Goal: Task Accomplishment & Management: Use online tool/utility

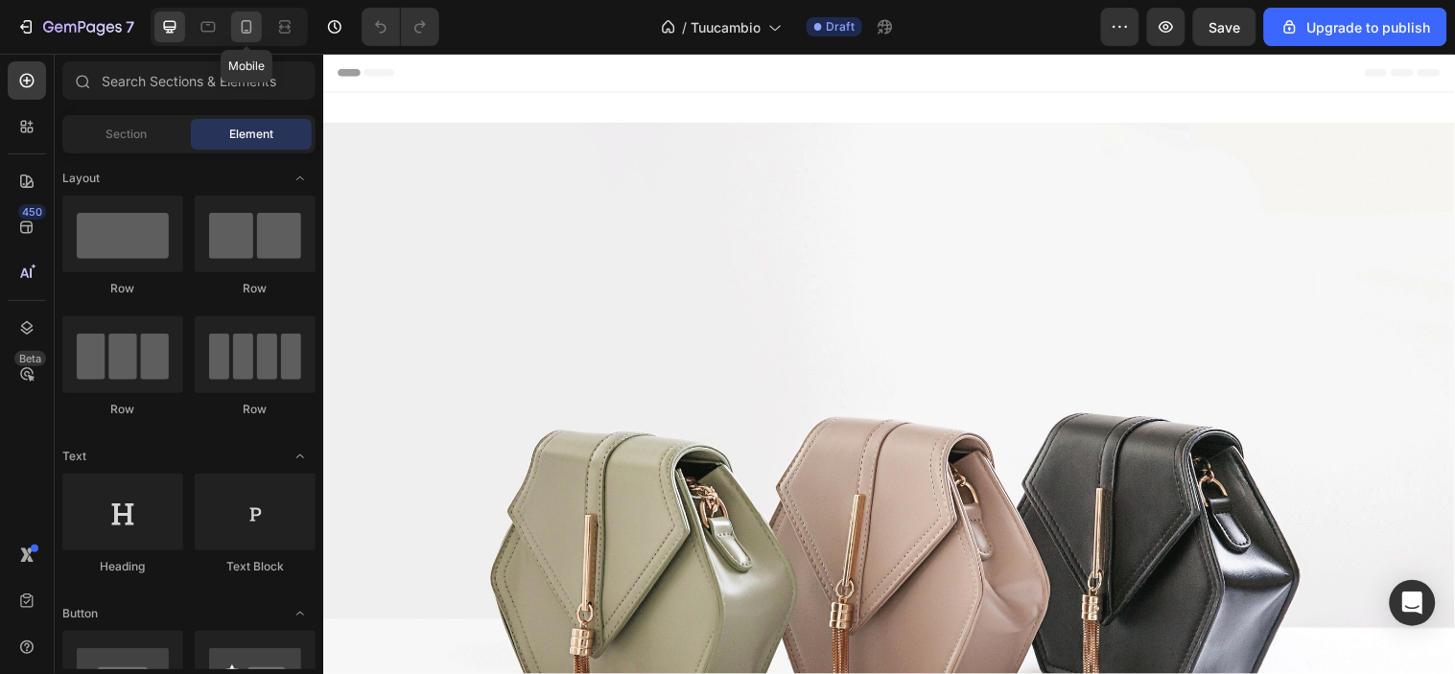
click at [247, 34] on icon at bounding box center [246, 26] width 19 height 19
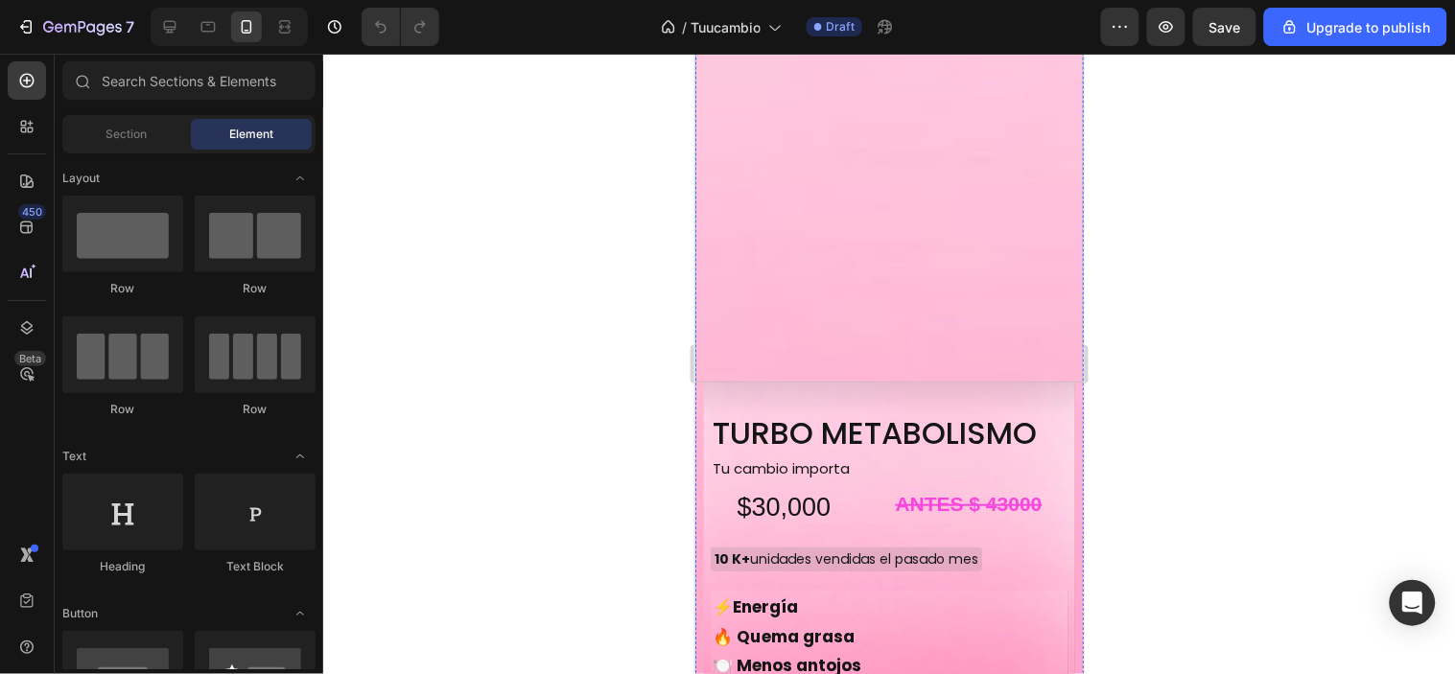
scroll to position [2132, 0]
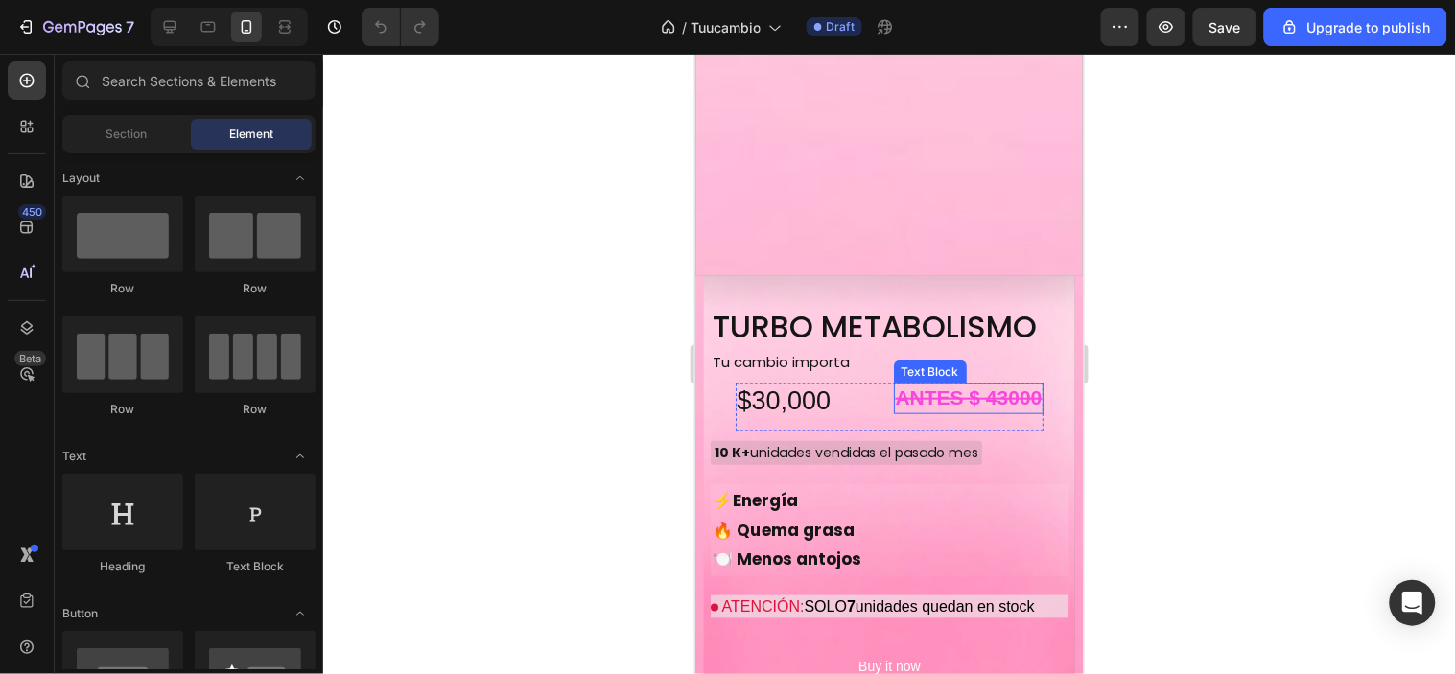
click at [1007, 386] on strong "ANTES $ 43000" at bounding box center [968, 397] width 147 height 22
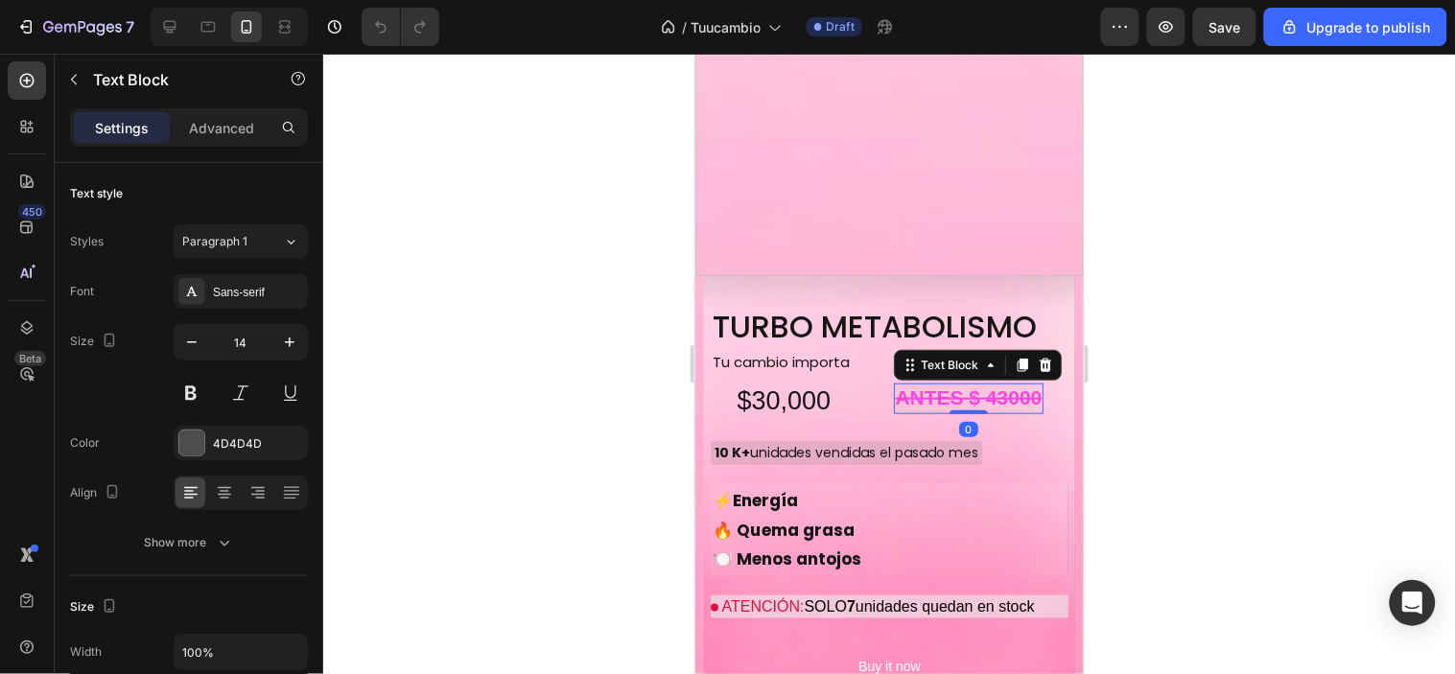
click at [1005, 386] on strong "ANTES $ 43000" at bounding box center [968, 397] width 147 height 22
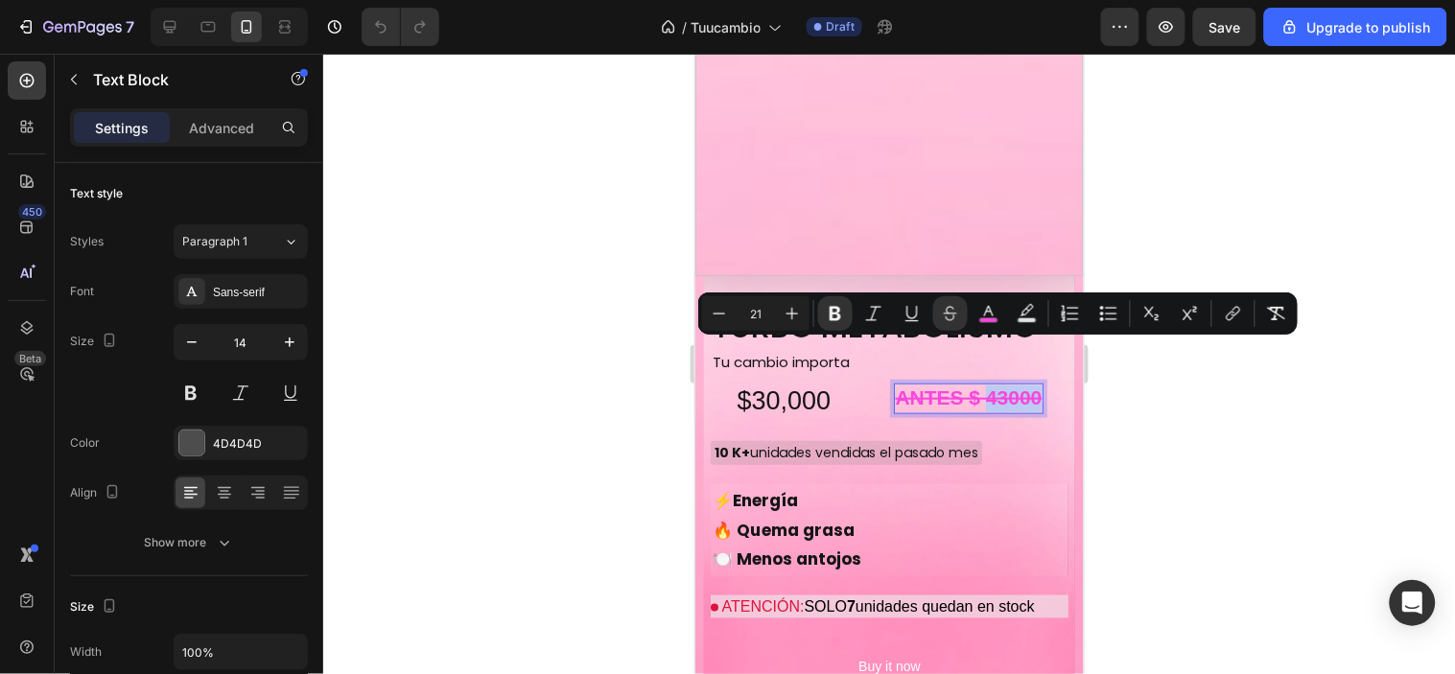
click at [998, 386] on strong "ANTES $ 43000" at bounding box center [968, 397] width 147 height 22
drag, startPoint x: 982, startPoint y: 357, endPoint x: 1036, endPoint y: 362, distance: 53.9
click at [1036, 362] on div "TURBO METABOLISMO Product Title Tu cambio importa Text Block $30,000 Product Pr…" at bounding box center [889, 523] width 358 height 437
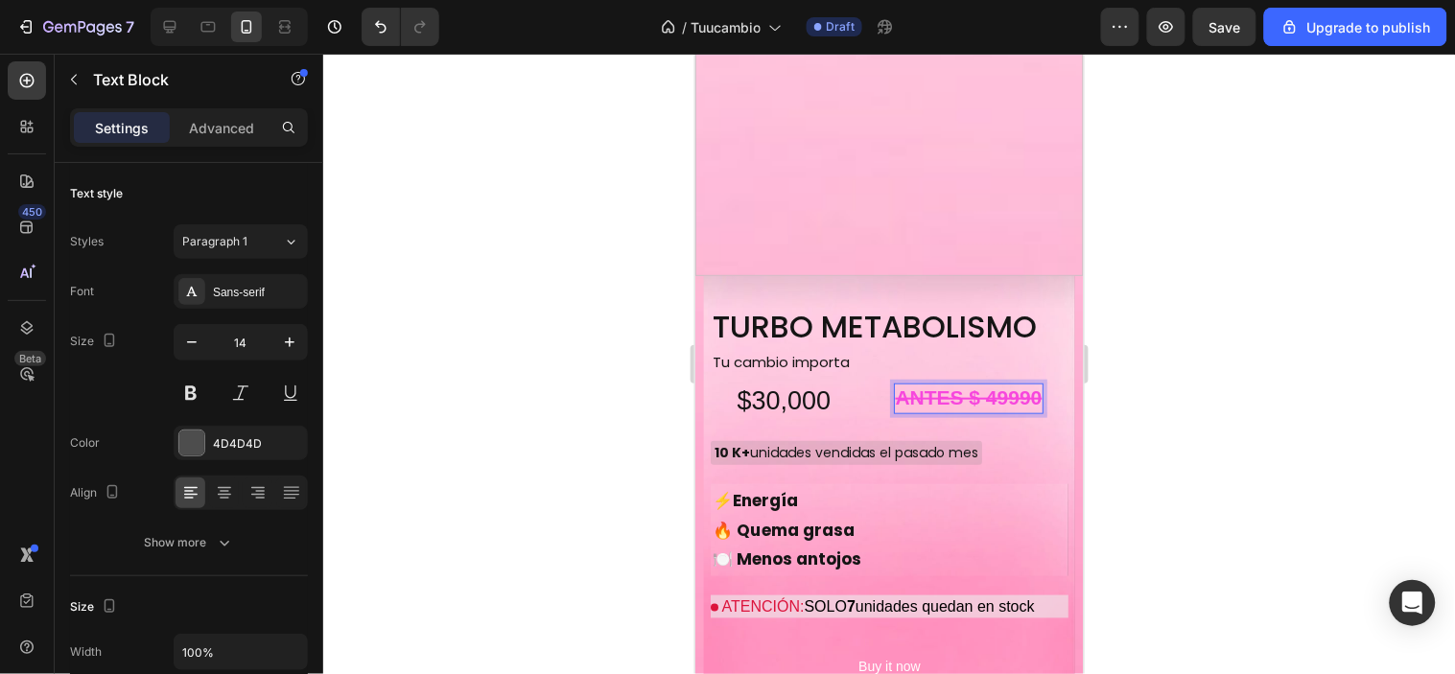
click at [1139, 405] on div at bounding box center [889, 364] width 1132 height 621
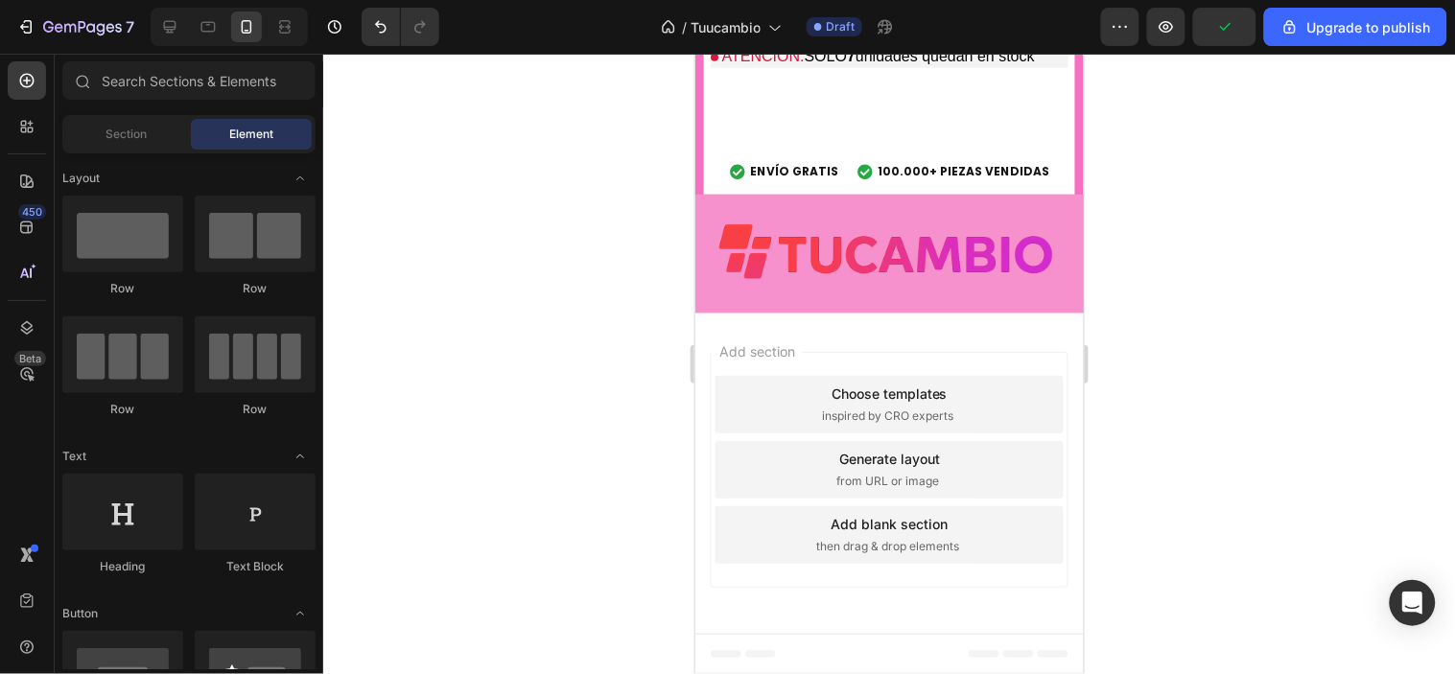
scroll to position [6822, 0]
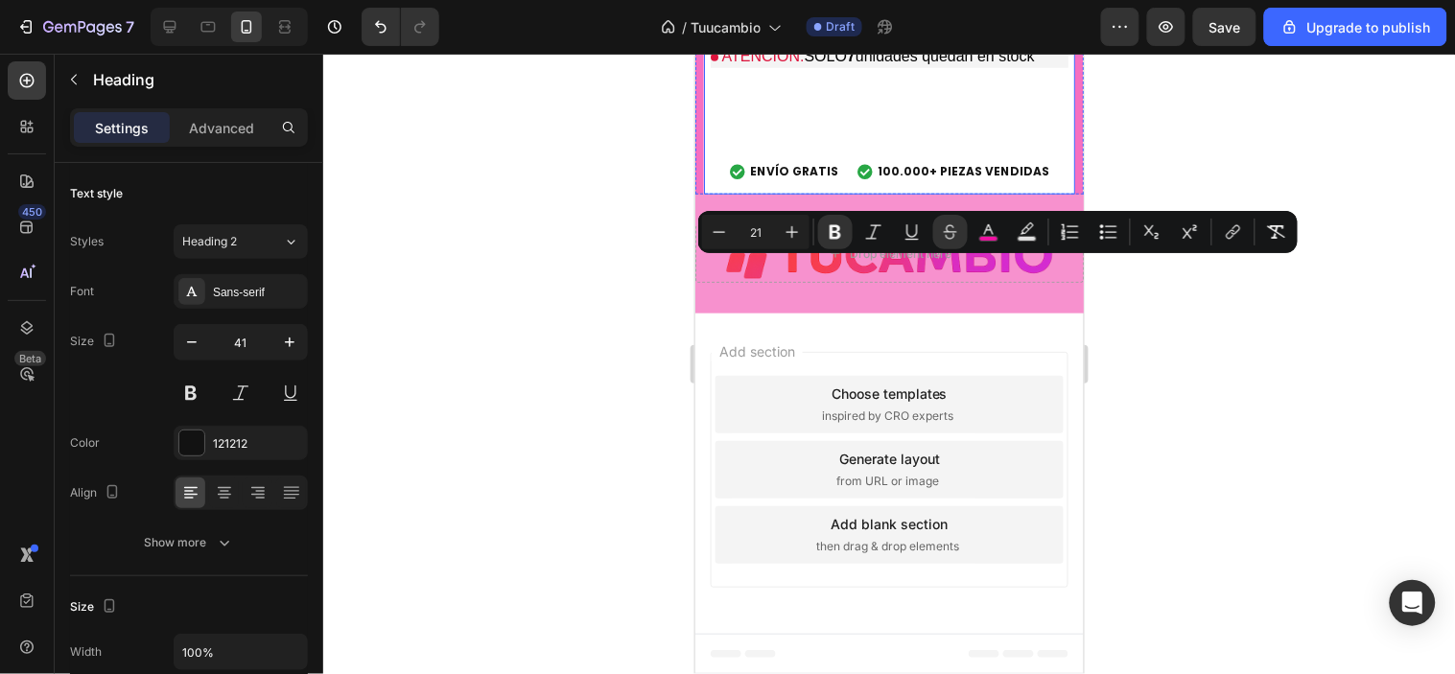
drag, startPoint x: 992, startPoint y: 274, endPoint x: 1042, endPoint y: 272, distance: 49.9
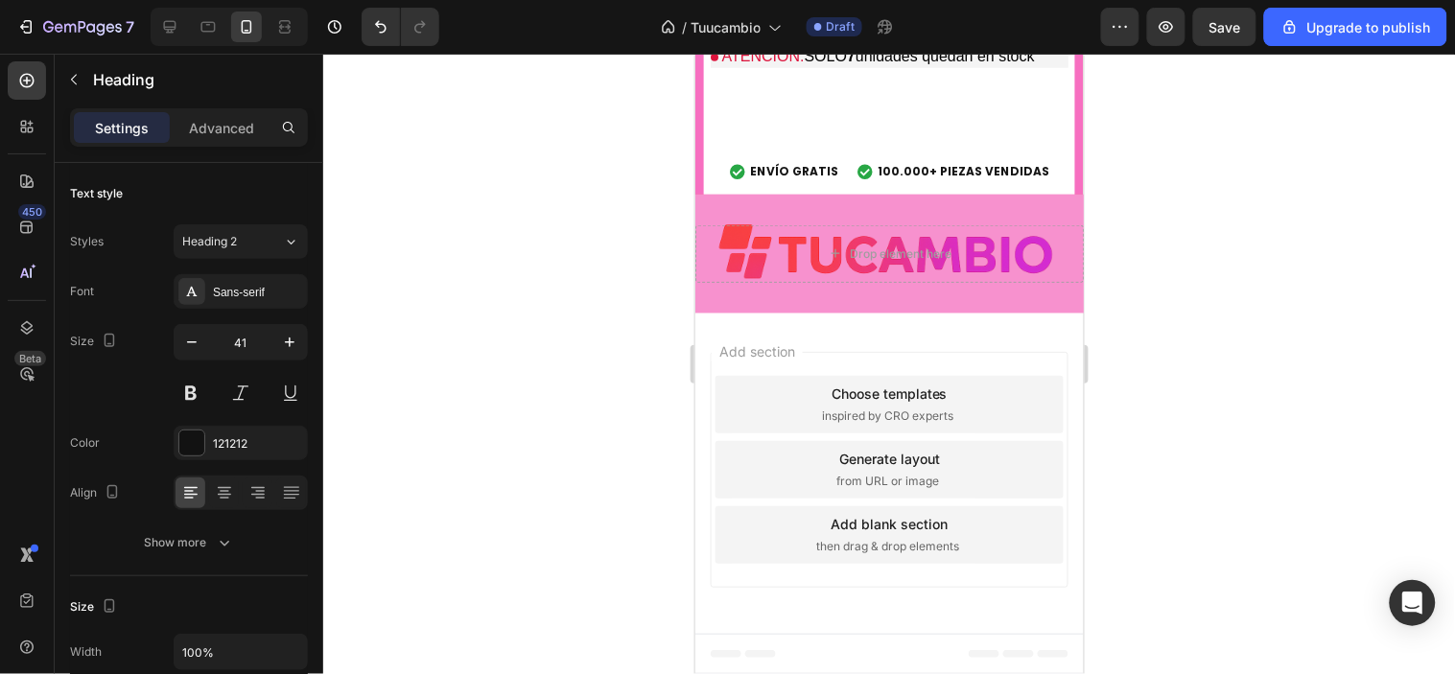
click at [1269, 363] on div at bounding box center [889, 364] width 1132 height 621
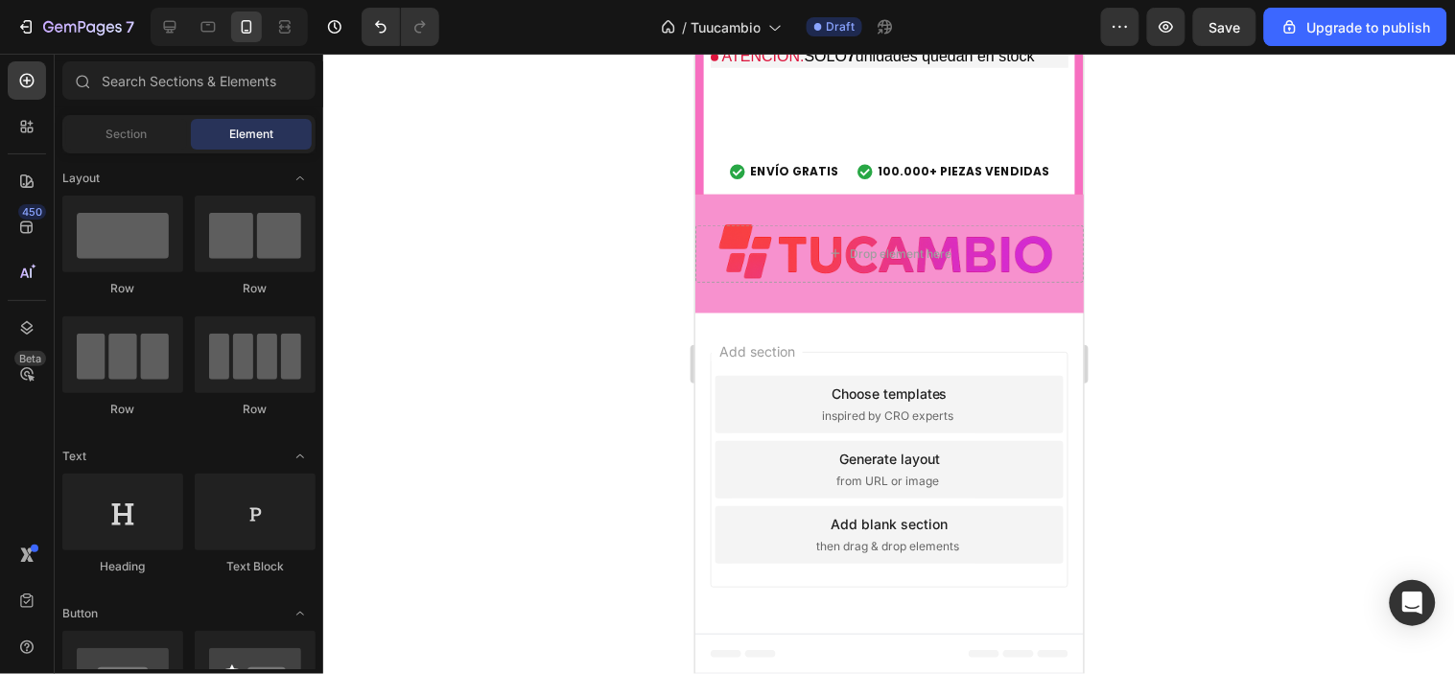
scroll to position [6928, 0]
click at [529, 319] on div at bounding box center [889, 364] width 1132 height 621
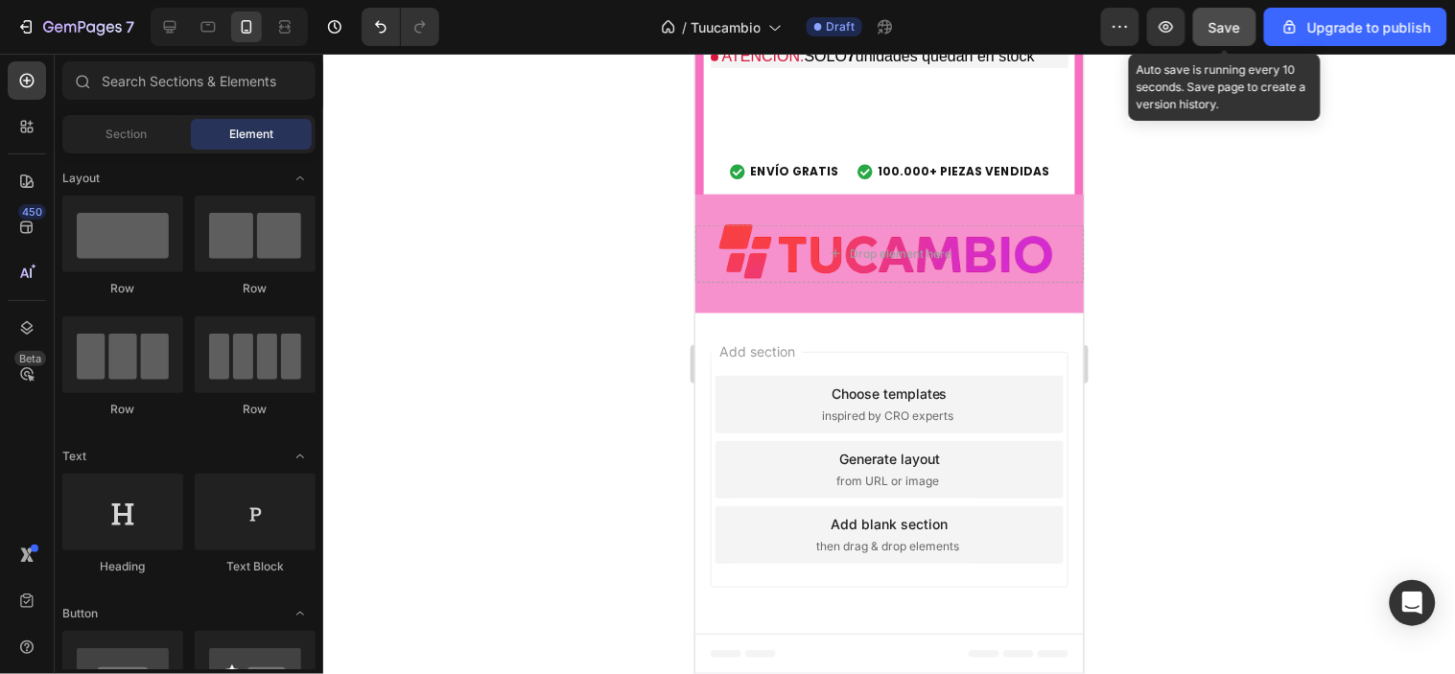
click at [1219, 22] on span "Save" at bounding box center [1226, 27] width 32 height 16
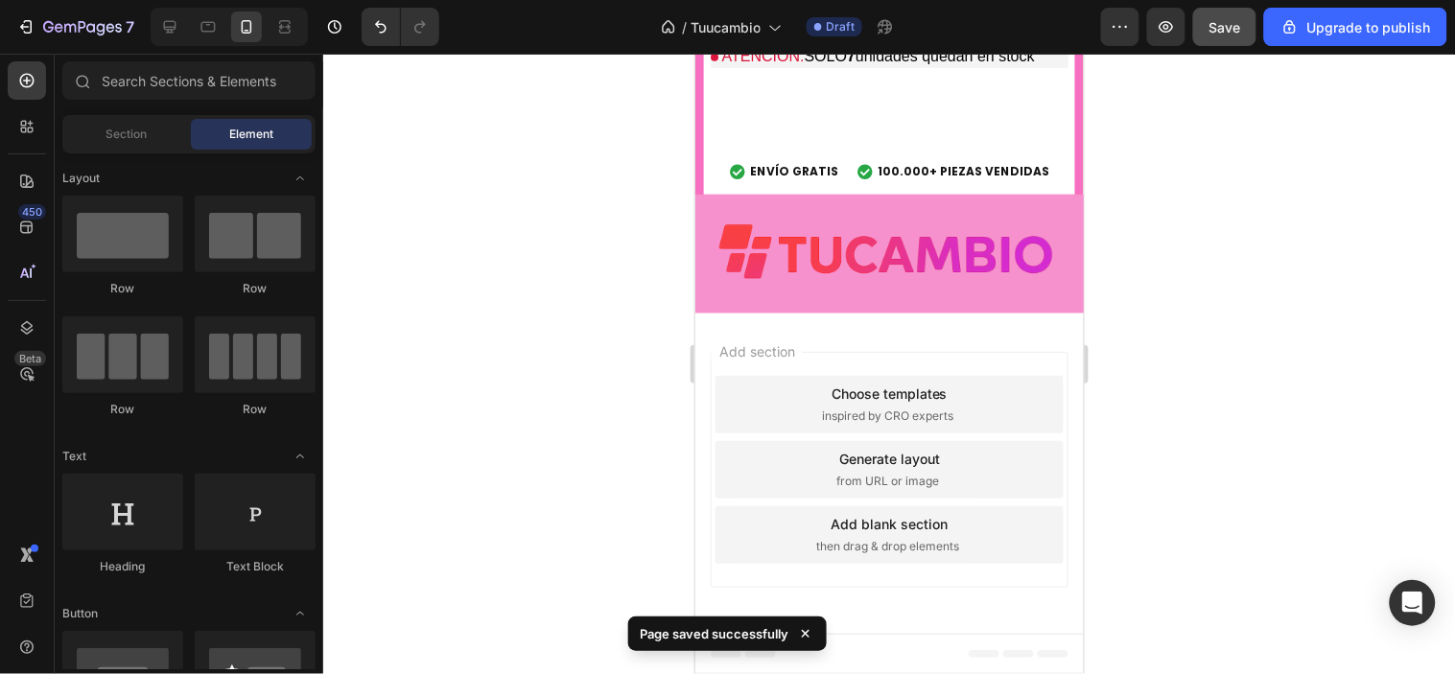
scroll to position [6182, 0]
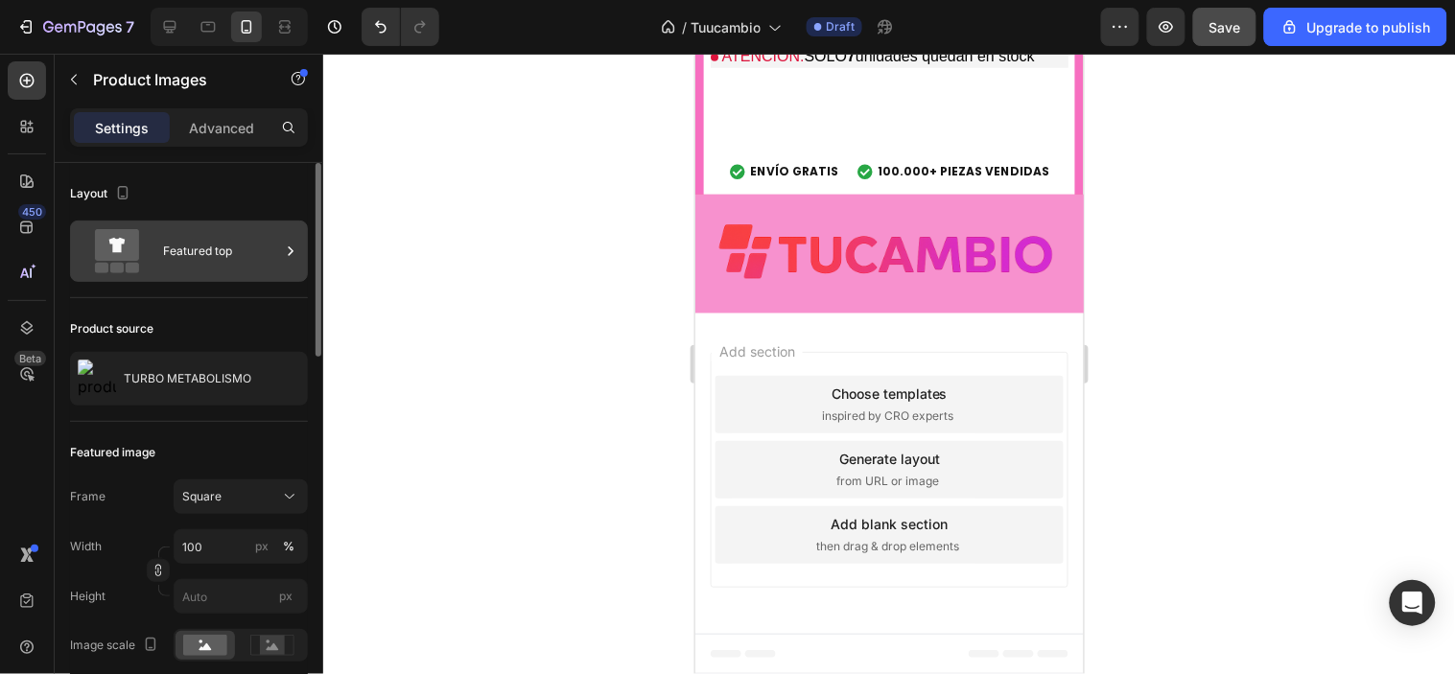
click at [163, 231] on div "Featured top" at bounding box center [221, 251] width 117 height 44
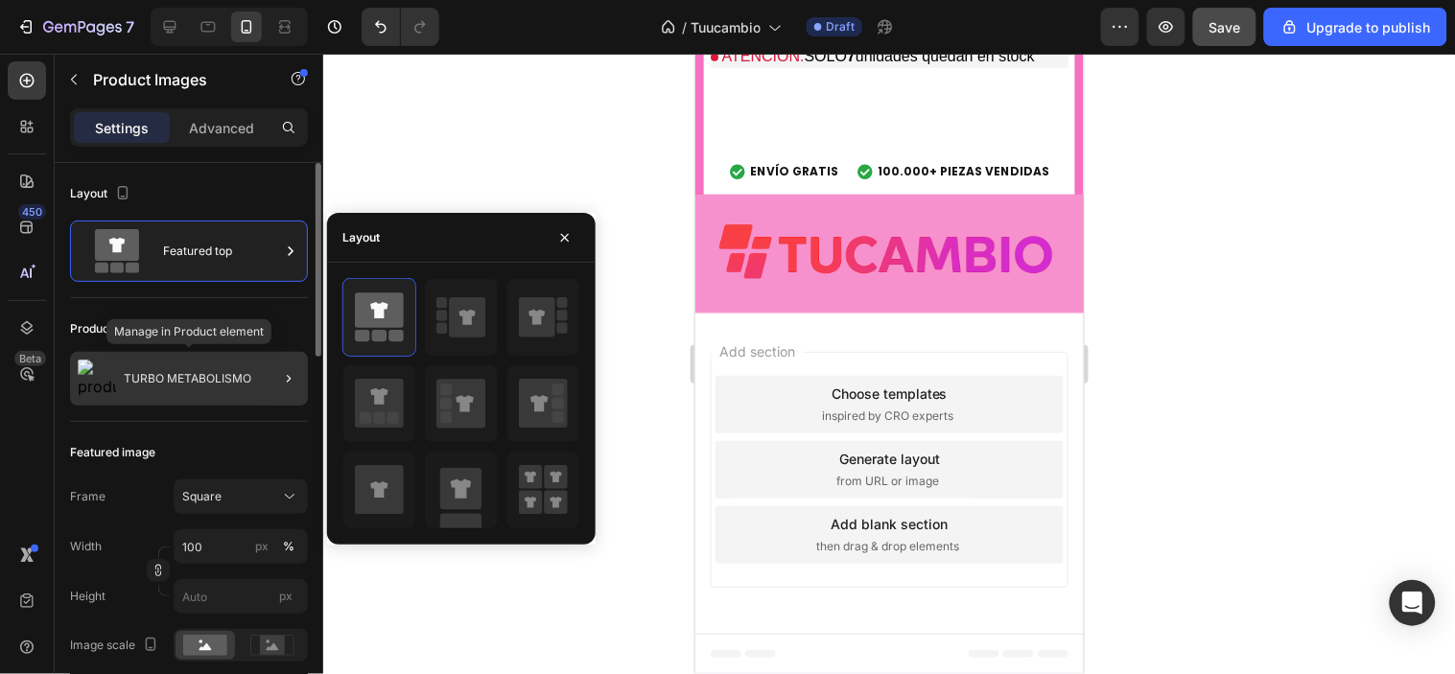
click at [169, 384] on p "TURBO METABOLISMO" at bounding box center [188, 378] width 128 height 13
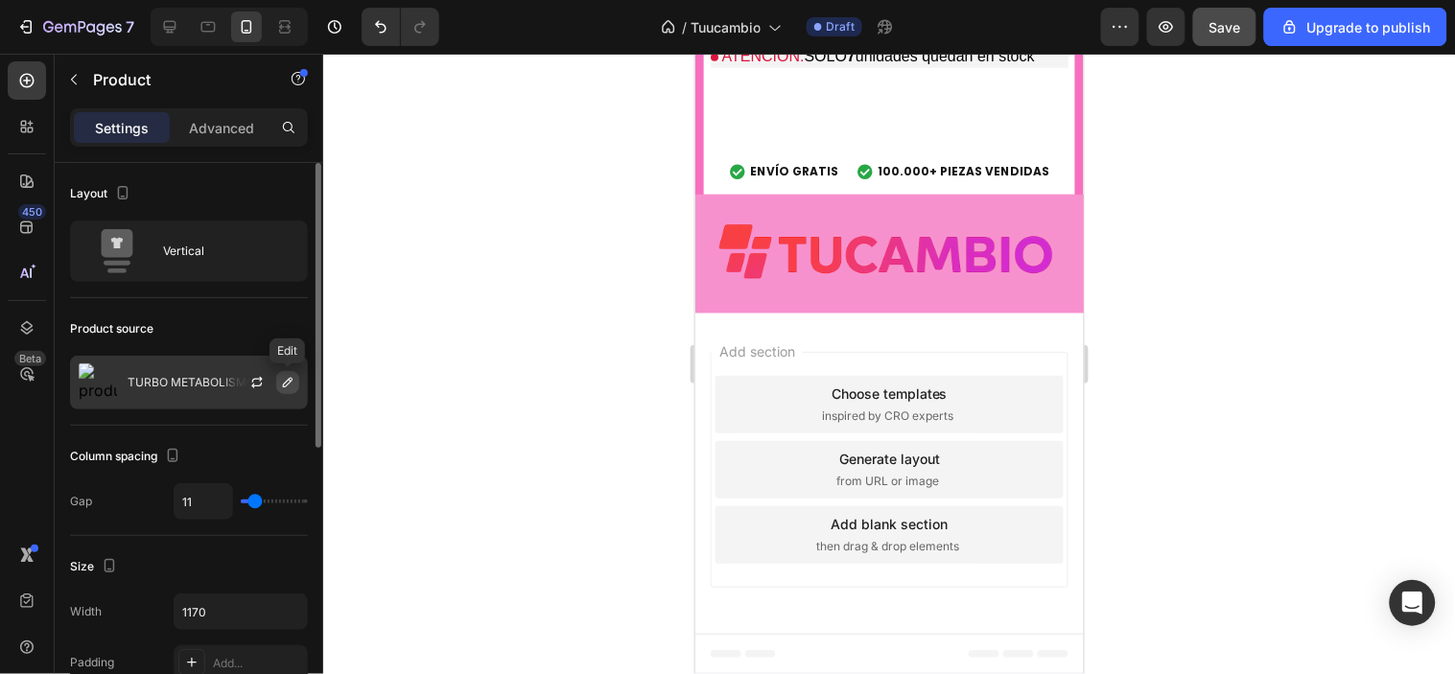
click at [298, 382] on button "button" at bounding box center [287, 382] width 23 height 23
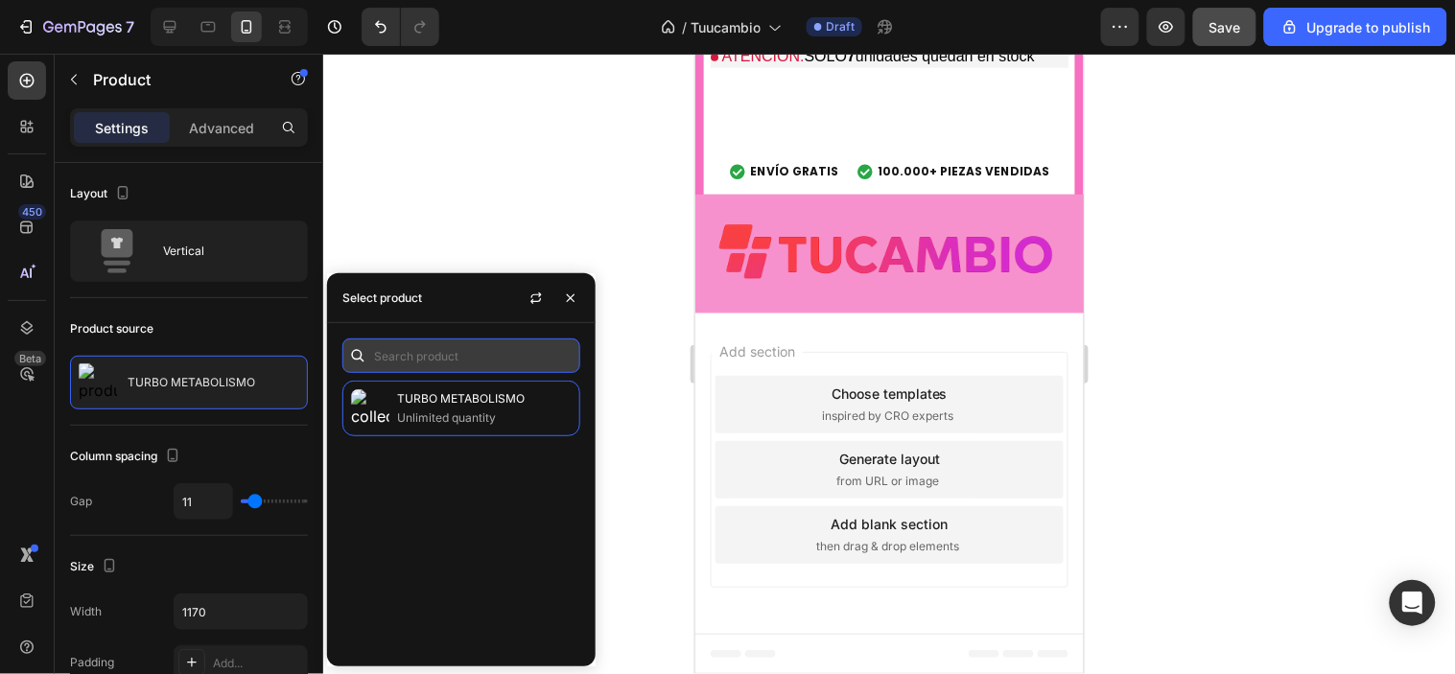
click at [436, 357] on input "text" at bounding box center [461, 356] width 238 height 35
click at [371, 358] on div at bounding box center [357, 356] width 31 height 35
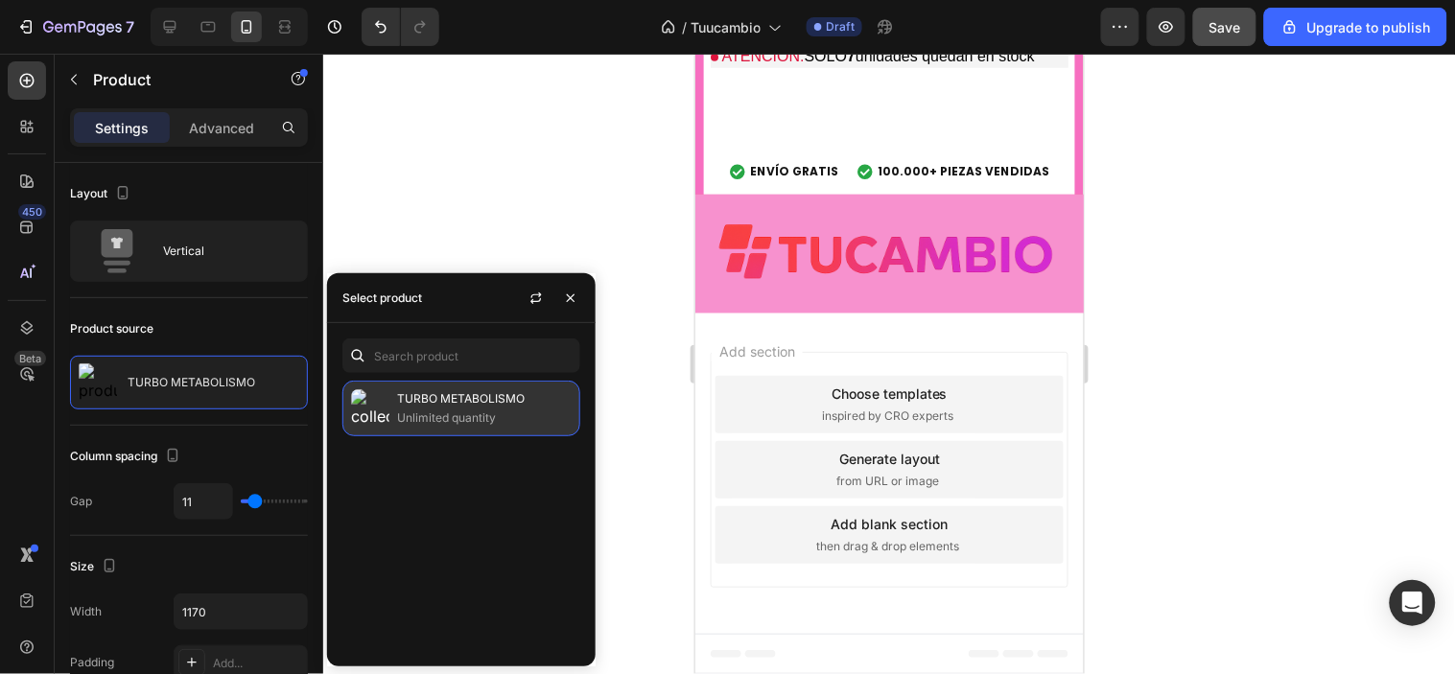
click at [399, 410] on p "Unlimited quantity" at bounding box center [484, 418] width 175 height 19
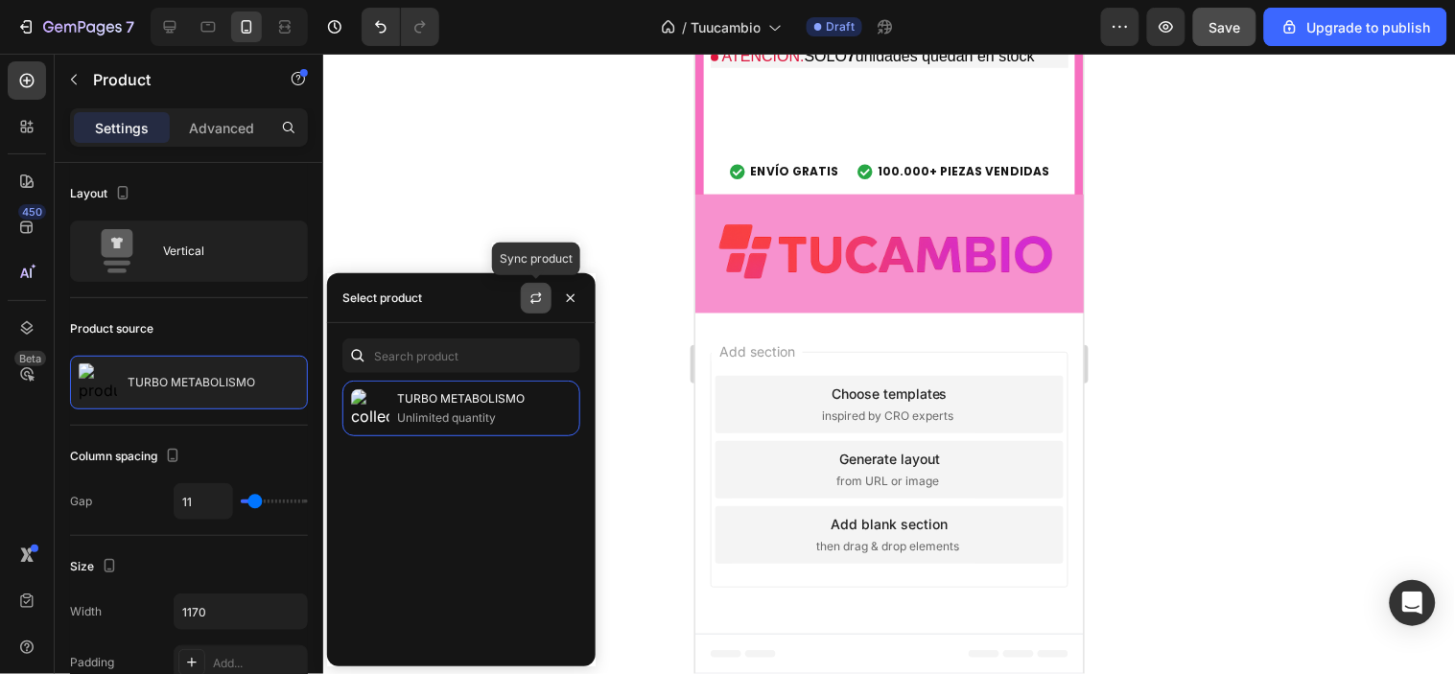
click at [534, 307] on button "button" at bounding box center [536, 298] width 31 height 31
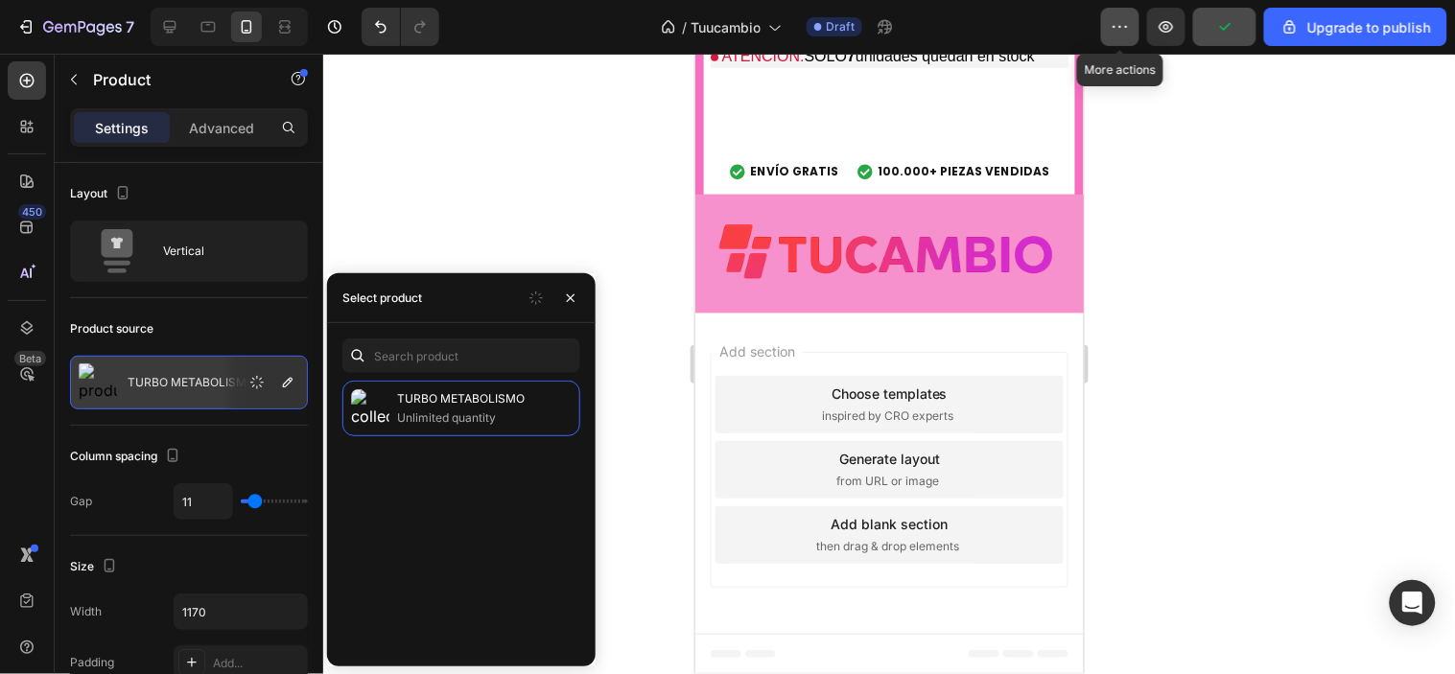
click at [1125, 26] on icon "button" at bounding box center [1126, 27] width 3 height 2
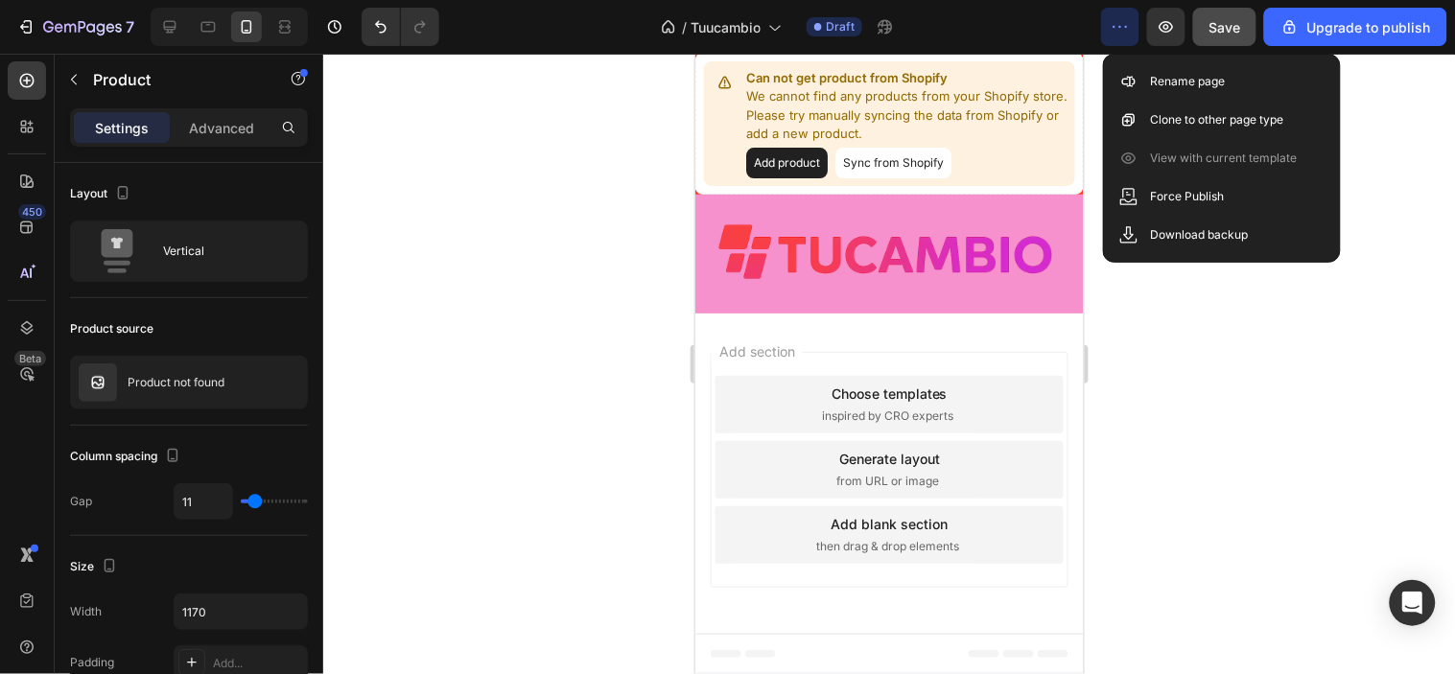
click at [1116, 29] on icon "button" at bounding box center [1120, 26] width 19 height 19
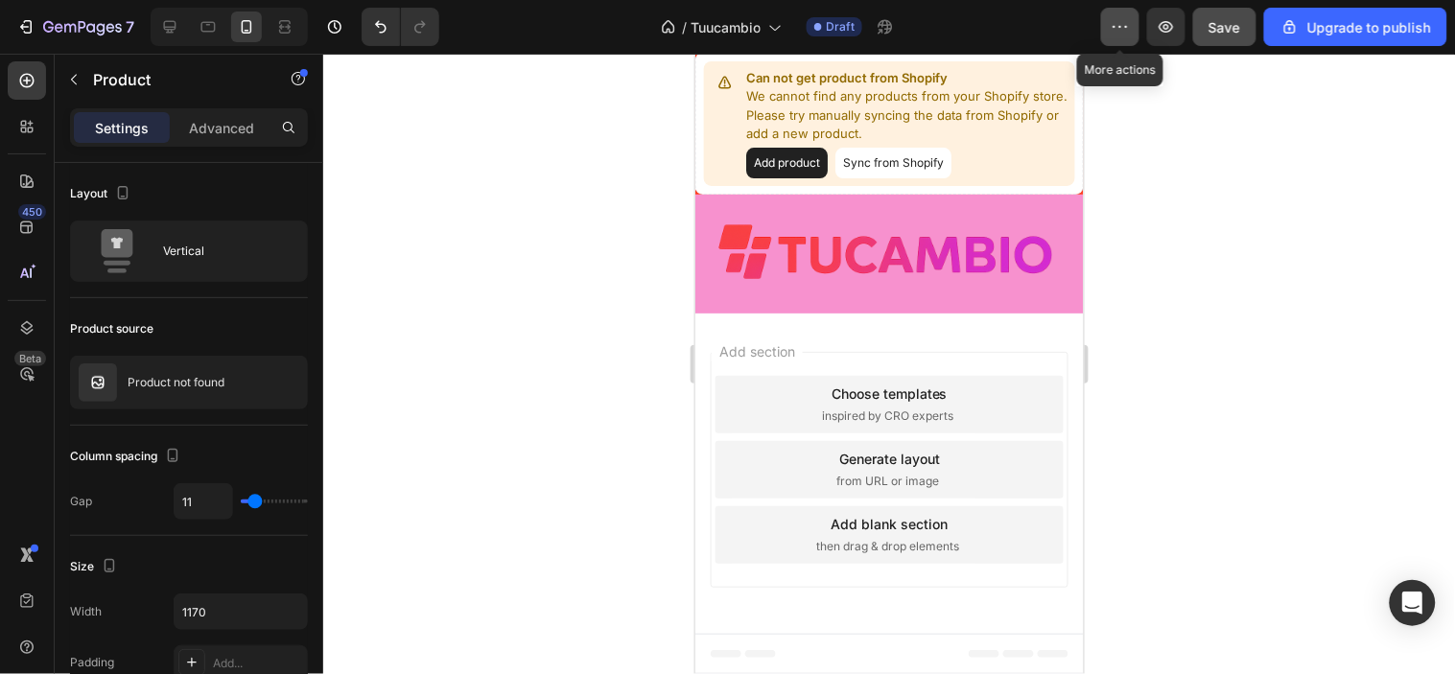
click at [1116, 29] on icon "button" at bounding box center [1120, 26] width 19 height 19
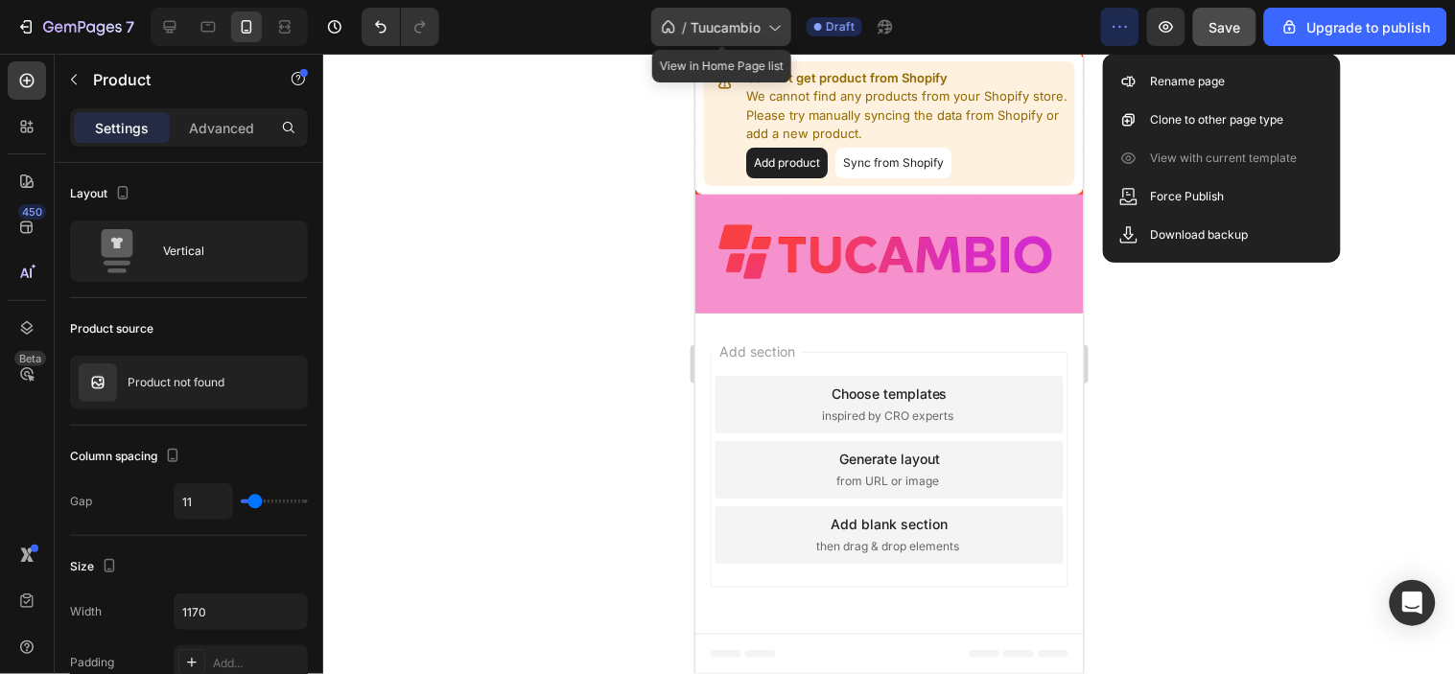
click at [775, 21] on icon at bounding box center [774, 26] width 19 height 19
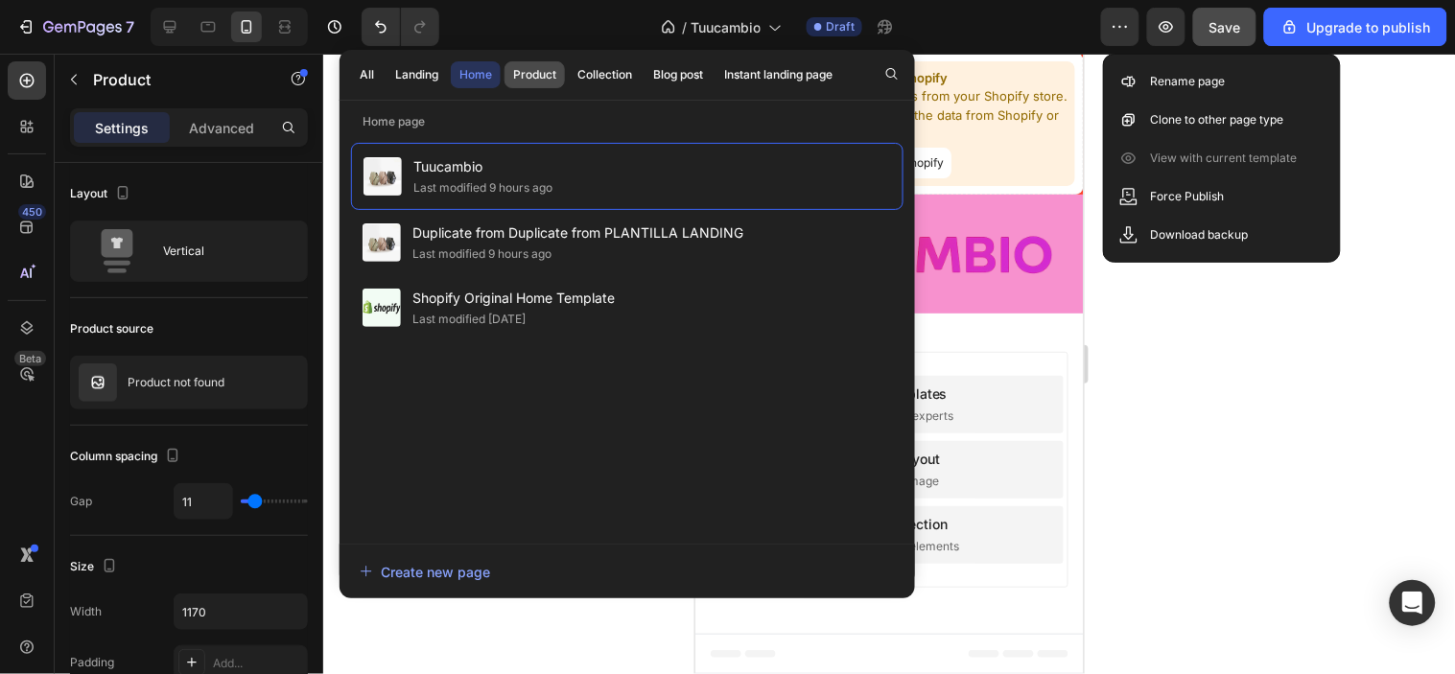
click at [543, 82] on div "Product" at bounding box center [534, 74] width 43 height 17
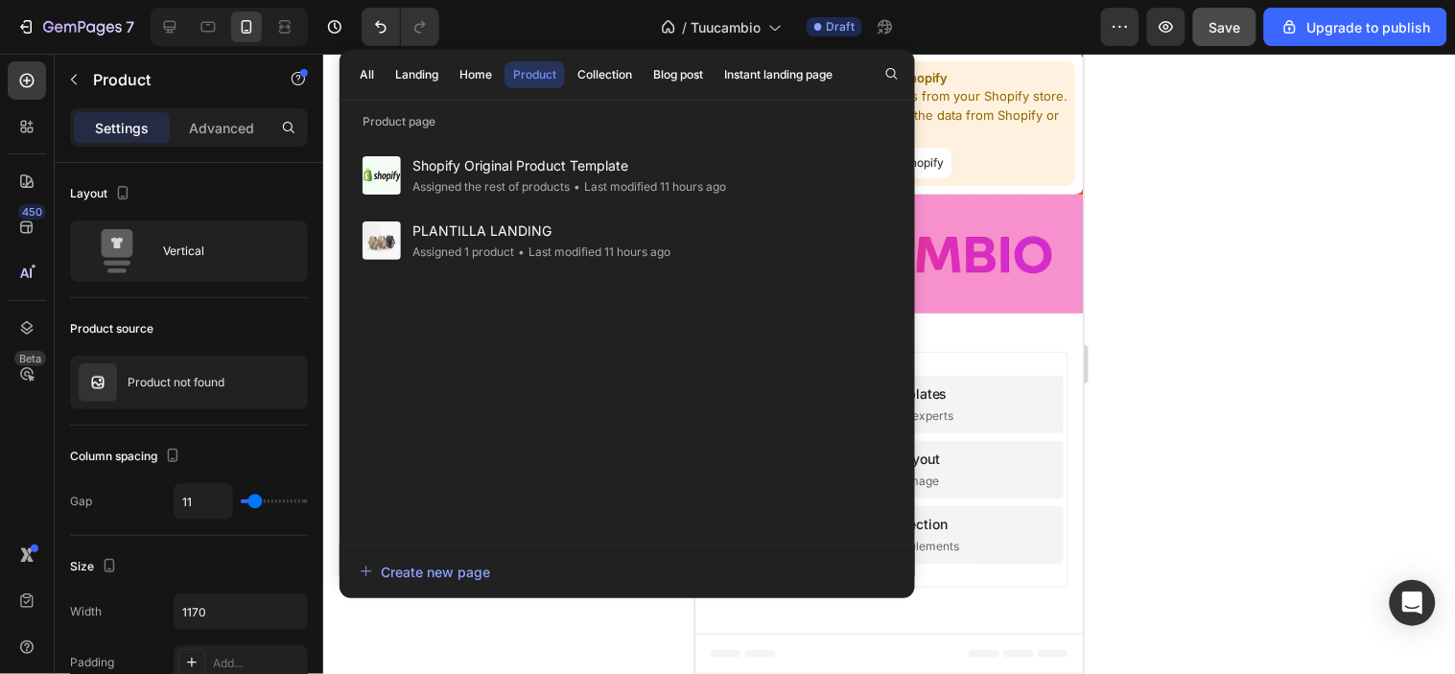
click at [419, 346] on div "Shopify Original Product Template Assigned the rest of products • Last modified…" at bounding box center [627, 334] width 553 height 382
drag, startPoint x: 1308, startPoint y: 457, endPoint x: 1283, endPoint y: 448, distance: 26.4
click at [1307, 456] on div at bounding box center [889, 364] width 1132 height 621
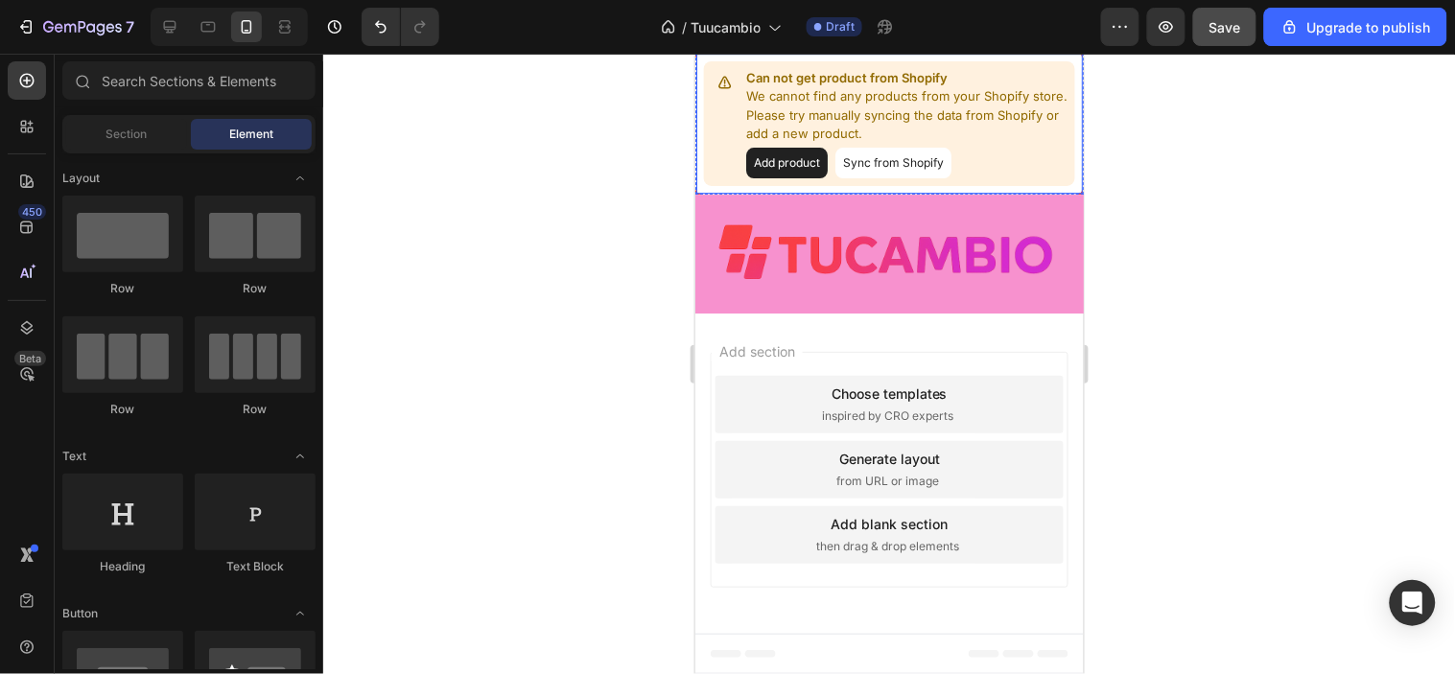
click at [884, 143] on p "We cannot find any products from your Shopify store. Please try manually syncin…" at bounding box center [905, 114] width 321 height 57
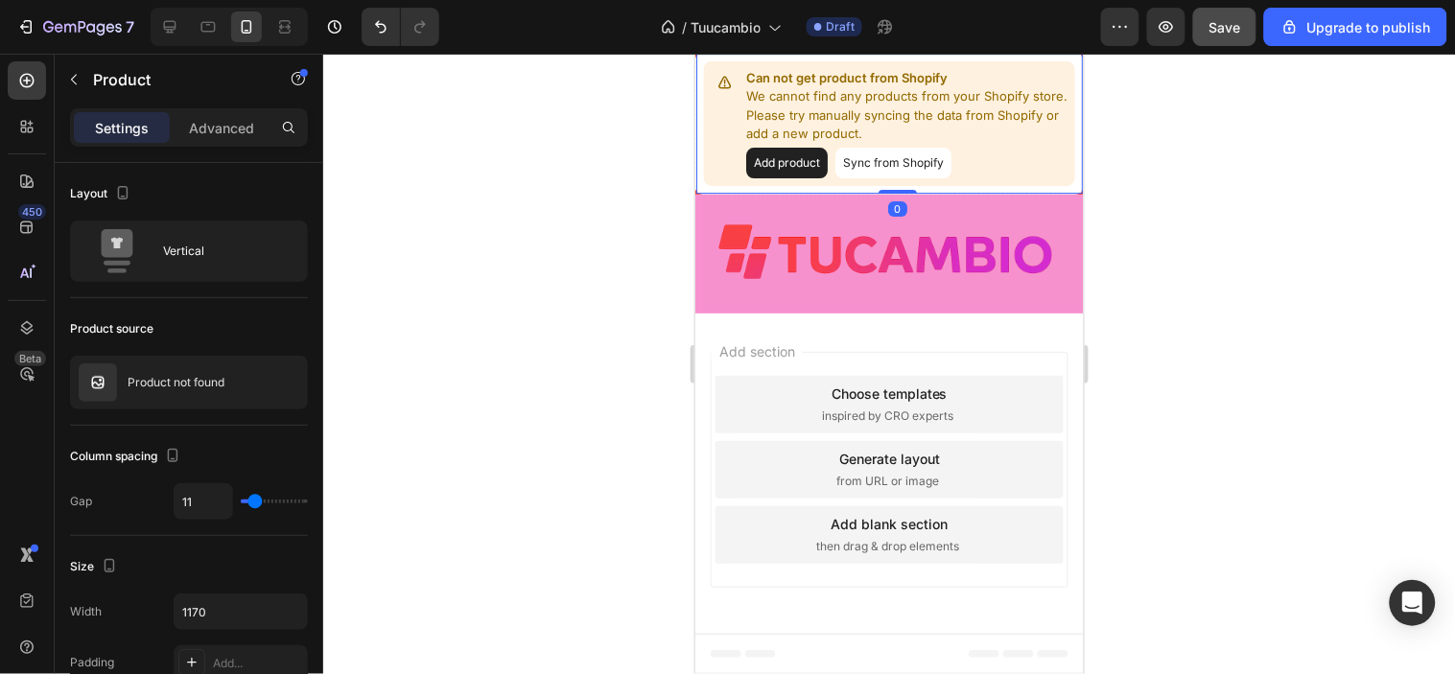
click at [773, 177] on button "Add product" at bounding box center [786, 162] width 82 height 31
click at [789, 177] on button "Add product" at bounding box center [786, 162] width 82 height 31
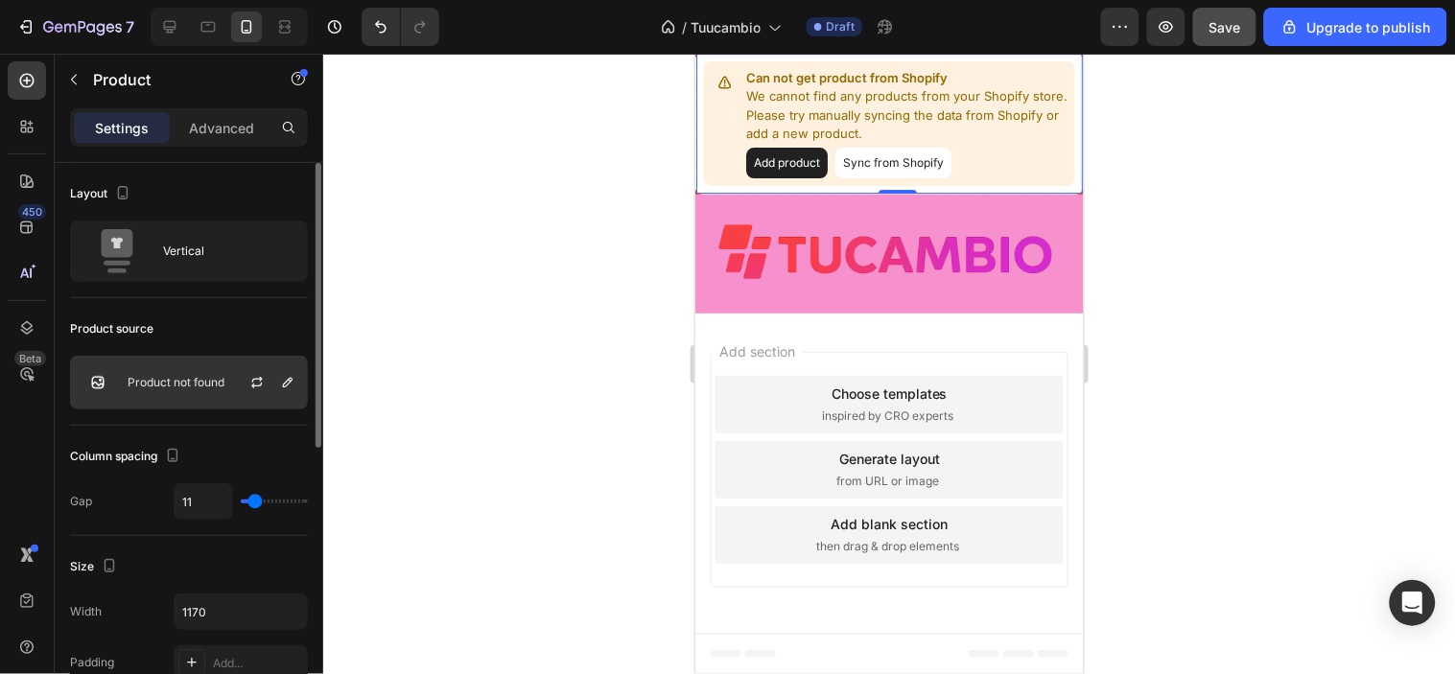
click at [130, 377] on p "Product not found" at bounding box center [176, 382] width 97 height 13
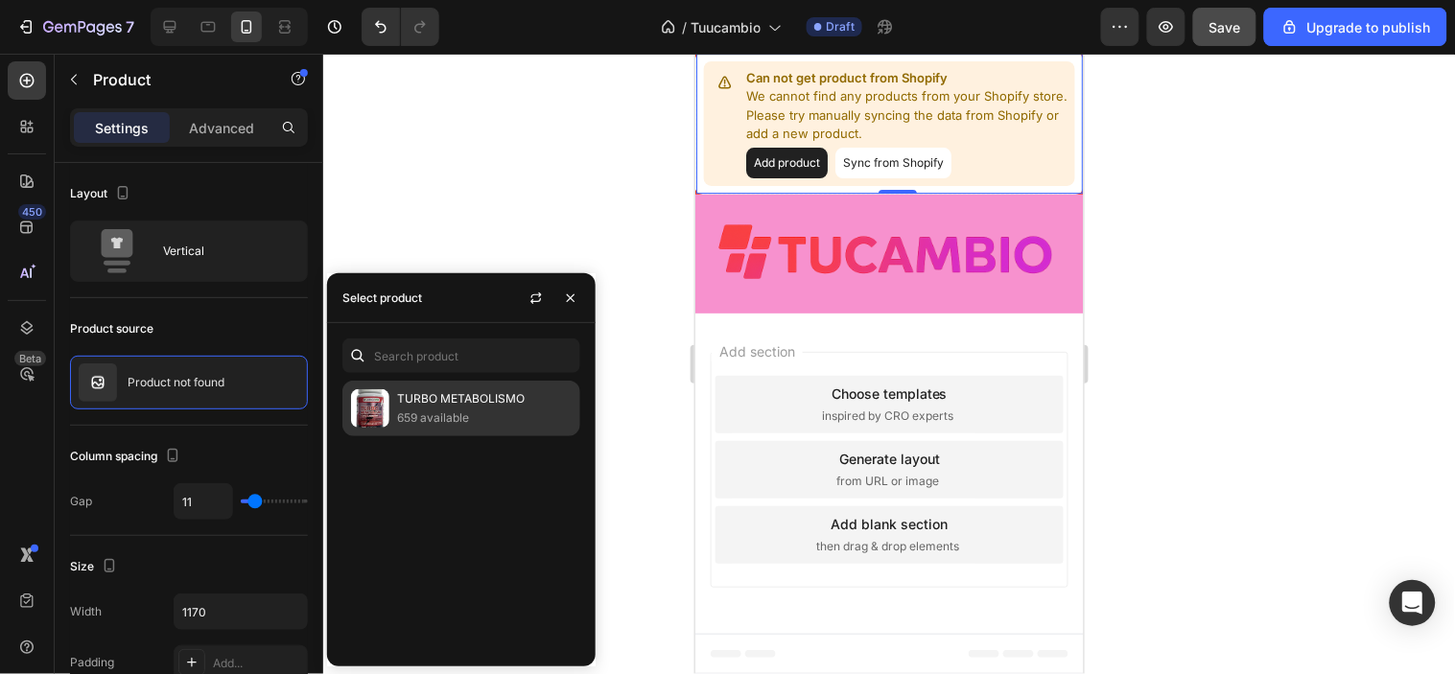
click at [399, 406] on p "TURBO METABOLISMO" at bounding box center [484, 398] width 175 height 19
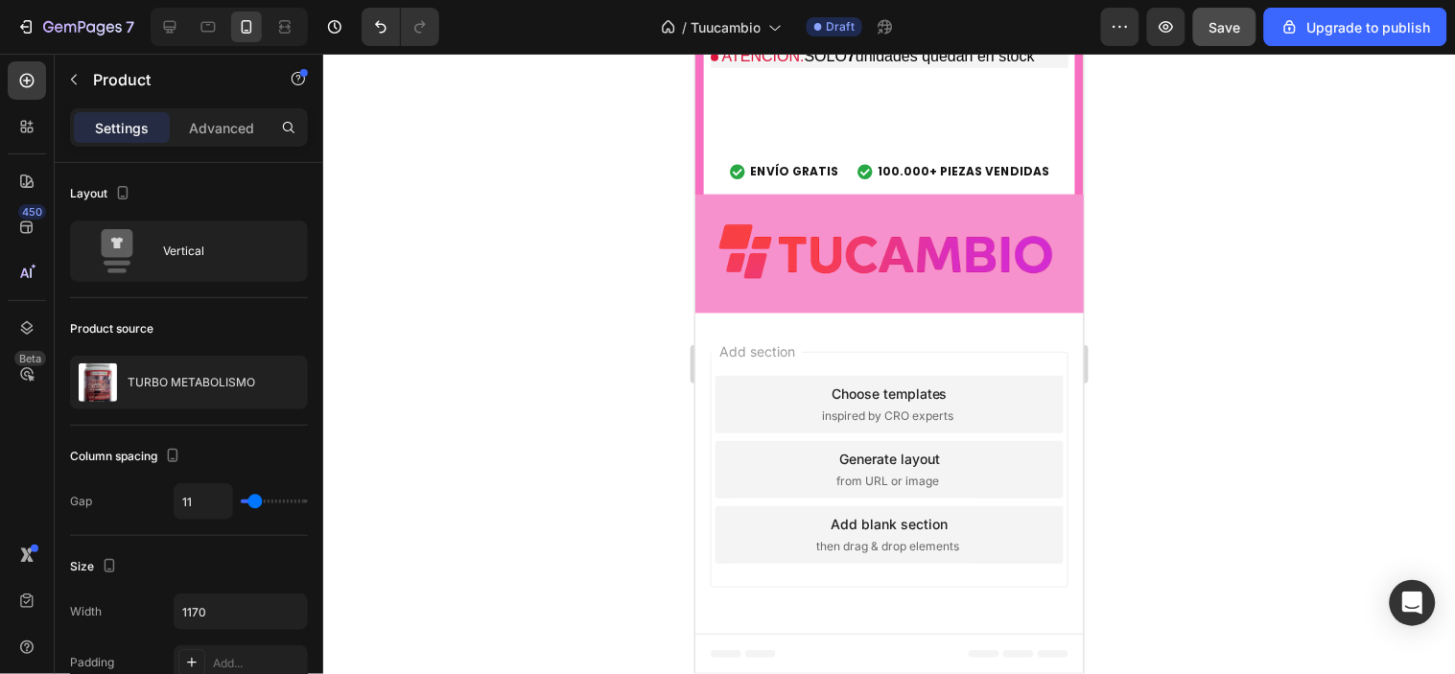
click at [1197, 361] on div at bounding box center [889, 364] width 1132 height 621
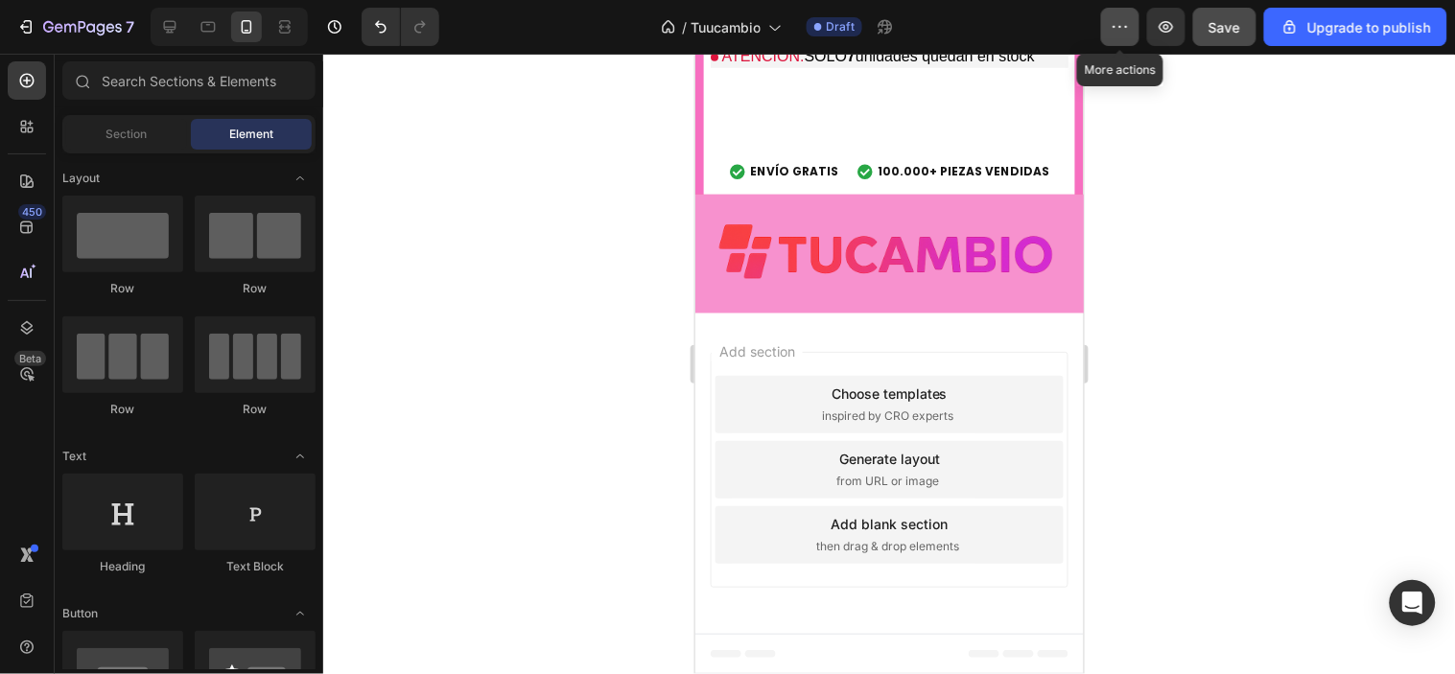
click at [1130, 30] on icon "button" at bounding box center [1120, 26] width 19 height 19
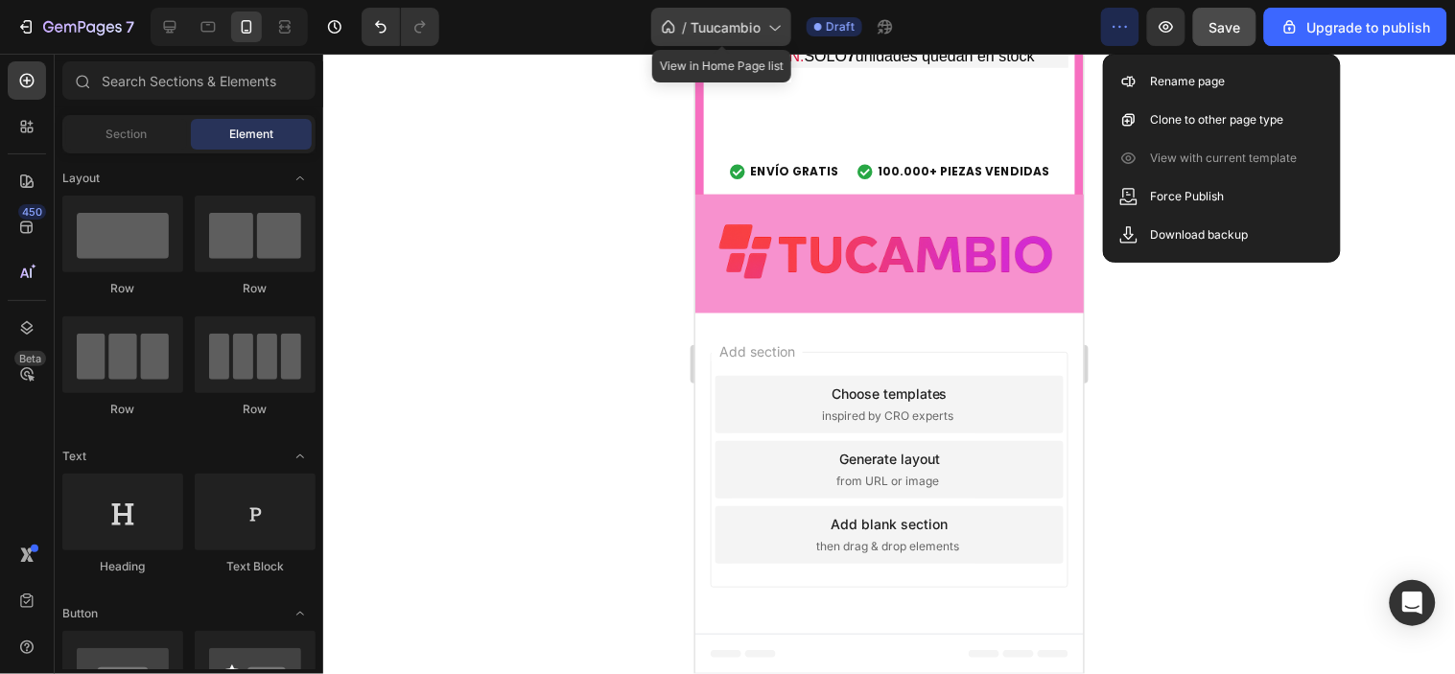
click at [778, 24] on icon at bounding box center [774, 26] width 19 height 19
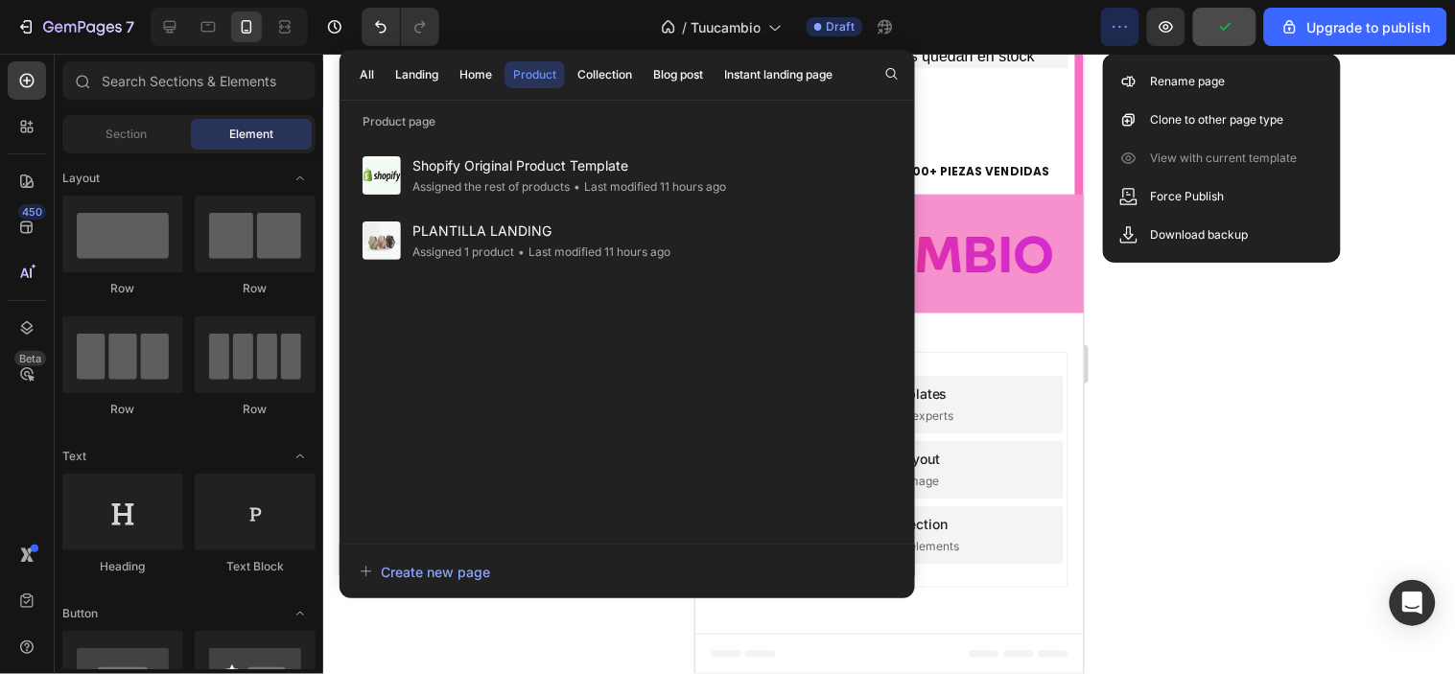
click at [1320, 327] on div at bounding box center [889, 364] width 1132 height 621
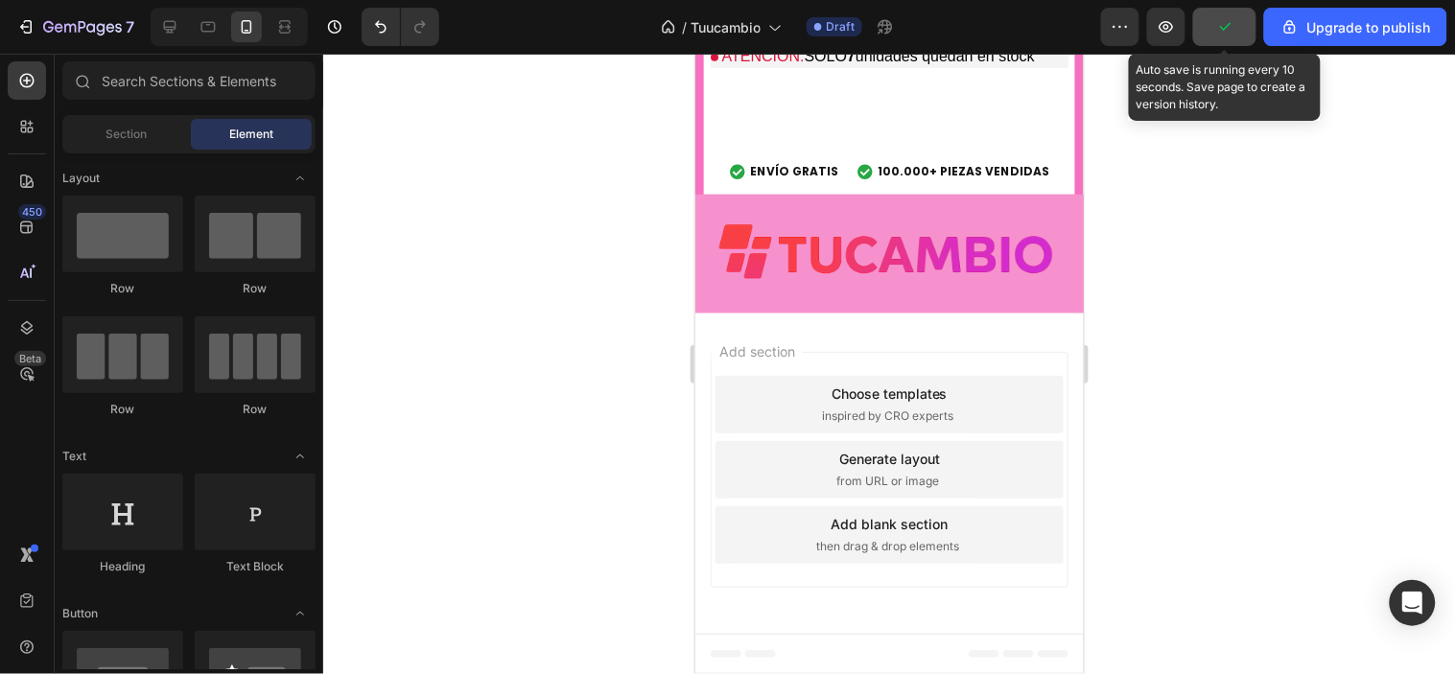
click at [1218, 22] on icon "button" at bounding box center [1224, 26] width 19 height 19
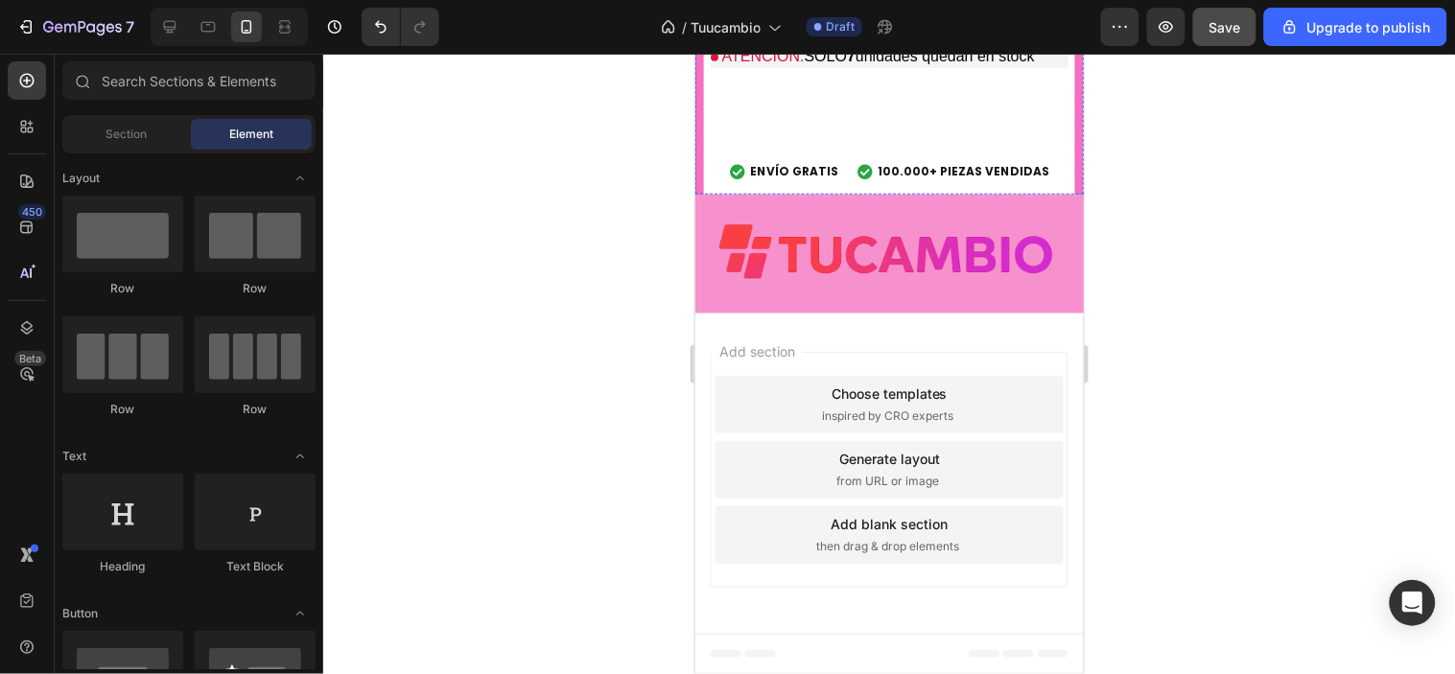
scroll to position [6501, 0]
click at [1166, 21] on icon "button" at bounding box center [1167, 27] width 14 height 12
click at [434, 263] on div at bounding box center [889, 364] width 1132 height 621
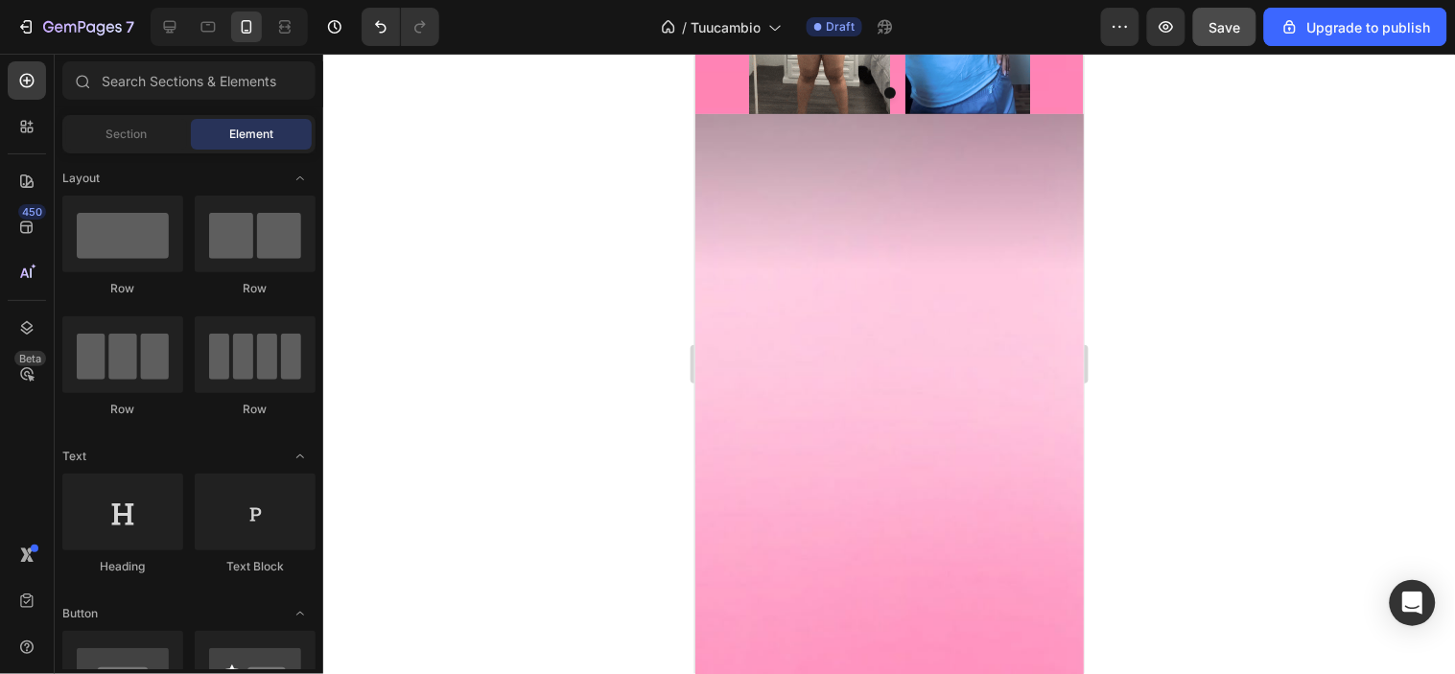
drag, startPoint x: 1077, startPoint y: 571, endPoint x: 1838, endPoint y: 137, distance: 875.6
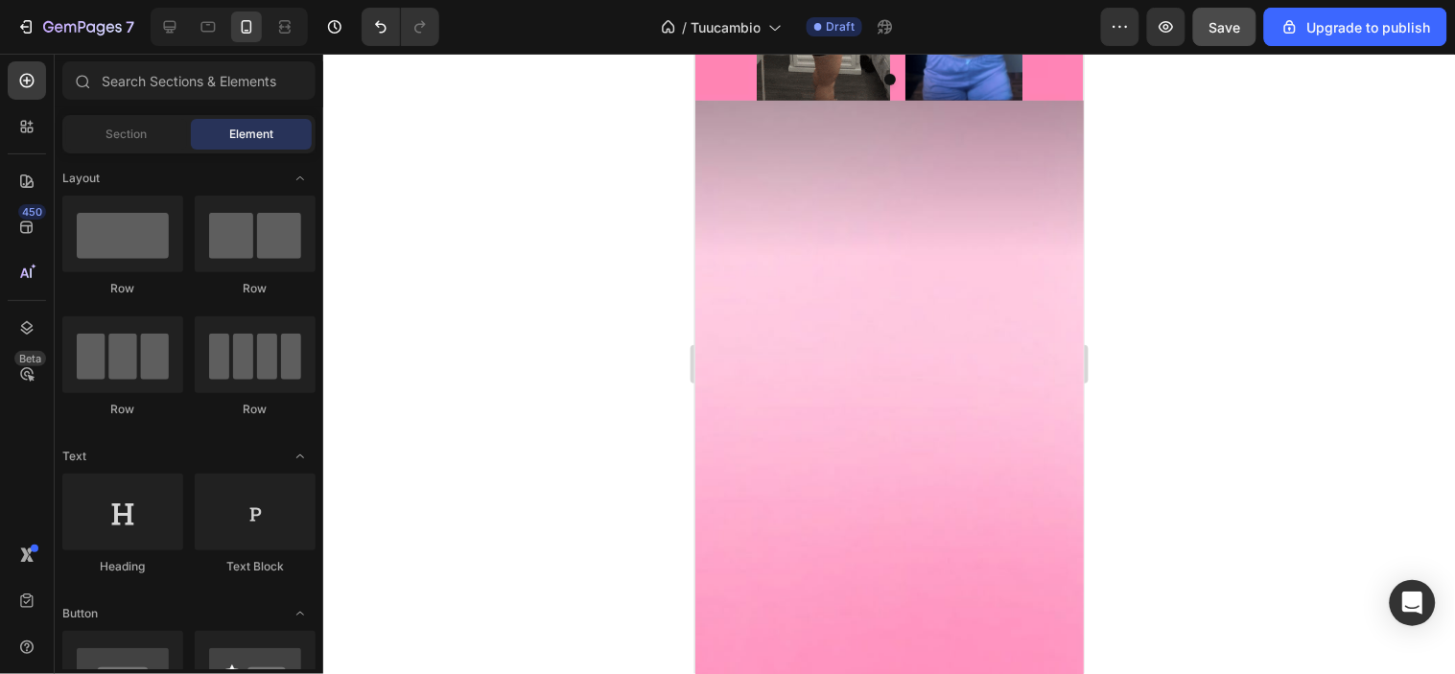
scroll to position [1194, 0]
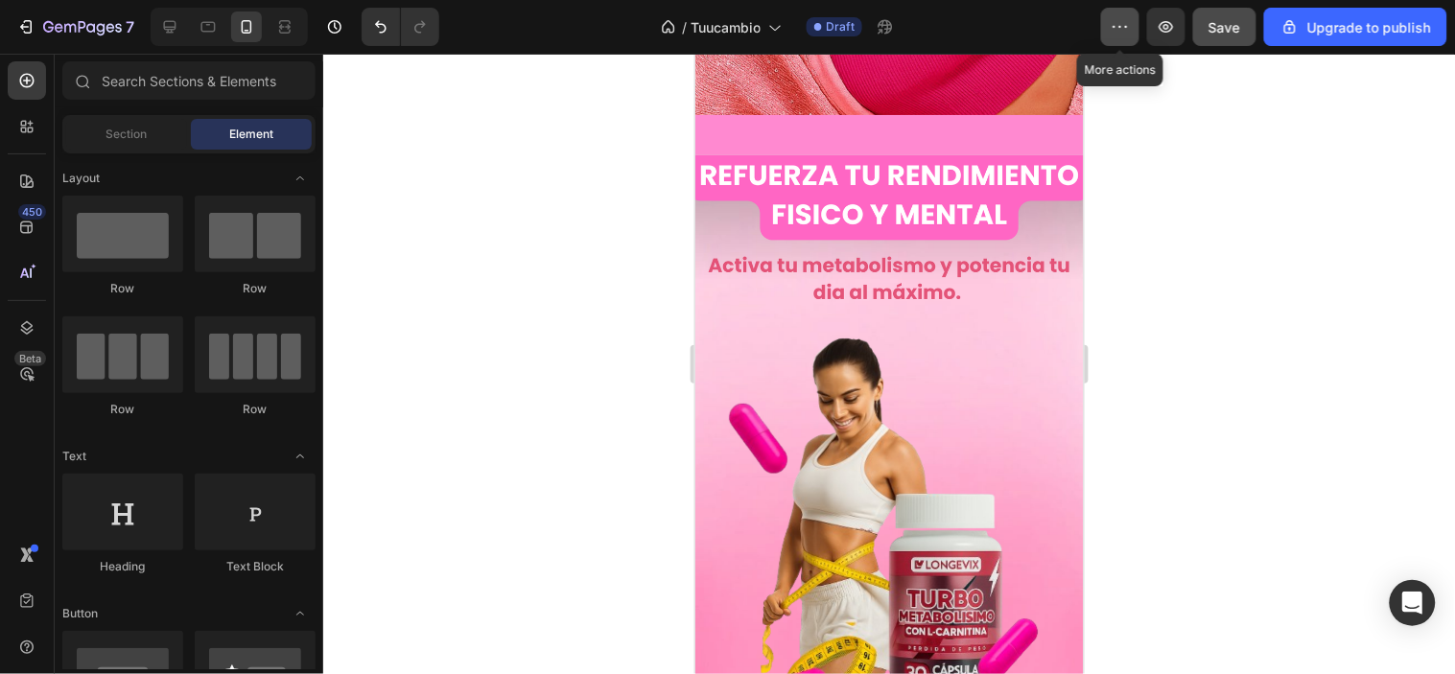
click at [1110, 25] on button "button" at bounding box center [1120, 27] width 38 height 38
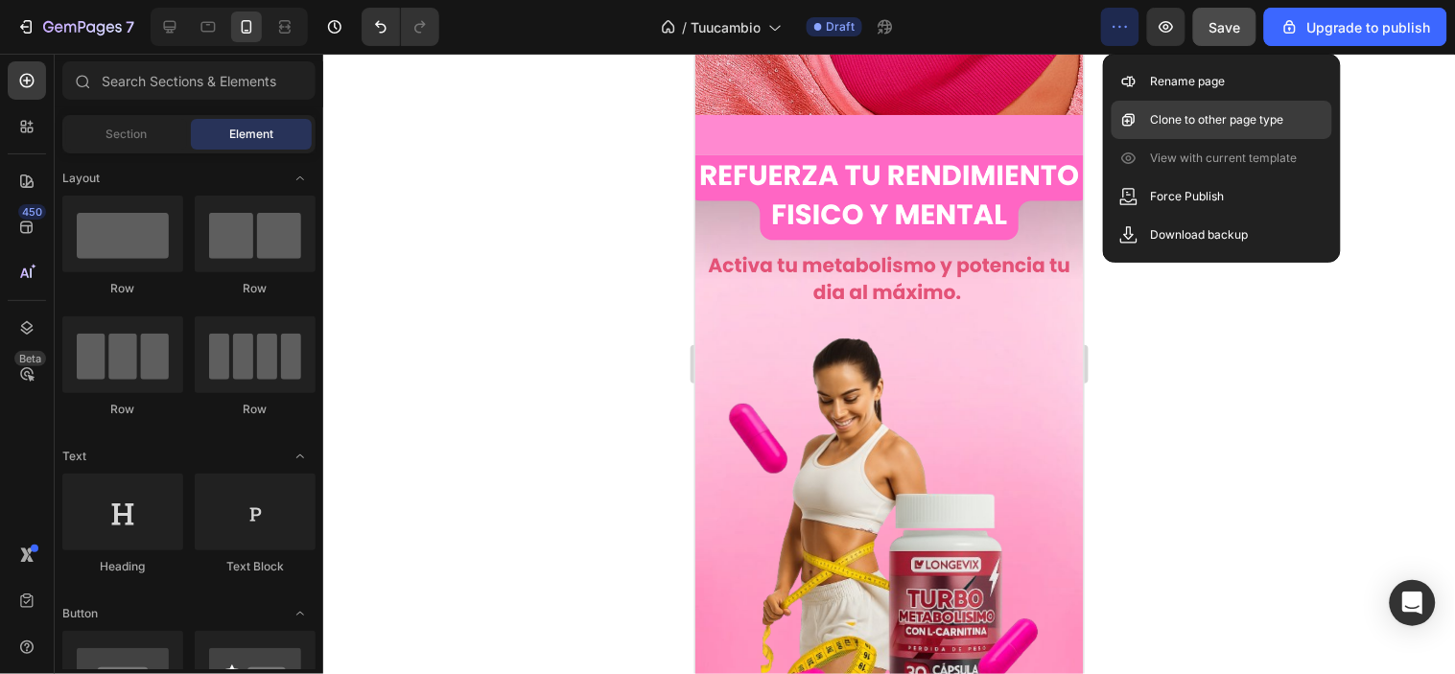
click at [0, 0] on div "Clone to other page type" at bounding box center [0, 0] width 0 height 0
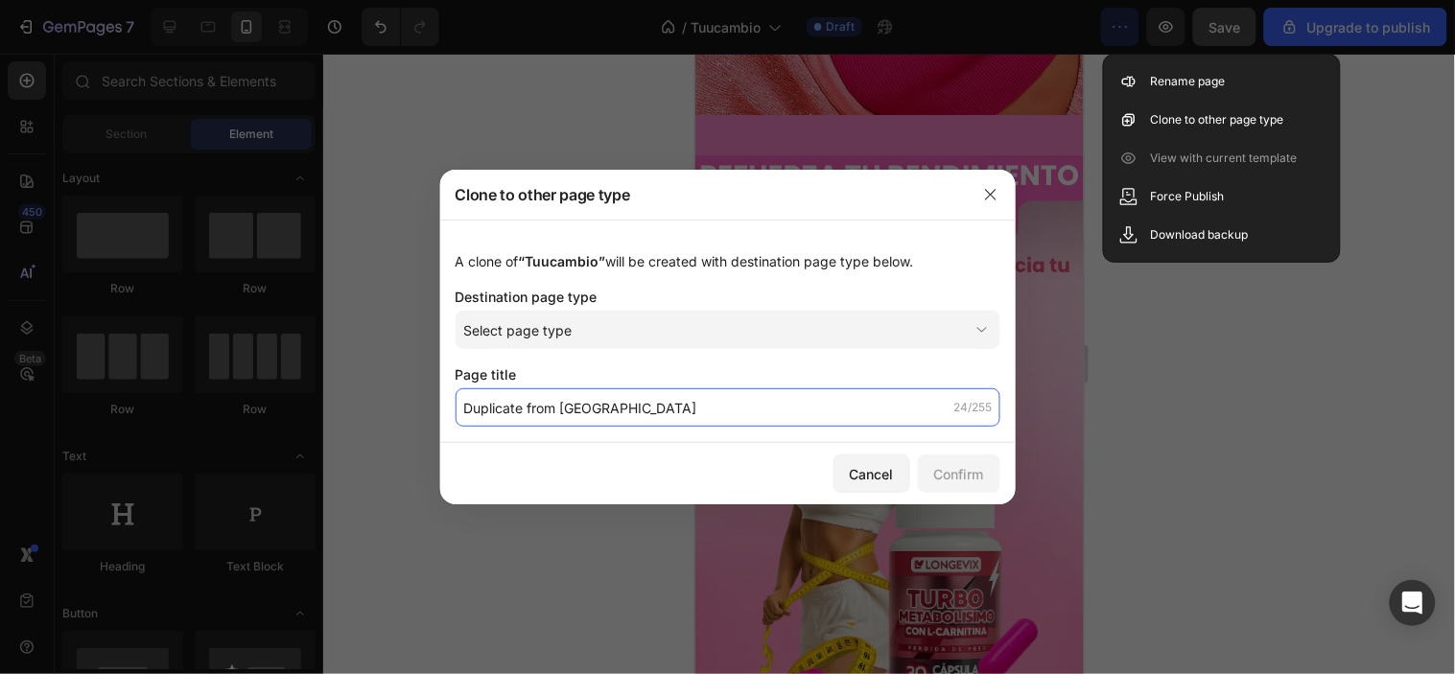
click at [823, 416] on input "Duplicate from [GEOGRAPHIC_DATA]" at bounding box center [728, 408] width 545 height 38
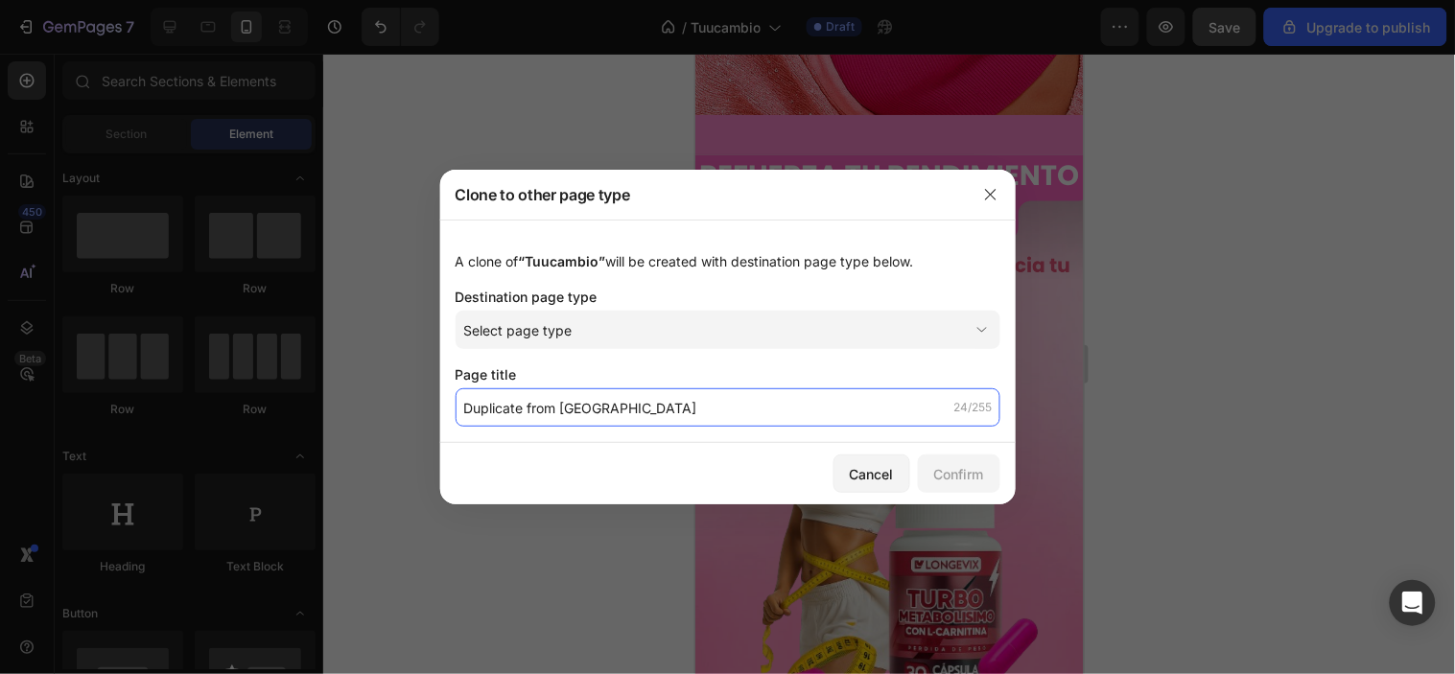
click at [823, 416] on input "Duplicate from [GEOGRAPHIC_DATA]" at bounding box center [728, 408] width 545 height 38
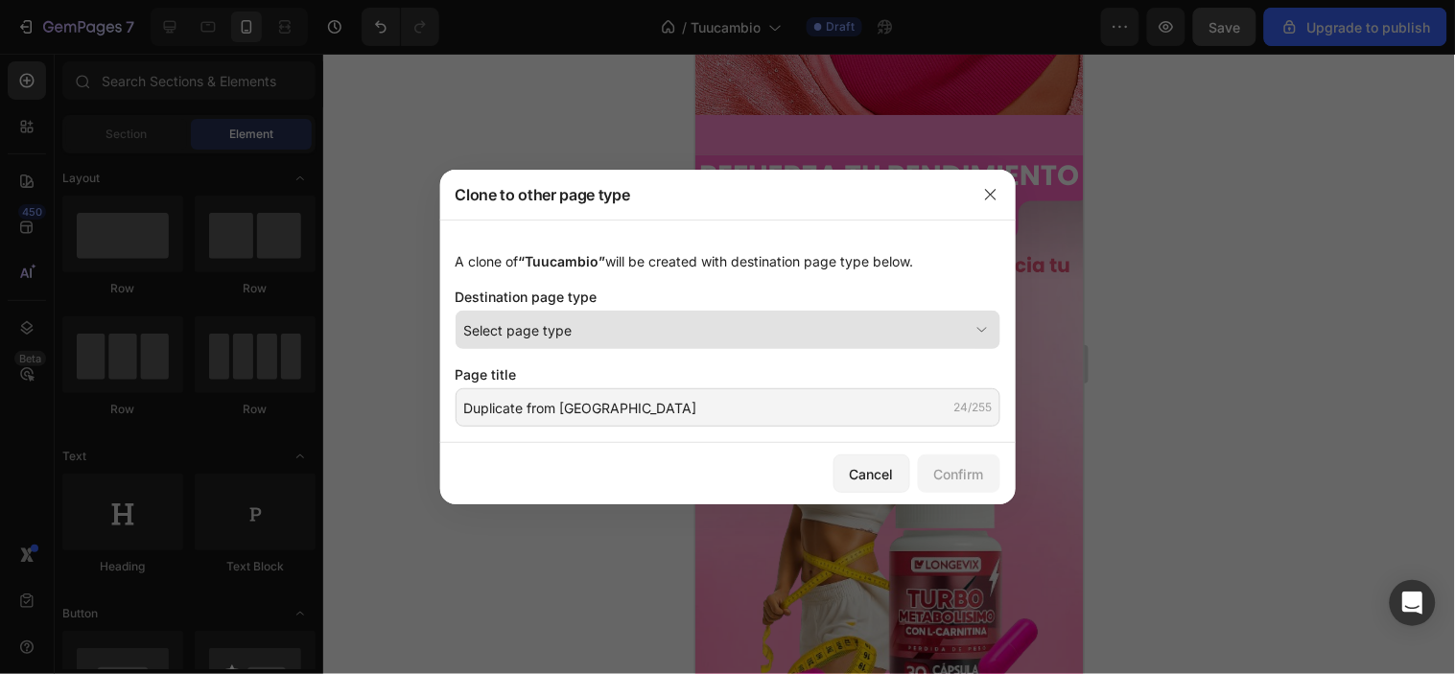
click at [984, 333] on icon at bounding box center [982, 329] width 19 height 19
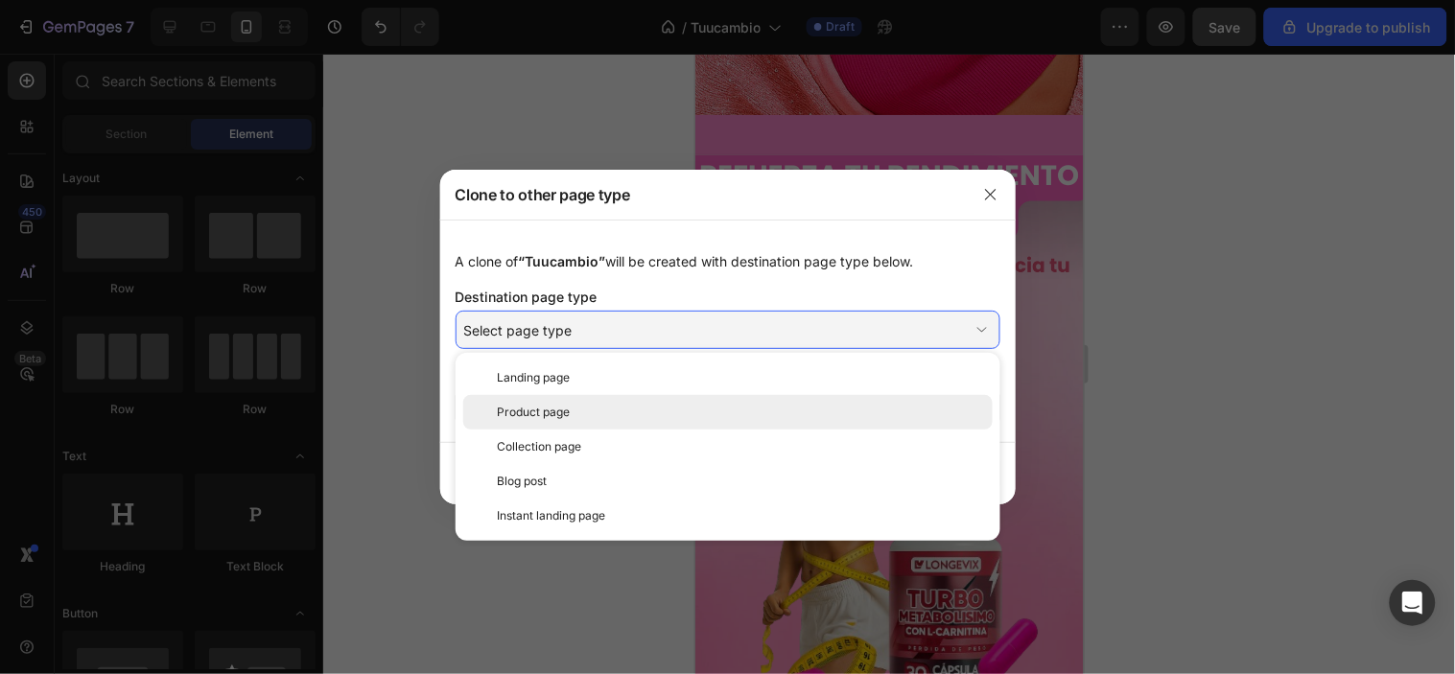
click at [587, 417] on div "Product page" at bounding box center [741, 412] width 487 height 17
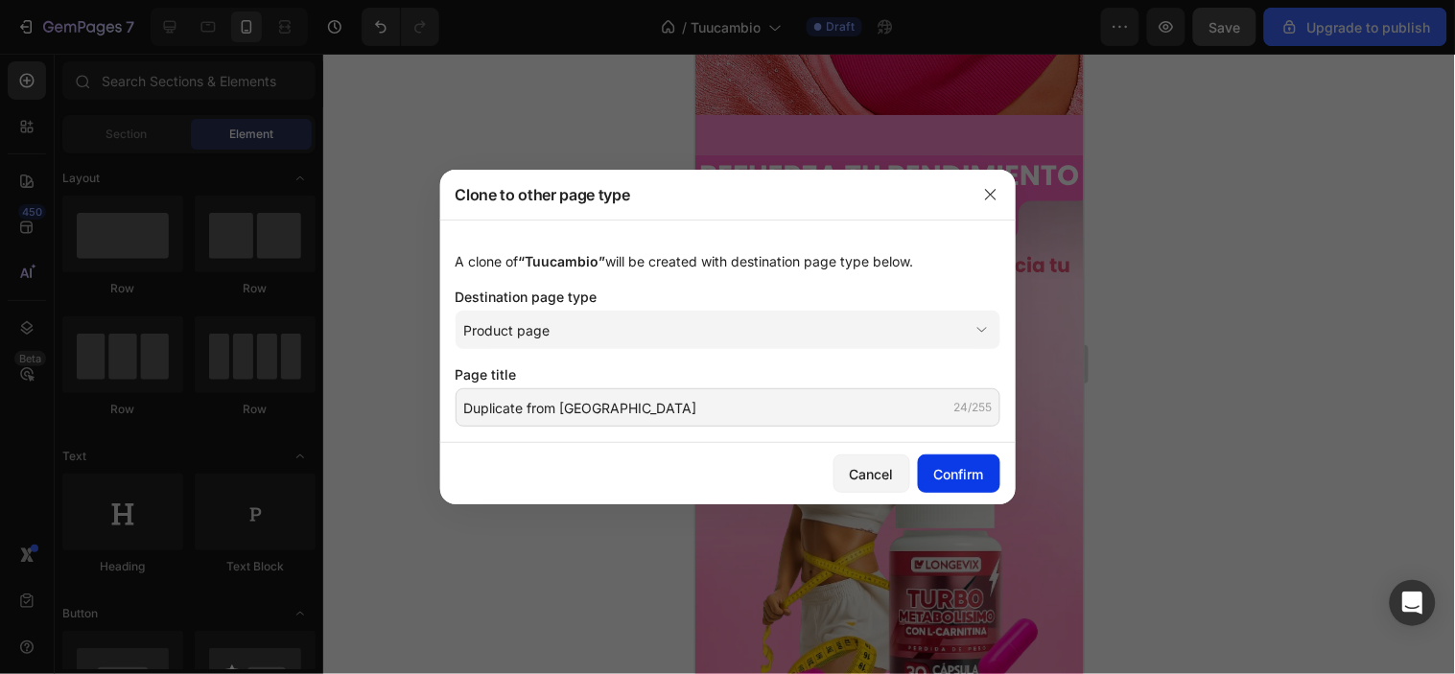
click at [964, 474] on div "Confirm" at bounding box center [959, 474] width 50 height 20
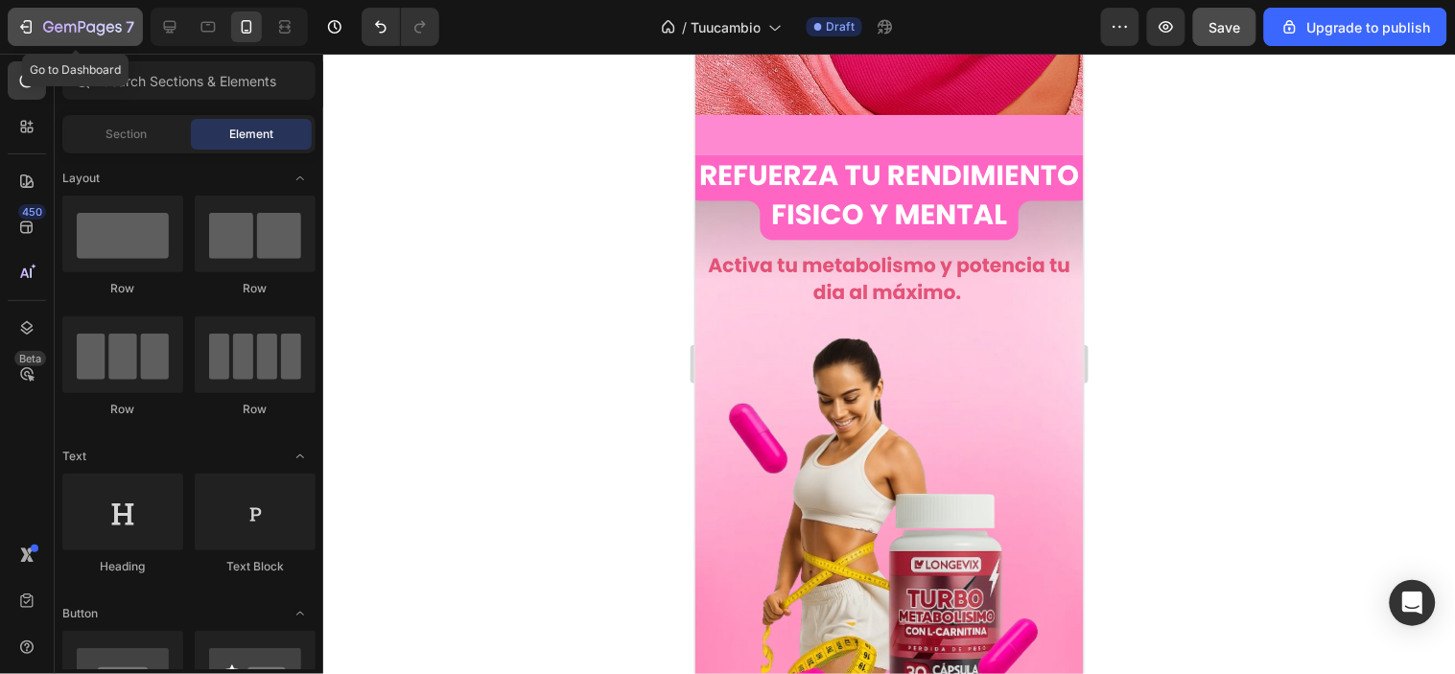
click at [20, 11] on button "7" at bounding box center [75, 27] width 135 height 38
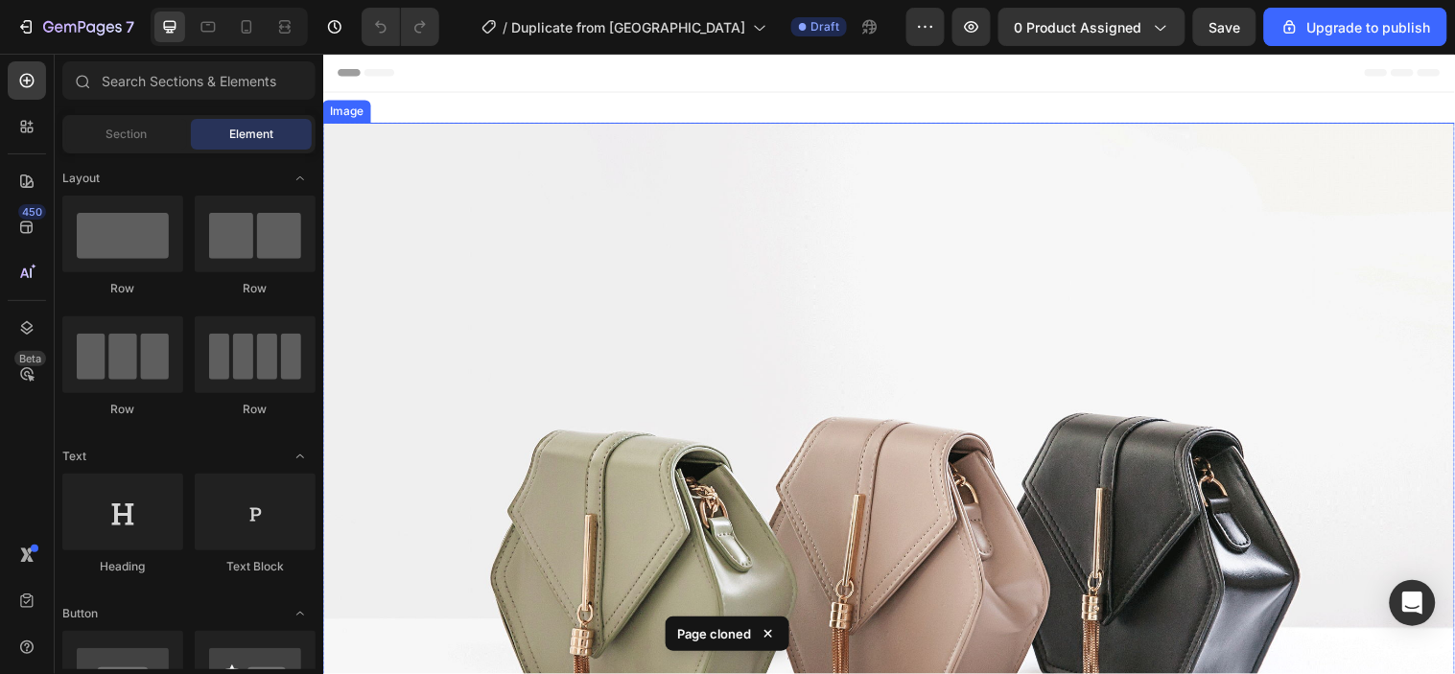
click at [744, 255] on img at bounding box center [897, 554] width 1151 height 863
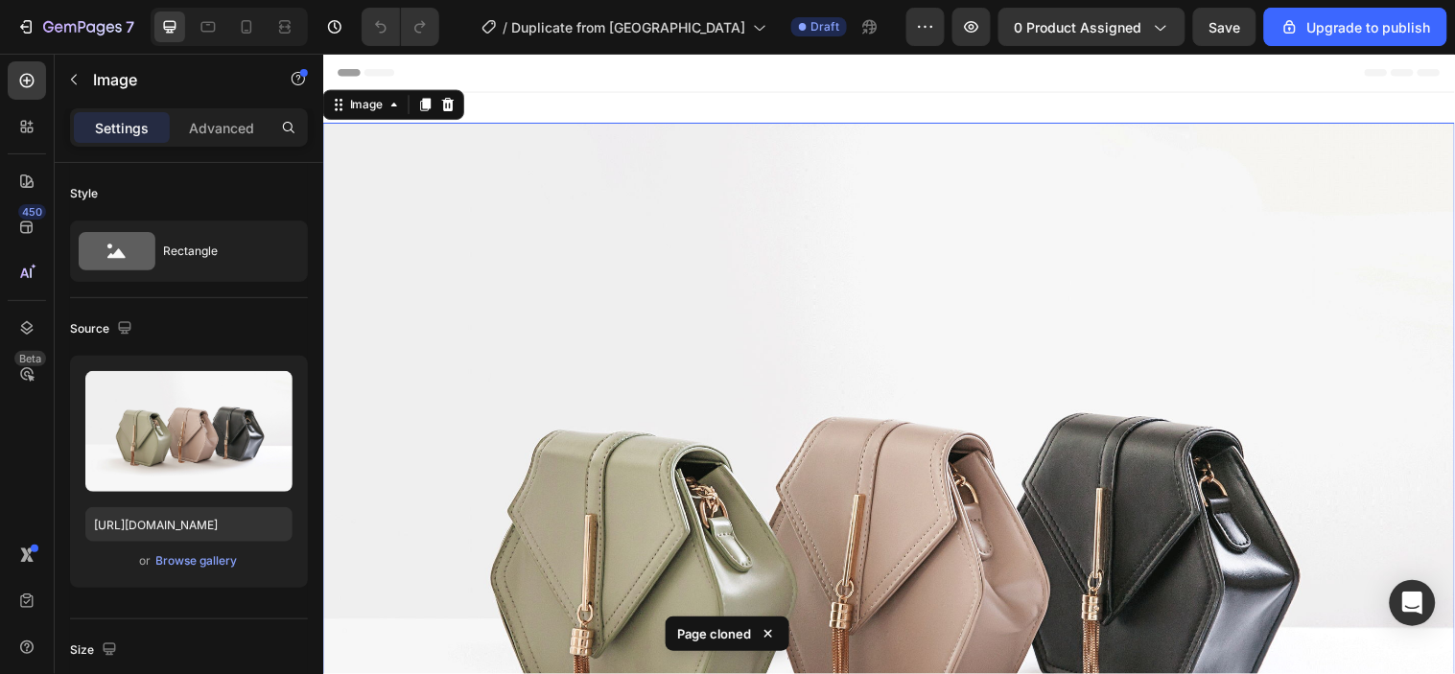
click at [726, 21] on div at bounding box center [728, 15] width 8 height 15
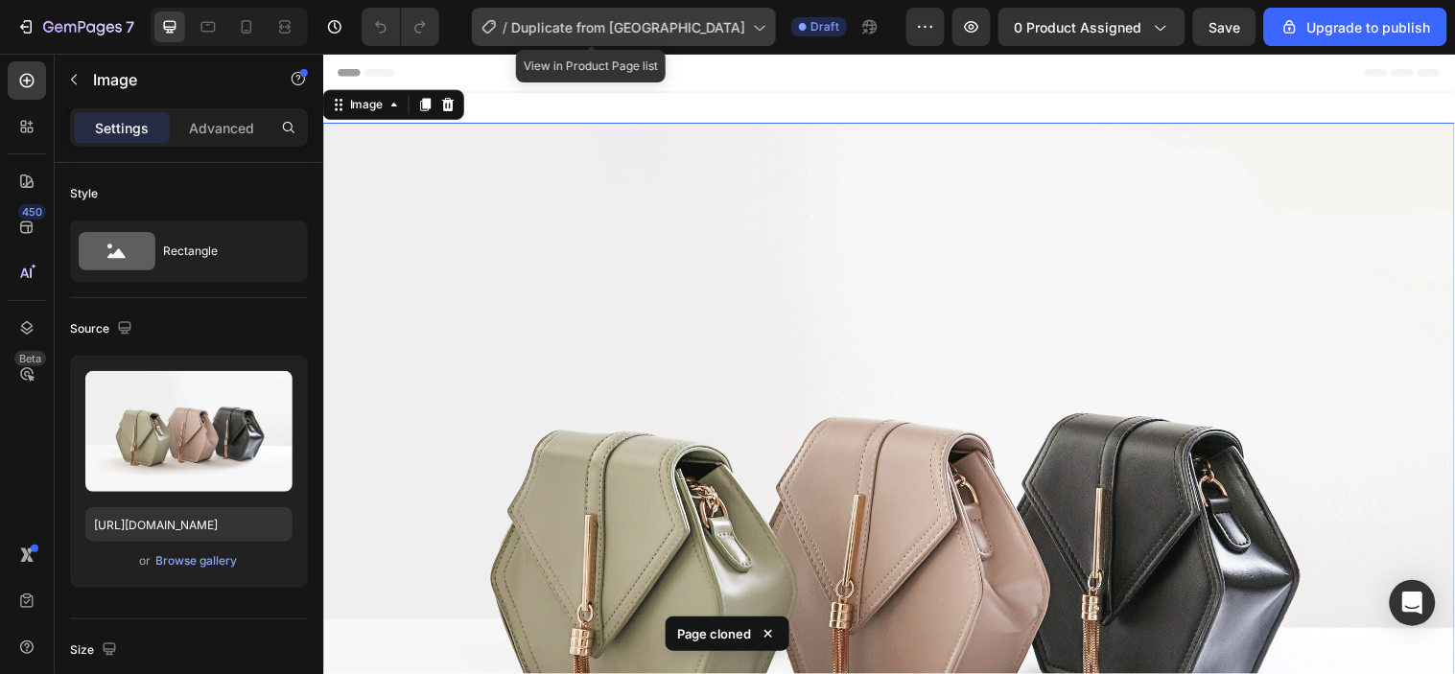
click at [749, 31] on icon at bounding box center [758, 26] width 19 height 19
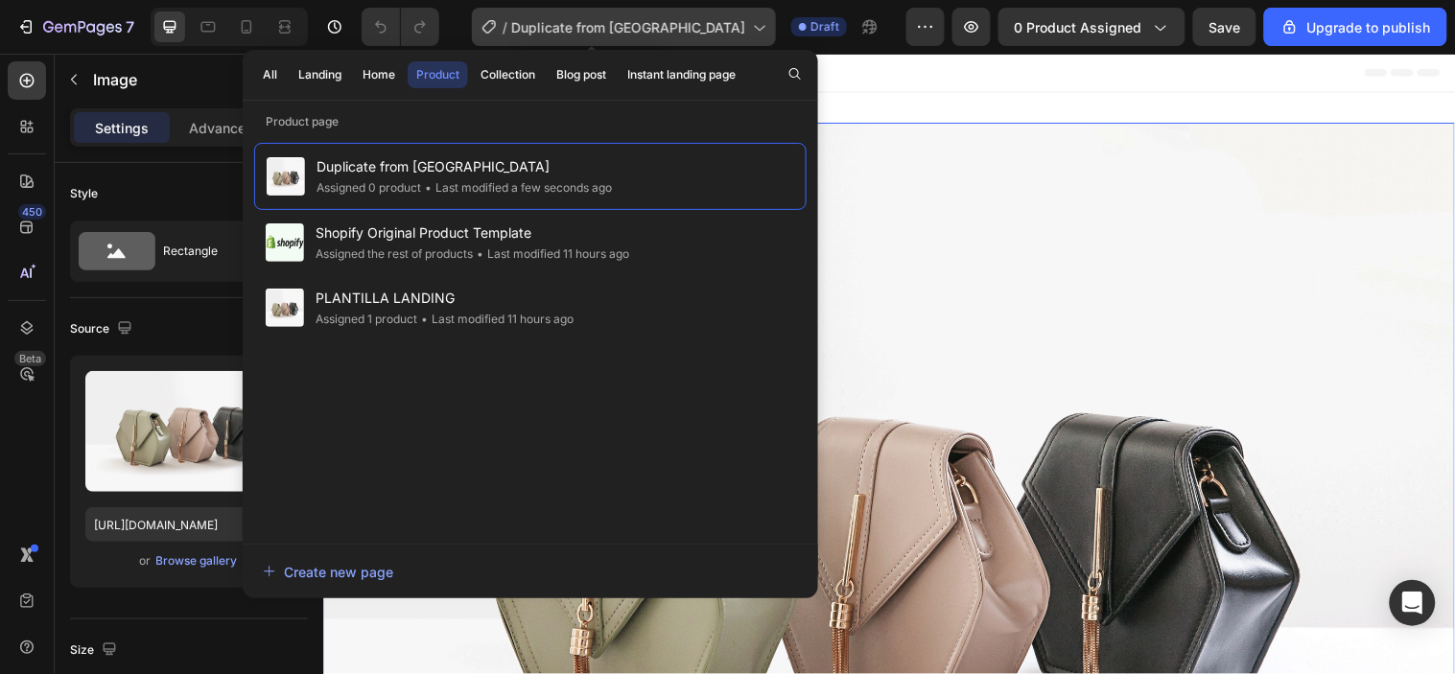
click at [749, 31] on icon at bounding box center [758, 26] width 19 height 19
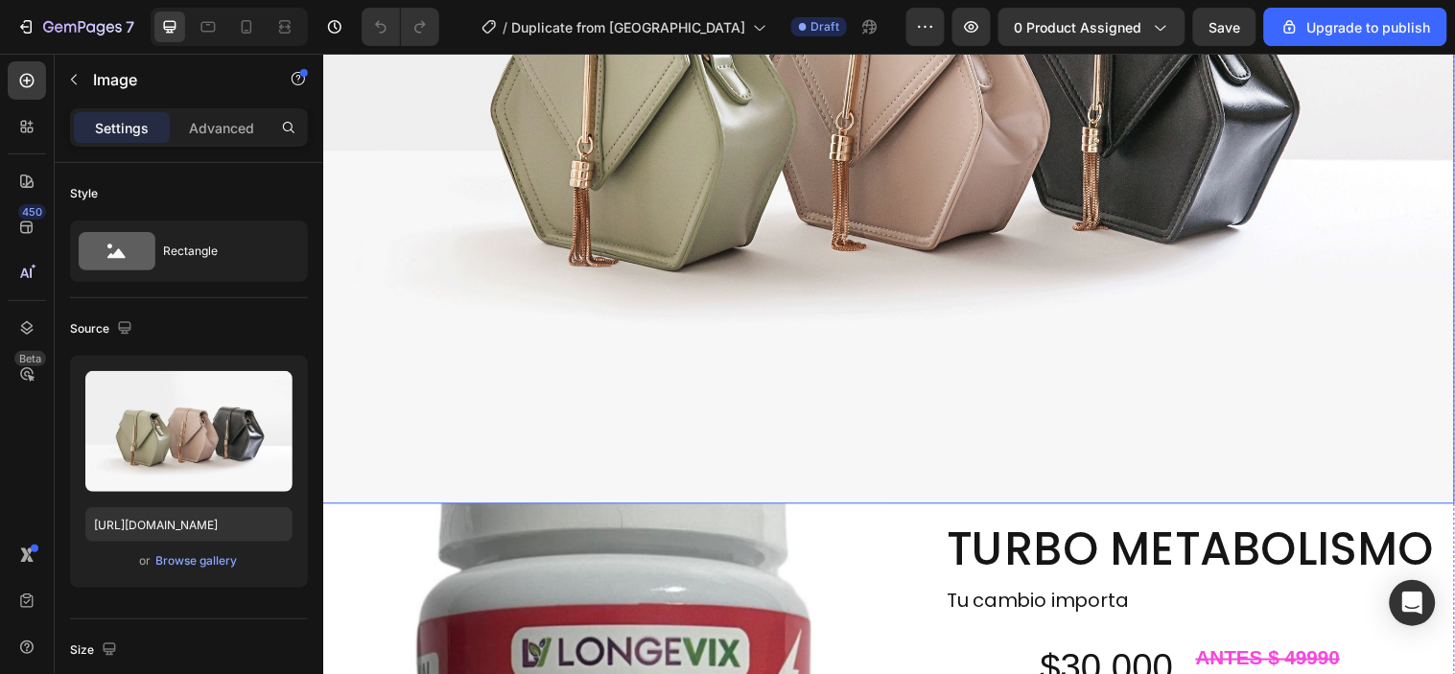
scroll to position [2238, 0]
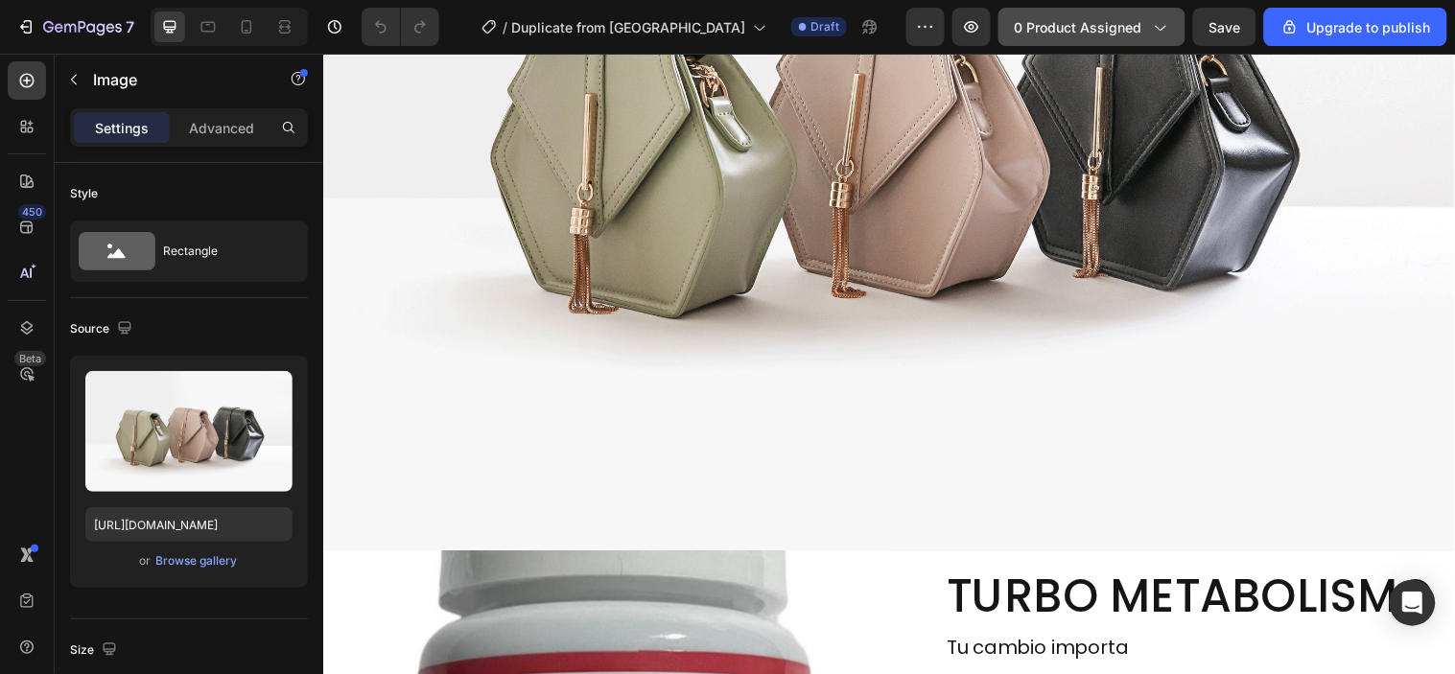
click at [1070, 22] on span "0 product assigned" at bounding box center [1079, 27] width 128 height 20
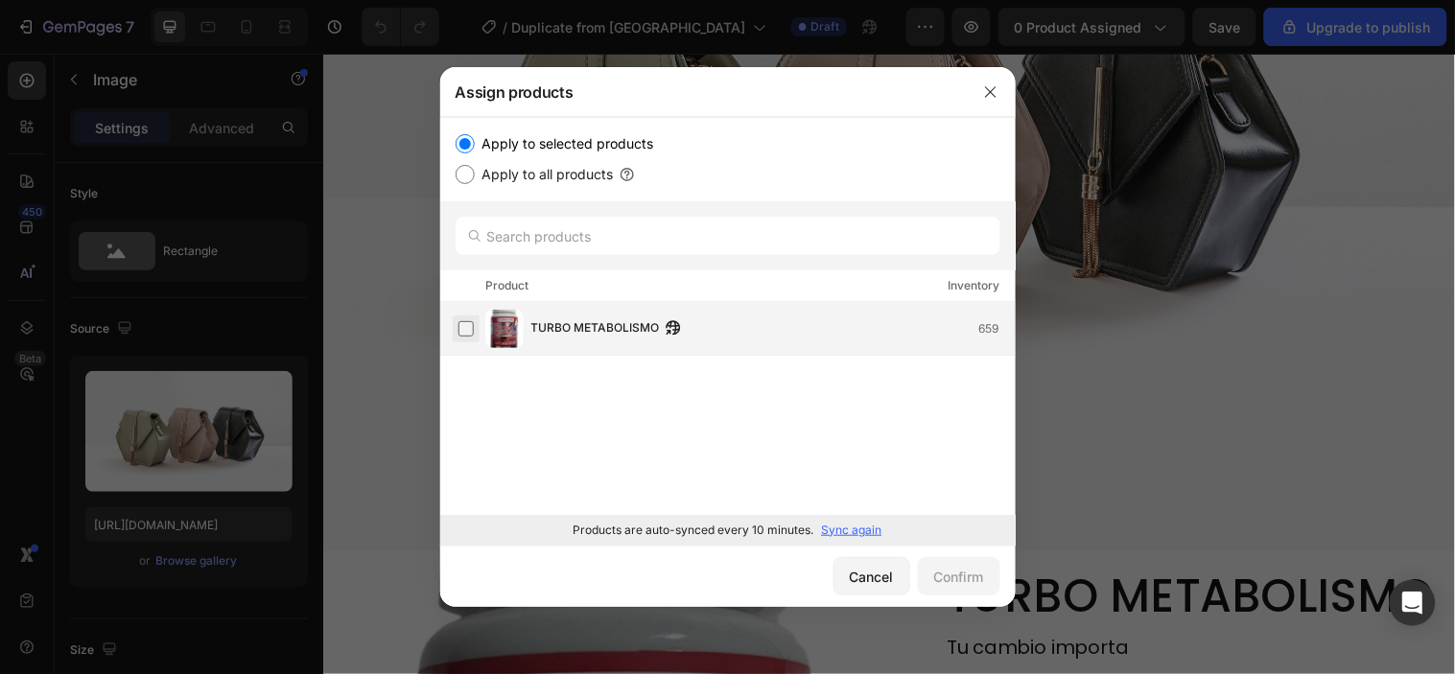
click at [467, 327] on label at bounding box center [466, 328] width 15 height 15
click at [981, 585] on div "Confirm" at bounding box center [959, 577] width 50 height 20
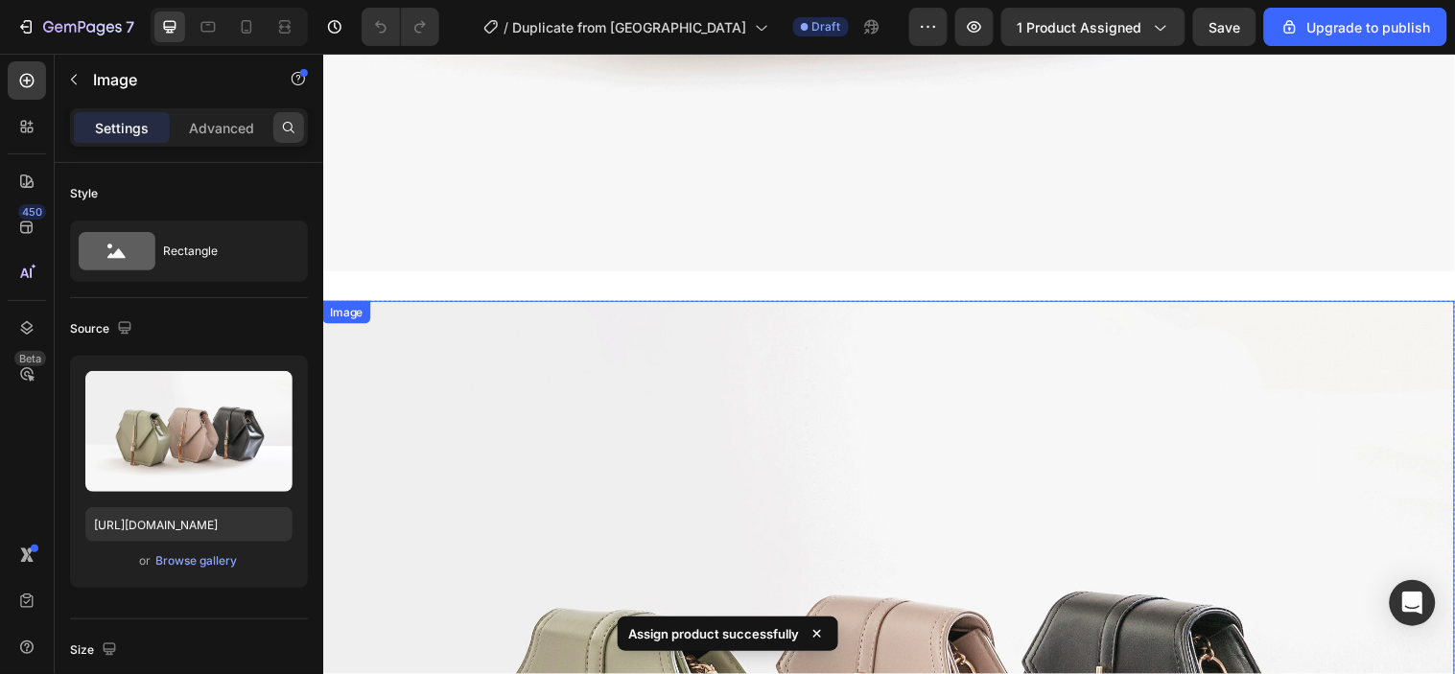
scroll to position [1492, 0]
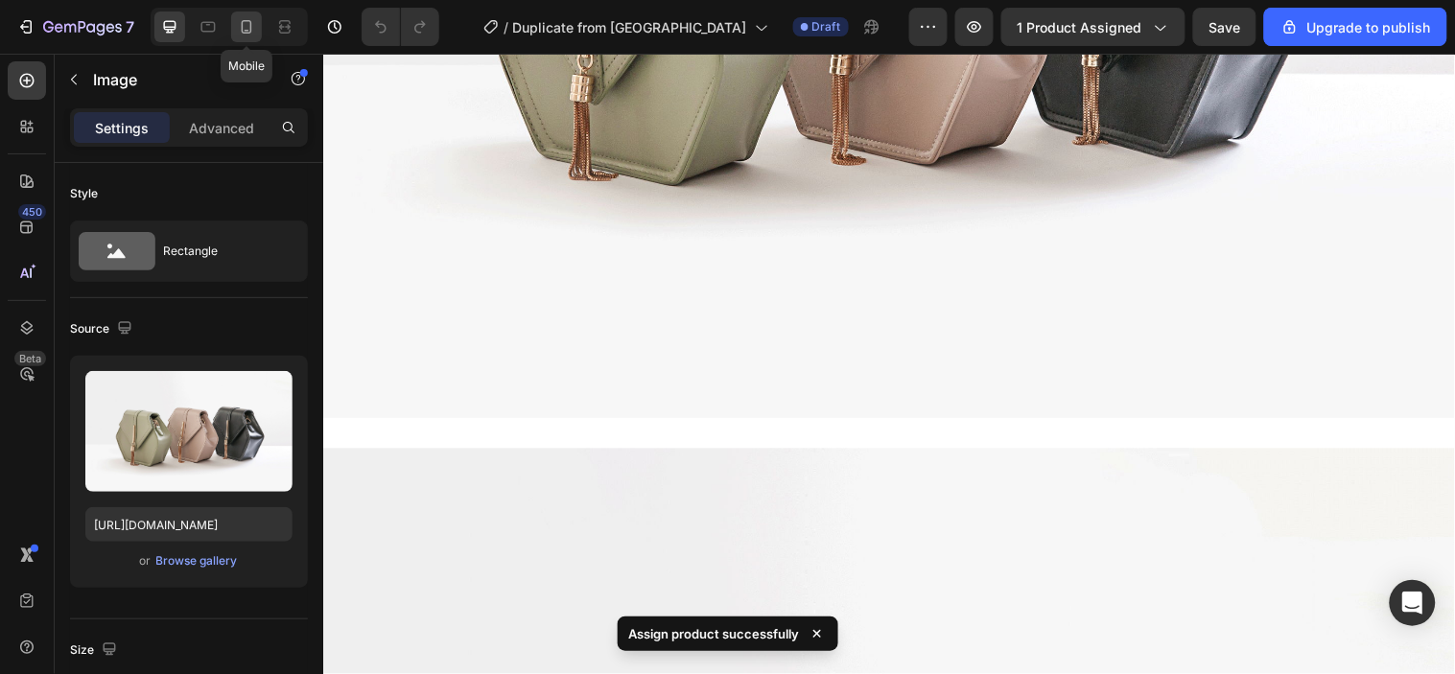
click at [247, 25] on icon at bounding box center [246, 26] width 19 height 19
type input "[URL][DOMAIN_NAME]"
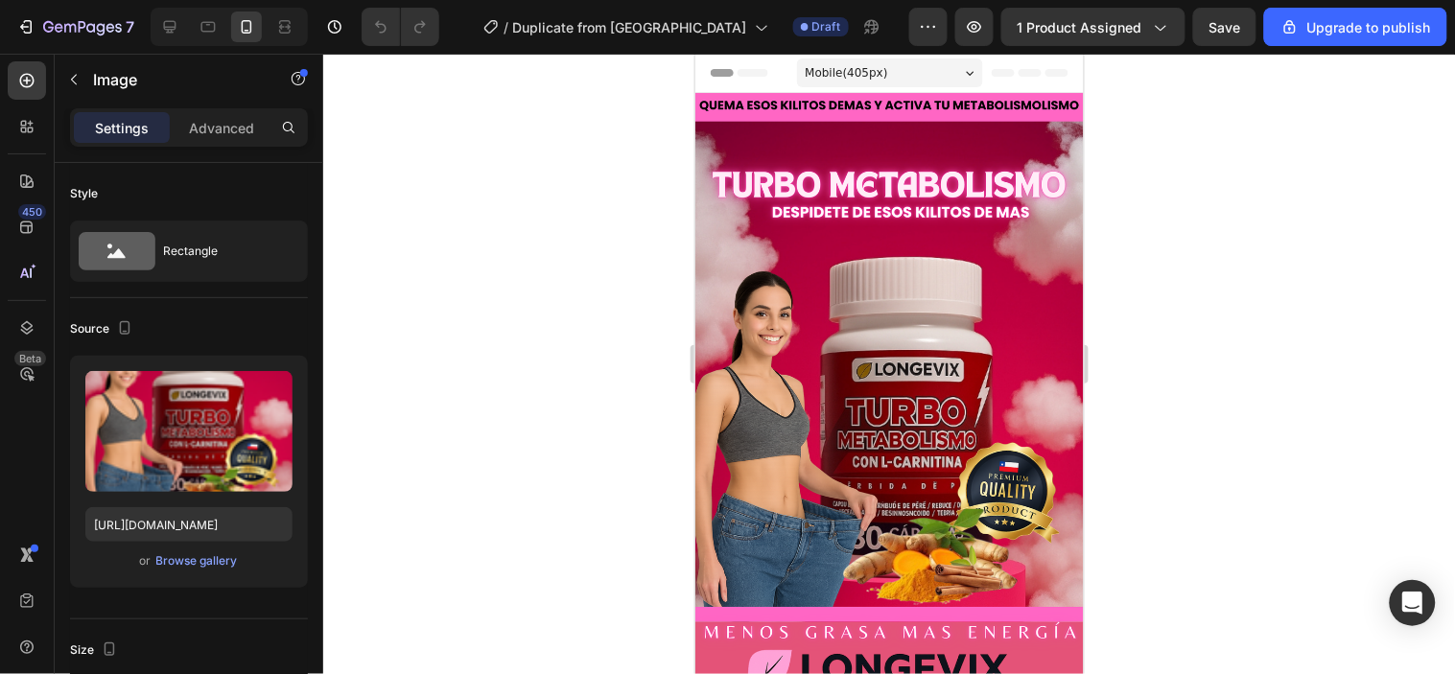
click at [1261, 284] on div at bounding box center [889, 364] width 1132 height 621
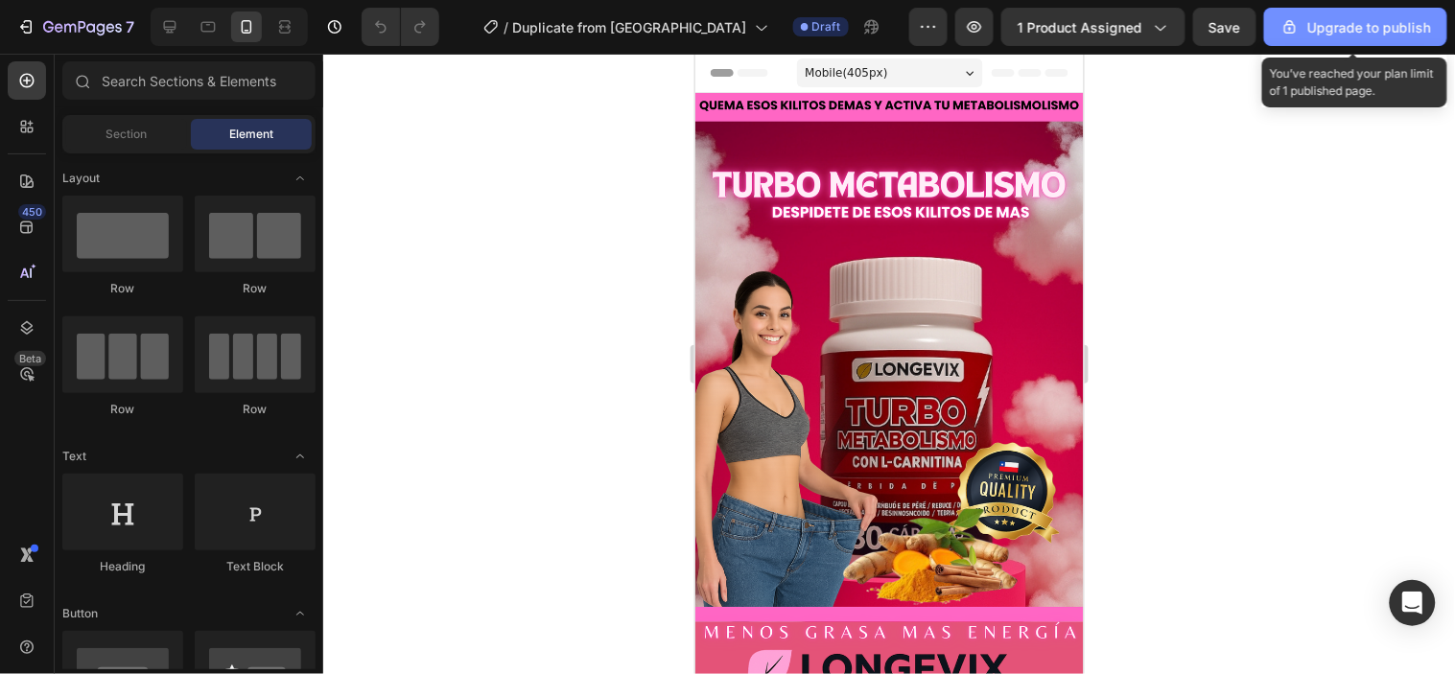
click at [1347, 25] on div "Upgrade to publish" at bounding box center [1356, 27] width 151 height 20
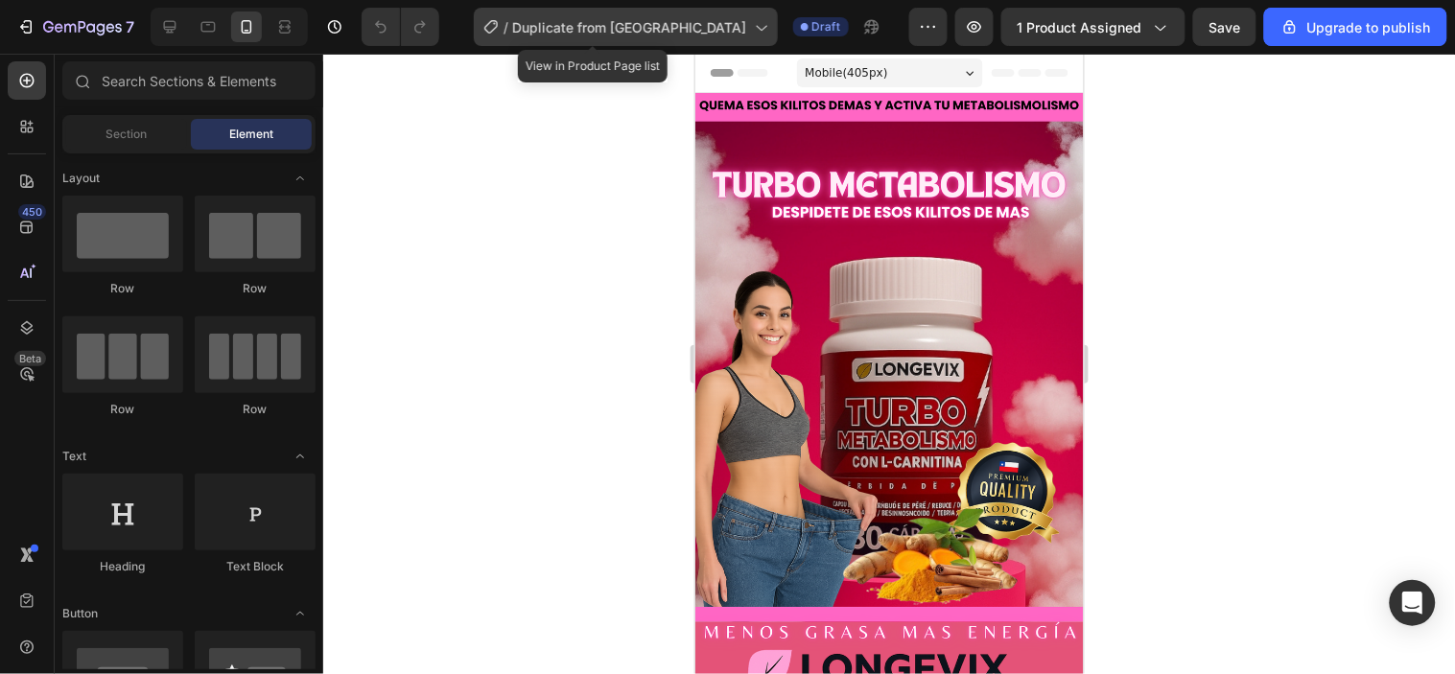
click at [708, 33] on span "Duplicate from [GEOGRAPHIC_DATA]" at bounding box center [630, 27] width 234 height 20
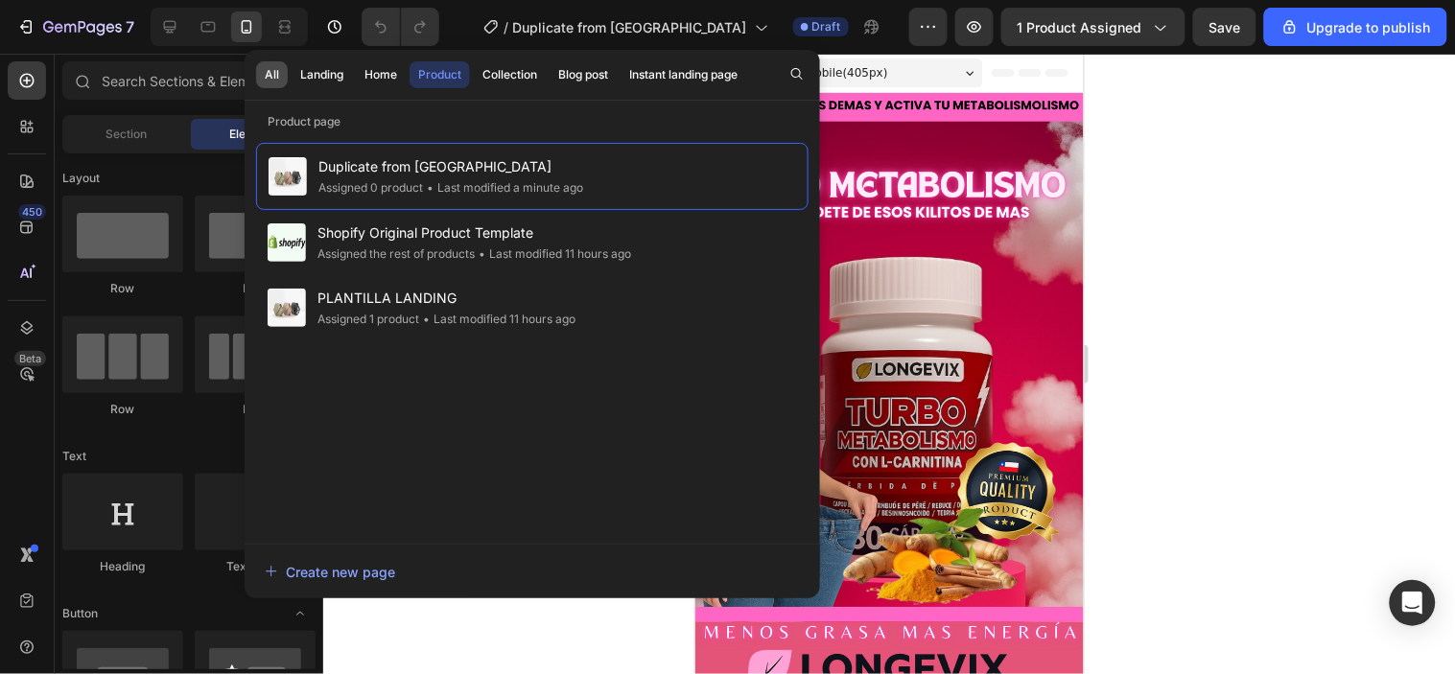
click at [292, 73] on button "All" at bounding box center [322, 74] width 60 height 27
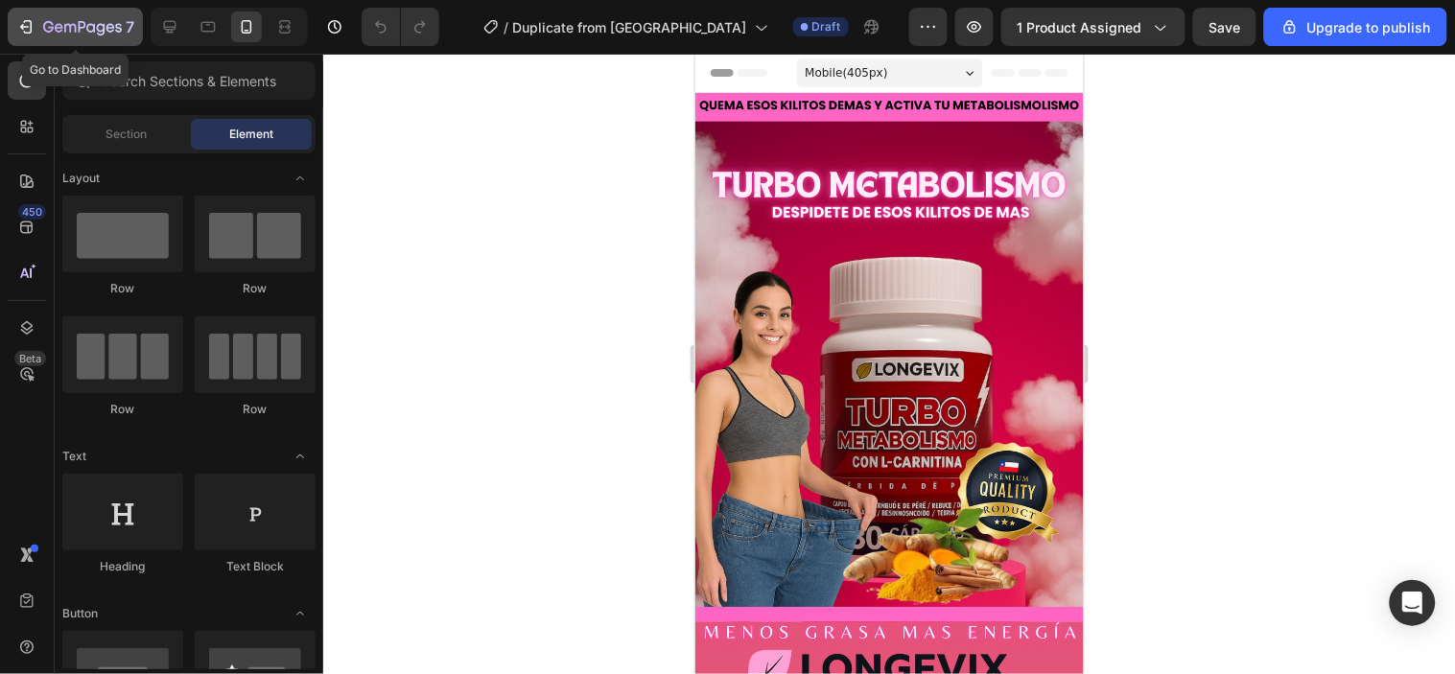
click at [68, 17] on div "7" at bounding box center [88, 26] width 91 height 23
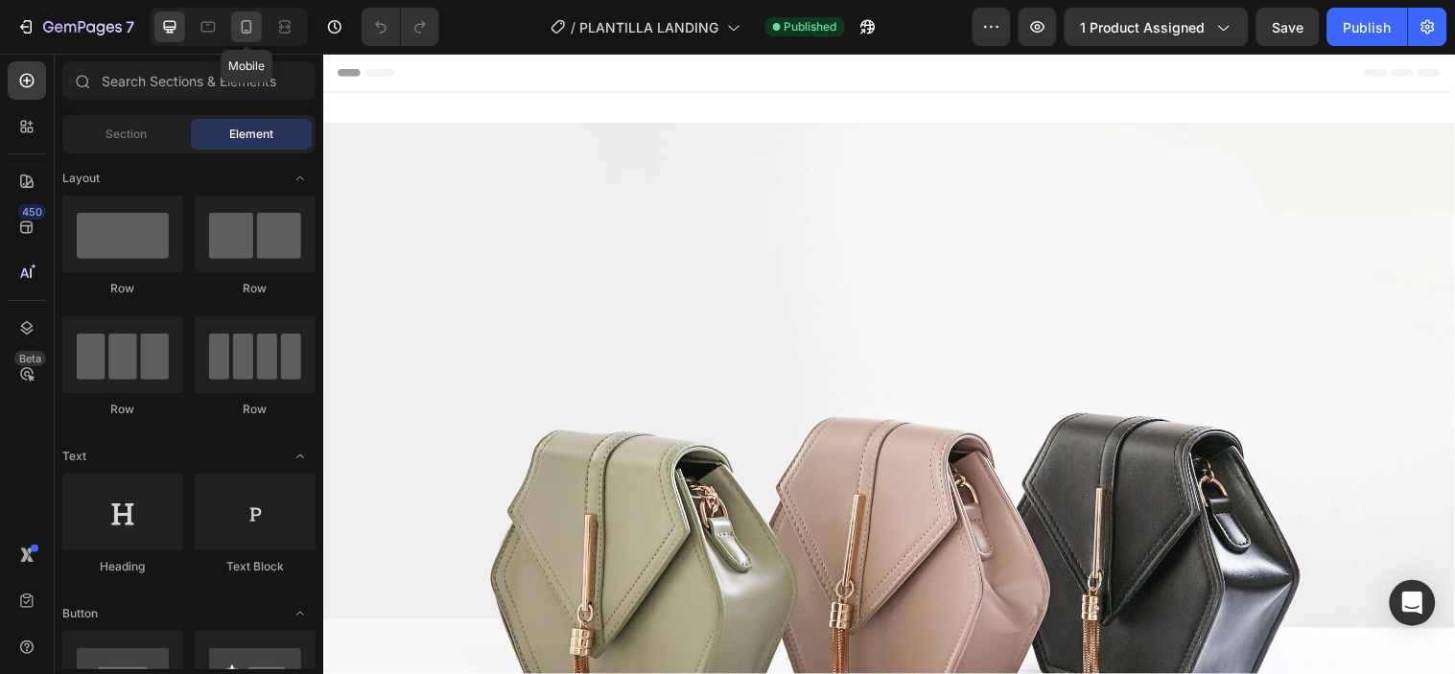
click at [249, 33] on icon at bounding box center [247, 26] width 11 height 13
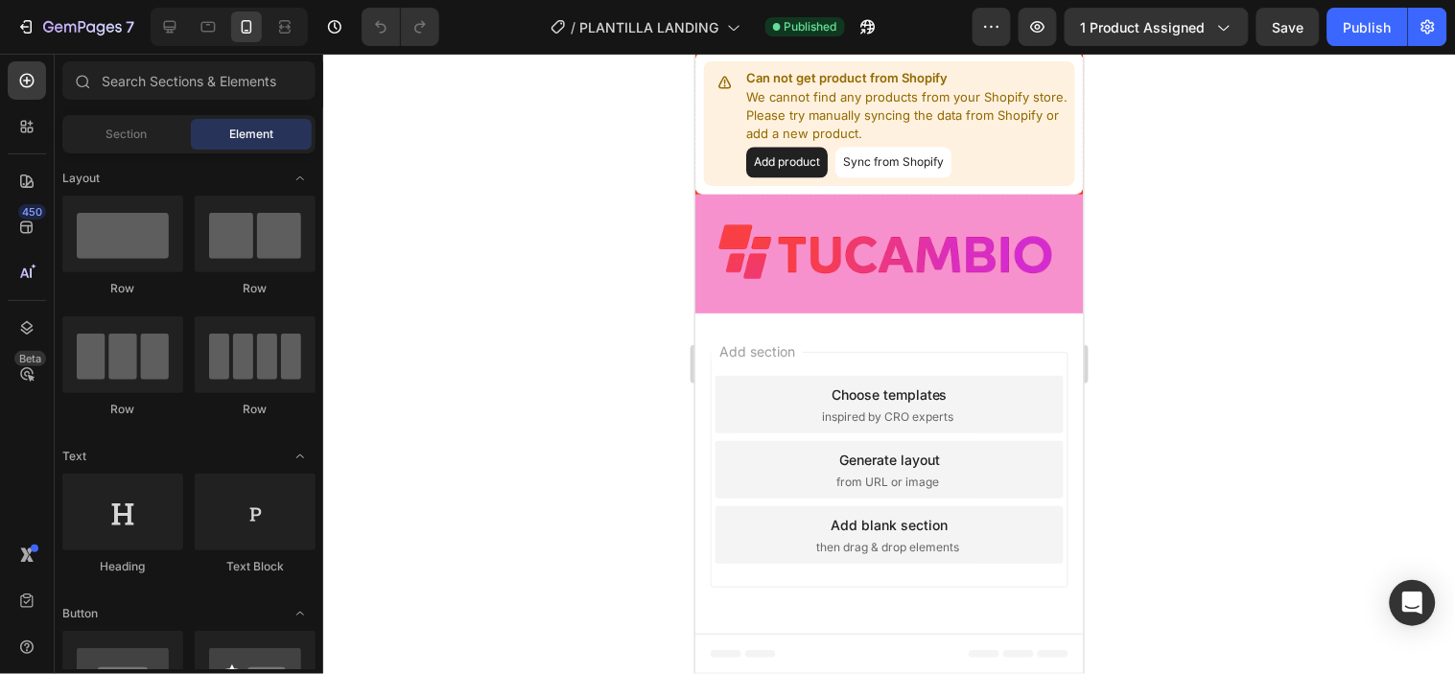
scroll to position [5466, 0]
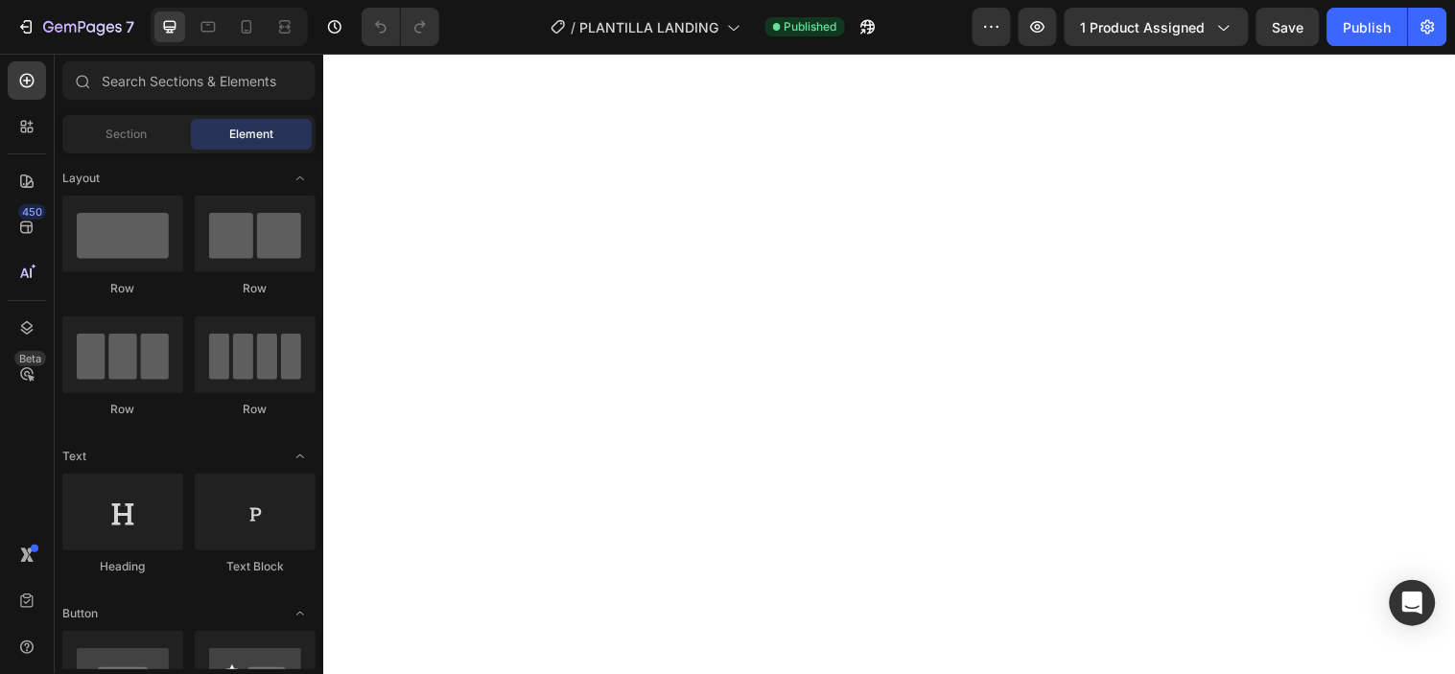
scroll to position [106, 0]
click at [234, 25] on div at bounding box center [246, 27] width 31 height 31
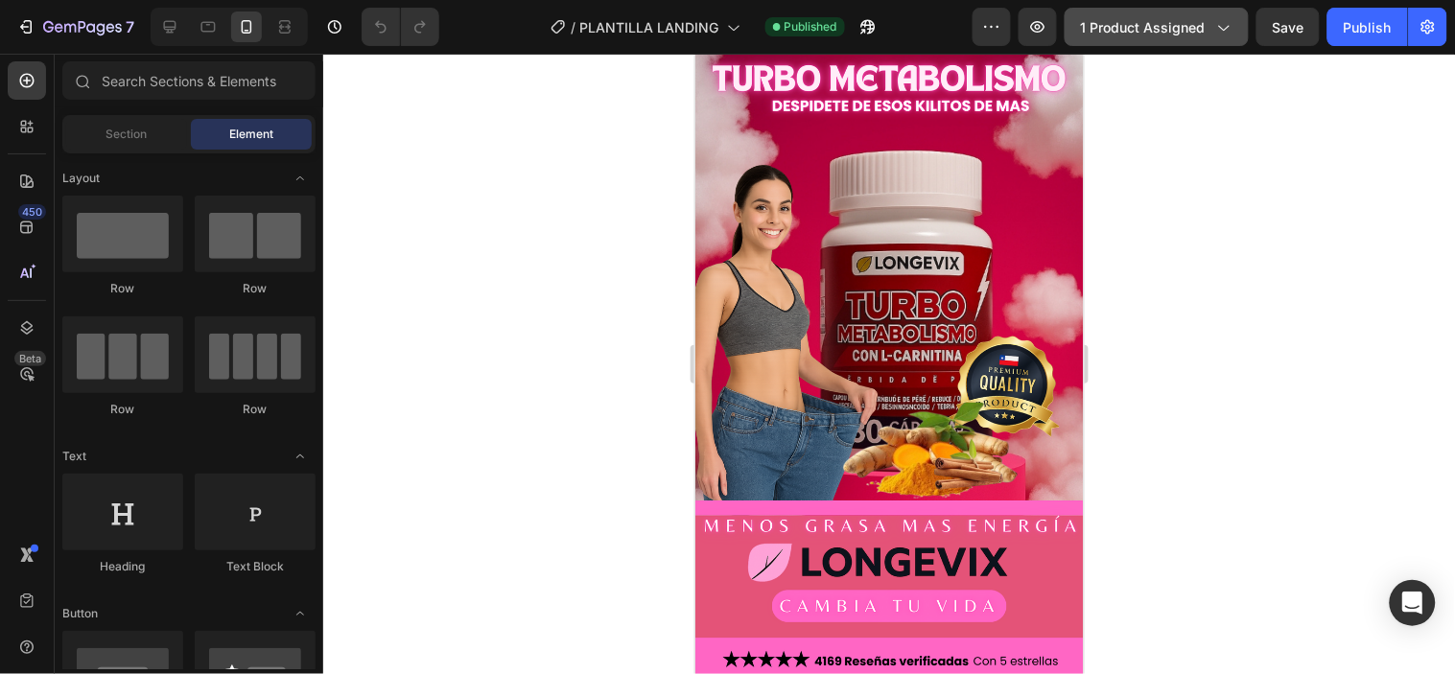
click at [1155, 24] on span "1 product assigned" at bounding box center [1143, 27] width 125 height 20
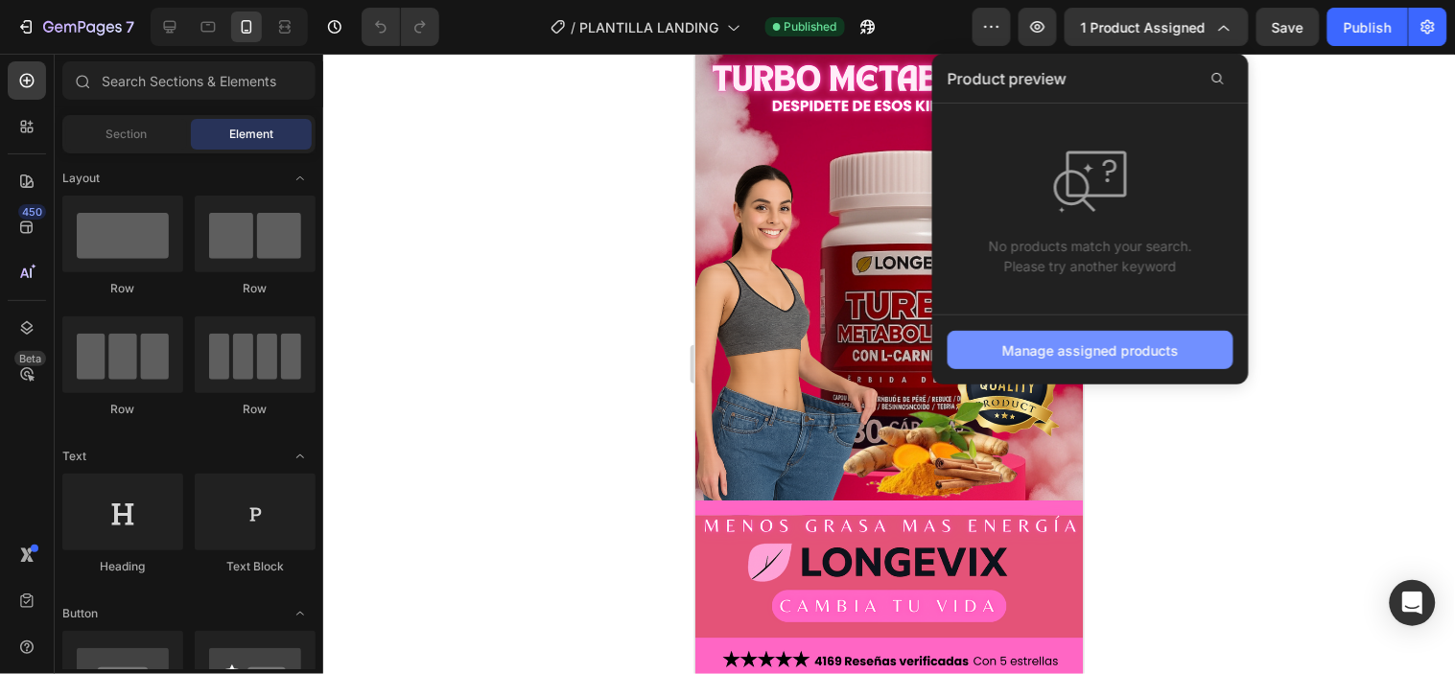
click at [1114, 341] on div "Manage assigned products" at bounding box center [1090, 351] width 177 height 20
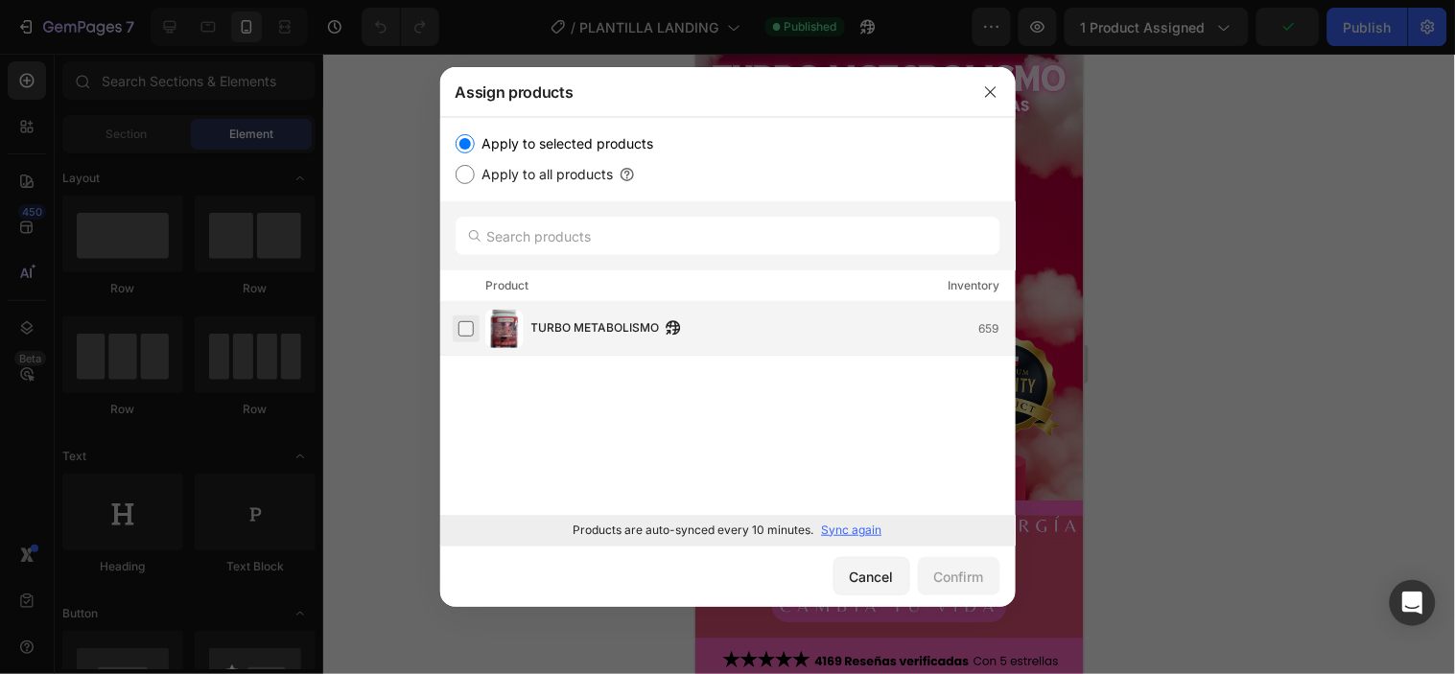
click at [459, 323] on label at bounding box center [466, 328] width 15 height 15
click at [602, 186] on div "Apply to selected products Apply to all products" at bounding box center [728, 159] width 576 height 84
click at [601, 178] on label "Apply to all products" at bounding box center [544, 174] width 139 height 23
click at [475, 178] on input "Apply to all products" at bounding box center [465, 174] width 19 height 19
radio input "true"
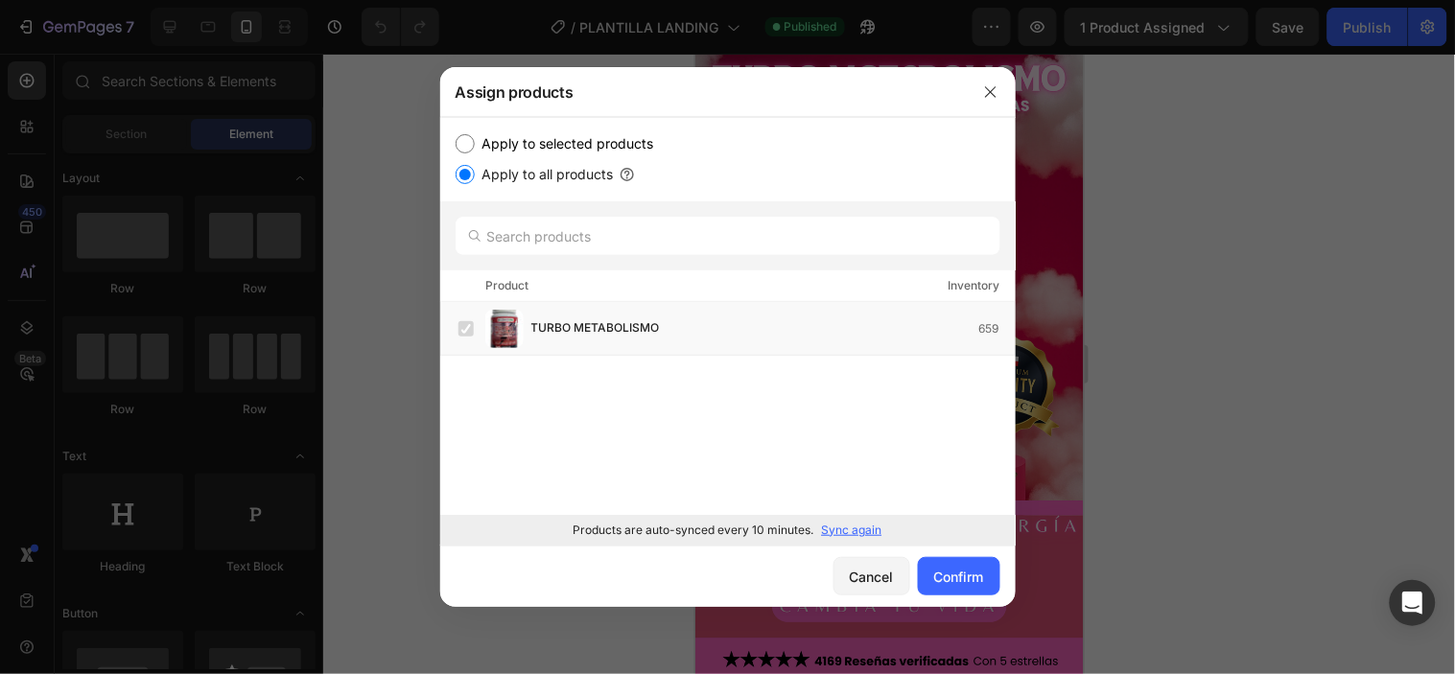
click at [602, 149] on label "Apply to selected products" at bounding box center [564, 143] width 179 height 23
click at [475, 149] on input "Apply to selected products" at bounding box center [465, 143] width 19 height 19
radio input "true"
click at [471, 332] on label at bounding box center [466, 328] width 15 height 15
click at [986, 569] on button "Confirm" at bounding box center [959, 576] width 82 height 38
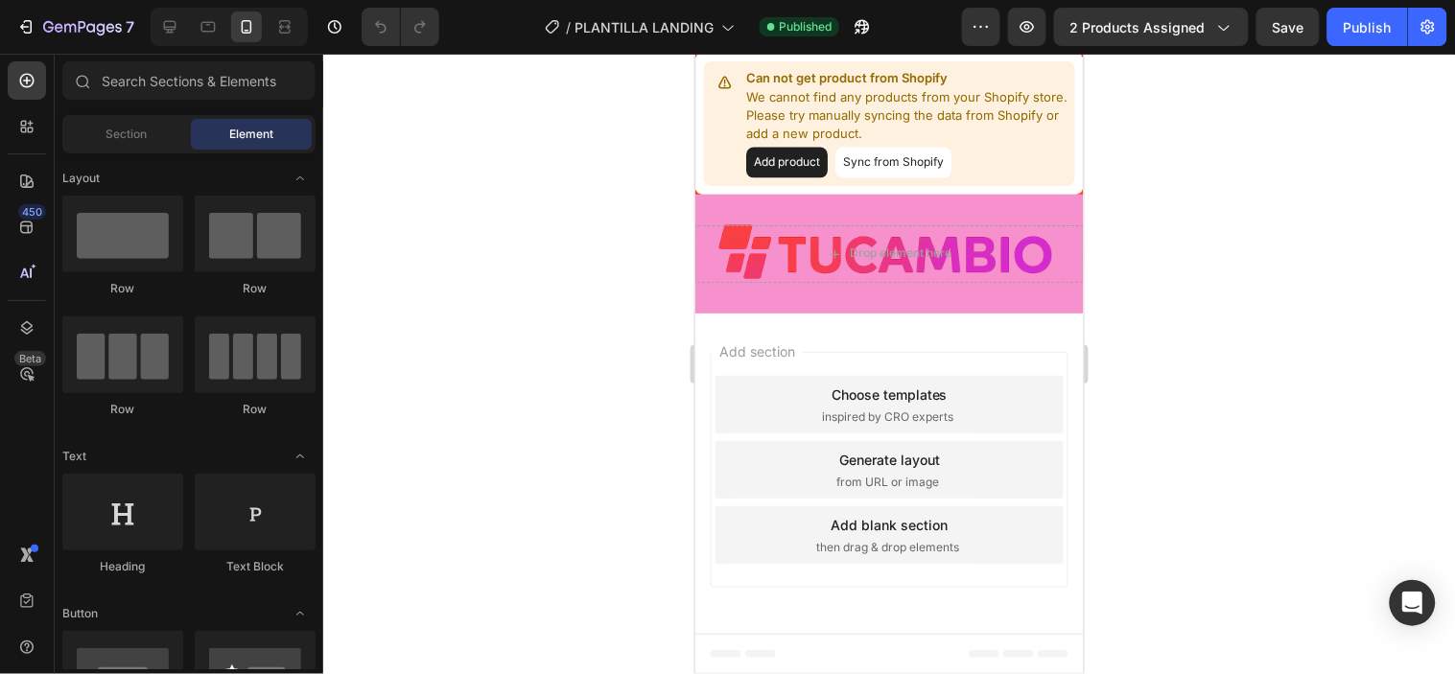
scroll to position [5728, 0]
click at [1028, 144] on p "We cannot find any products from your Shopify store. Please try manually syncin…" at bounding box center [905, 115] width 321 height 57
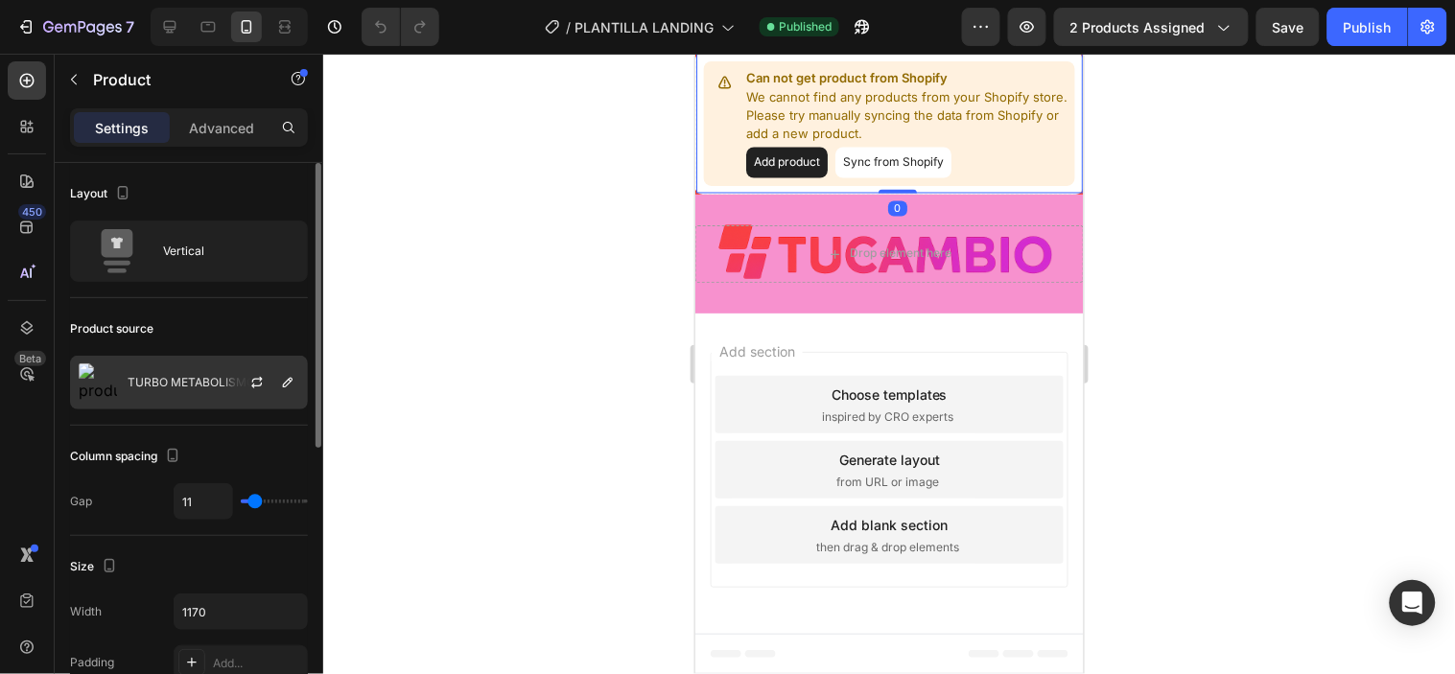
click at [199, 388] on p "TURBO METABOLISMO" at bounding box center [192, 382] width 128 height 13
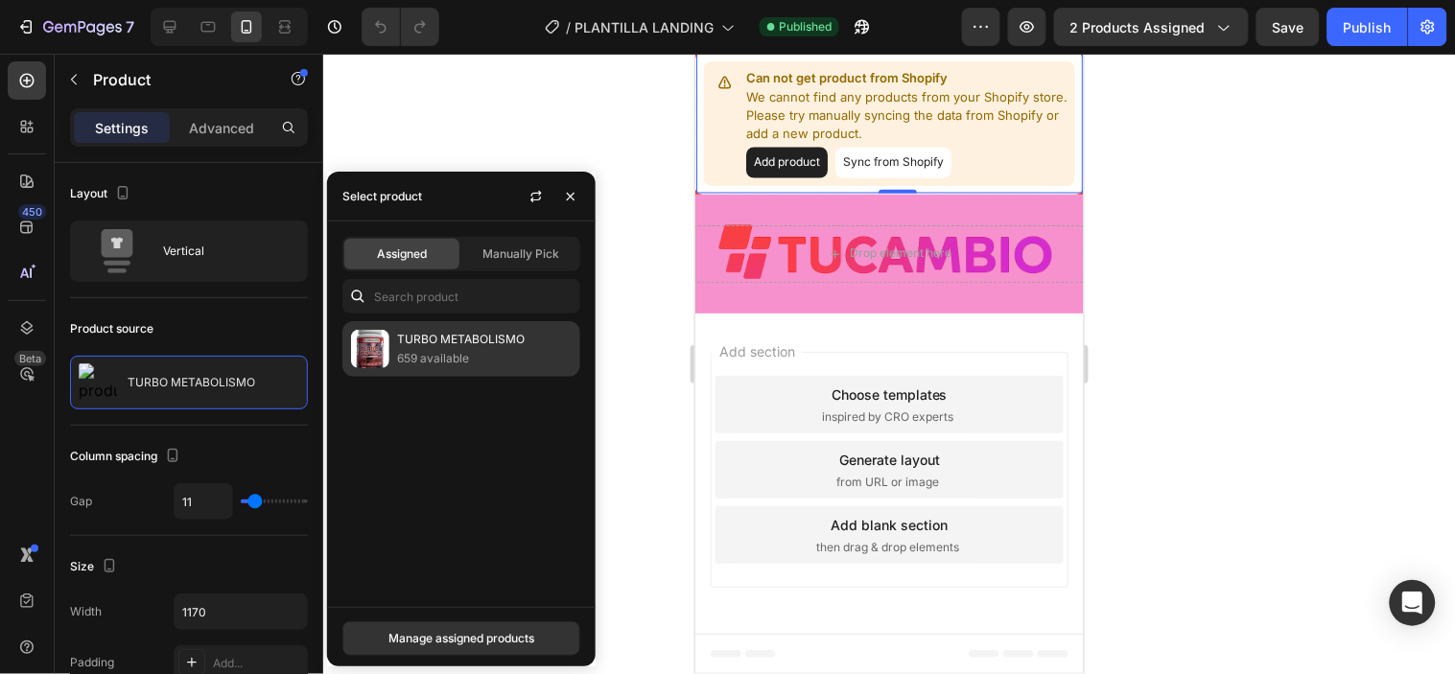
click at [439, 356] on p "659 available" at bounding box center [484, 358] width 175 height 19
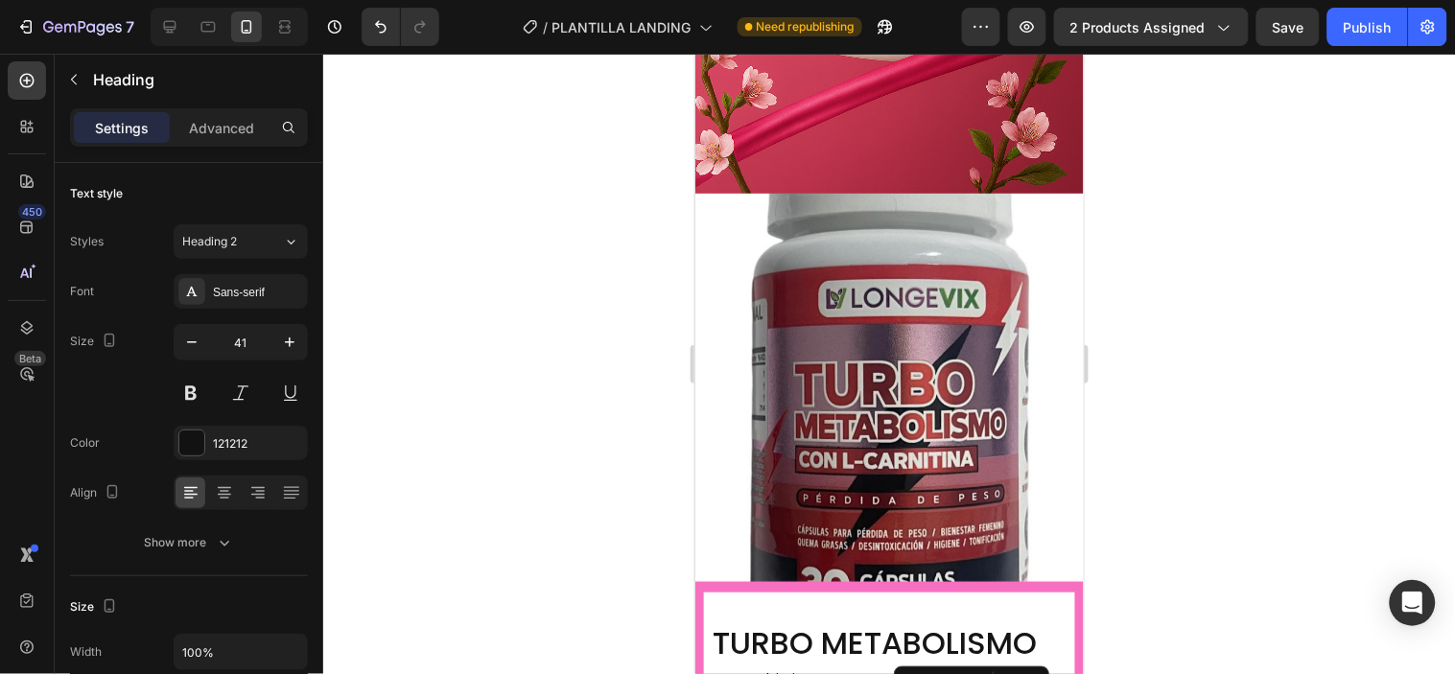
scroll to position [5790, 0]
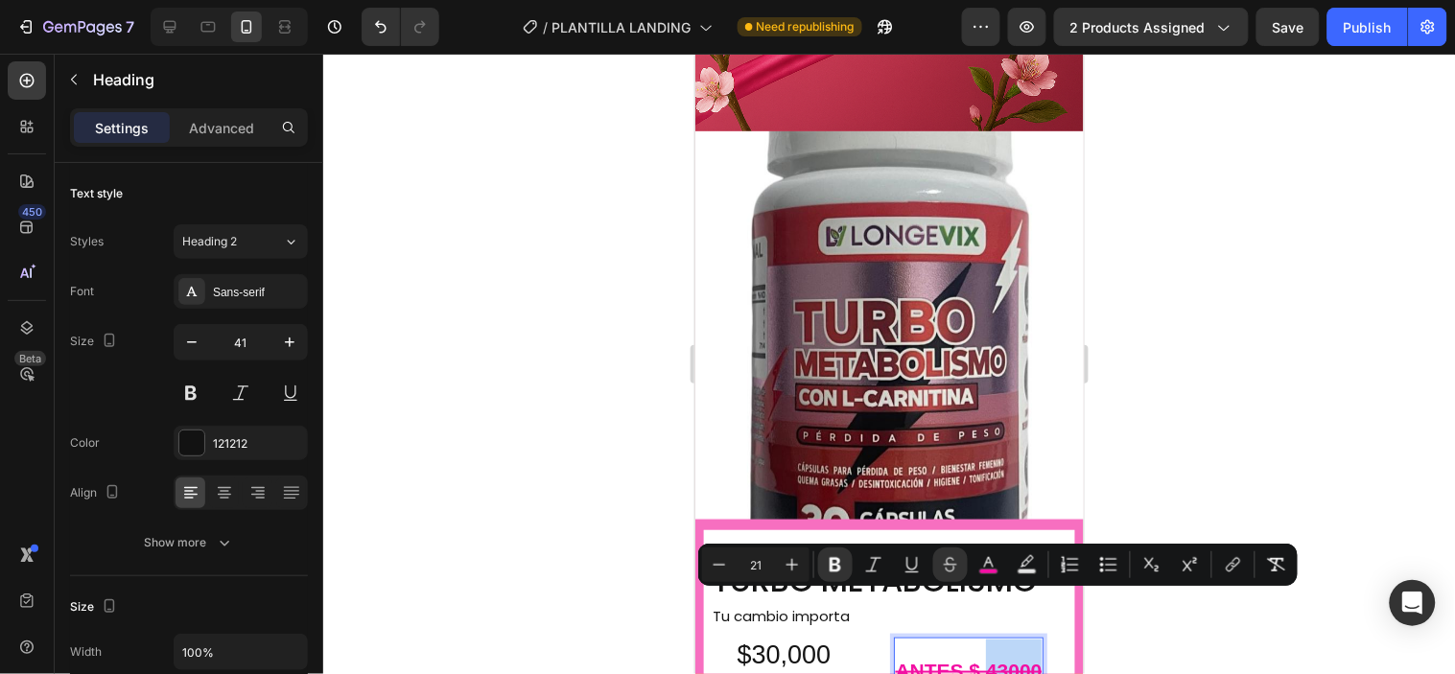
click at [994, 659] on strong "ANTES $ 43000" at bounding box center [968, 670] width 147 height 22
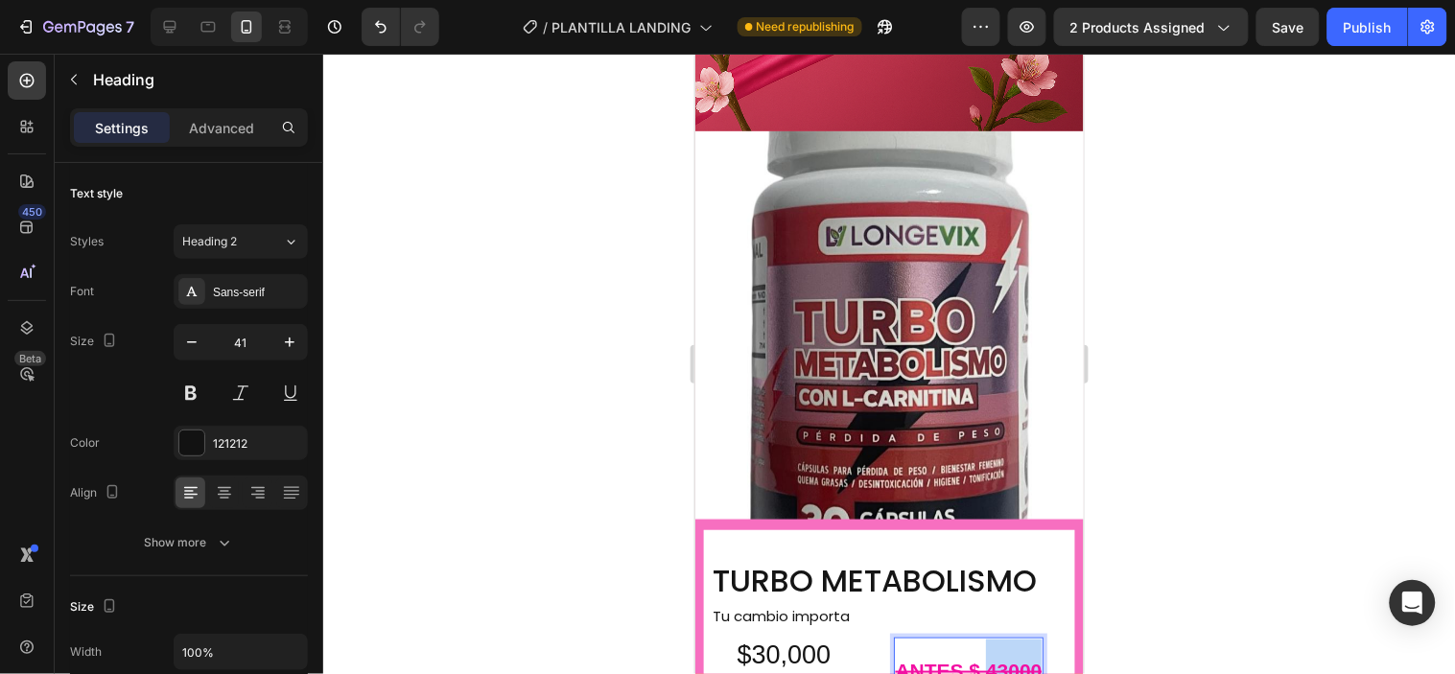
click at [994, 659] on strong "ANTES $ 43000" at bounding box center [968, 670] width 147 height 22
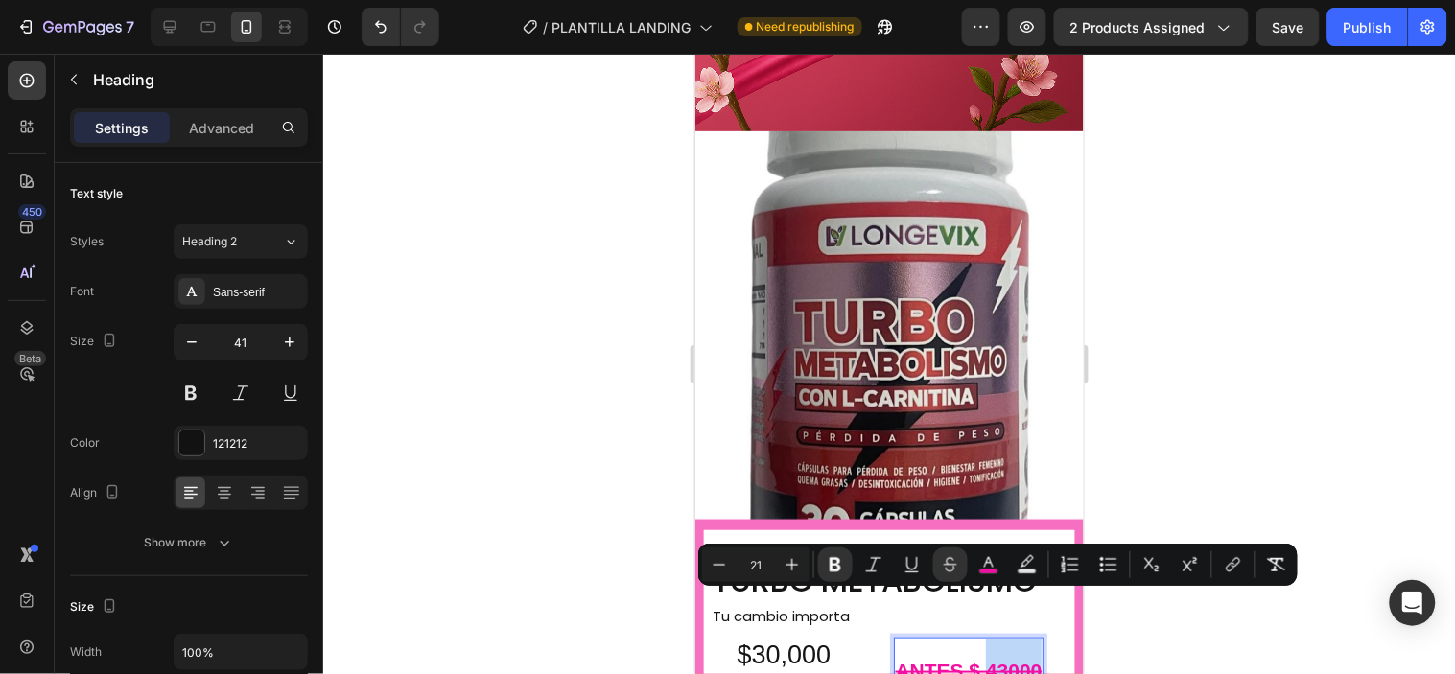
click at [997, 659] on strong "ANTES $ 43000" at bounding box center [968, 670] width 147 height 22
drag, startPoint x: 988, startPoint y: 601, endPoint x: 1029, endPoint y: 601, distance: 41.2
click at [1029, 659] on strong "ANTES $ 43000" at bounding box center [968, 670] width 147 height 22
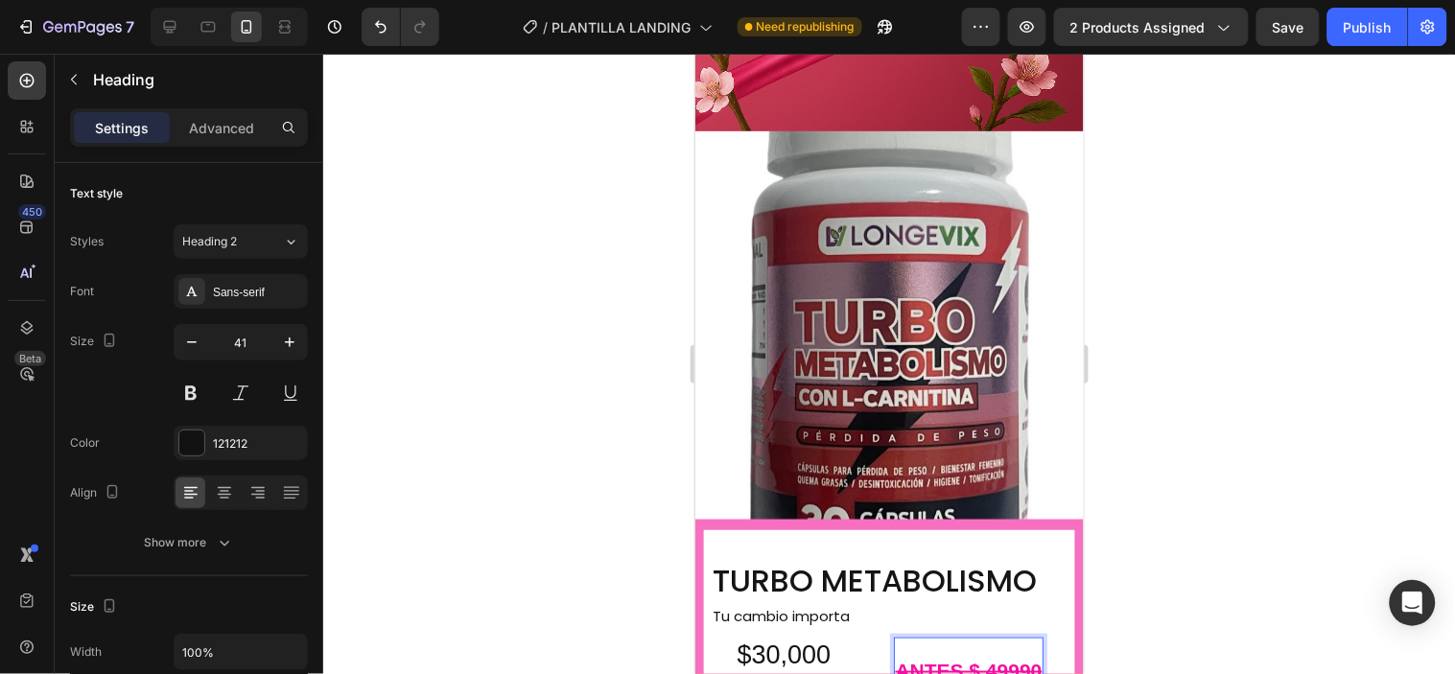
click at [1157, 543] on div at bounding box center [889, 364] width 1132 height 621
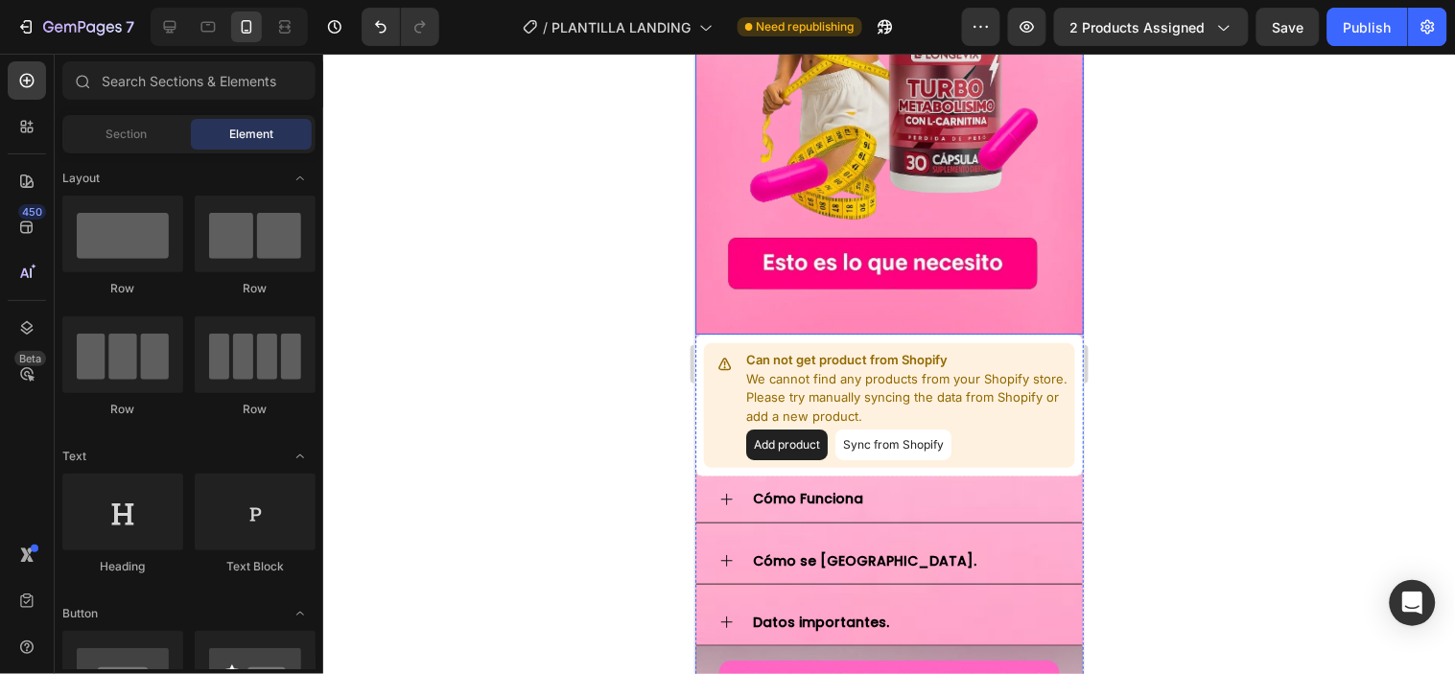
scroll to position [1671, 0]
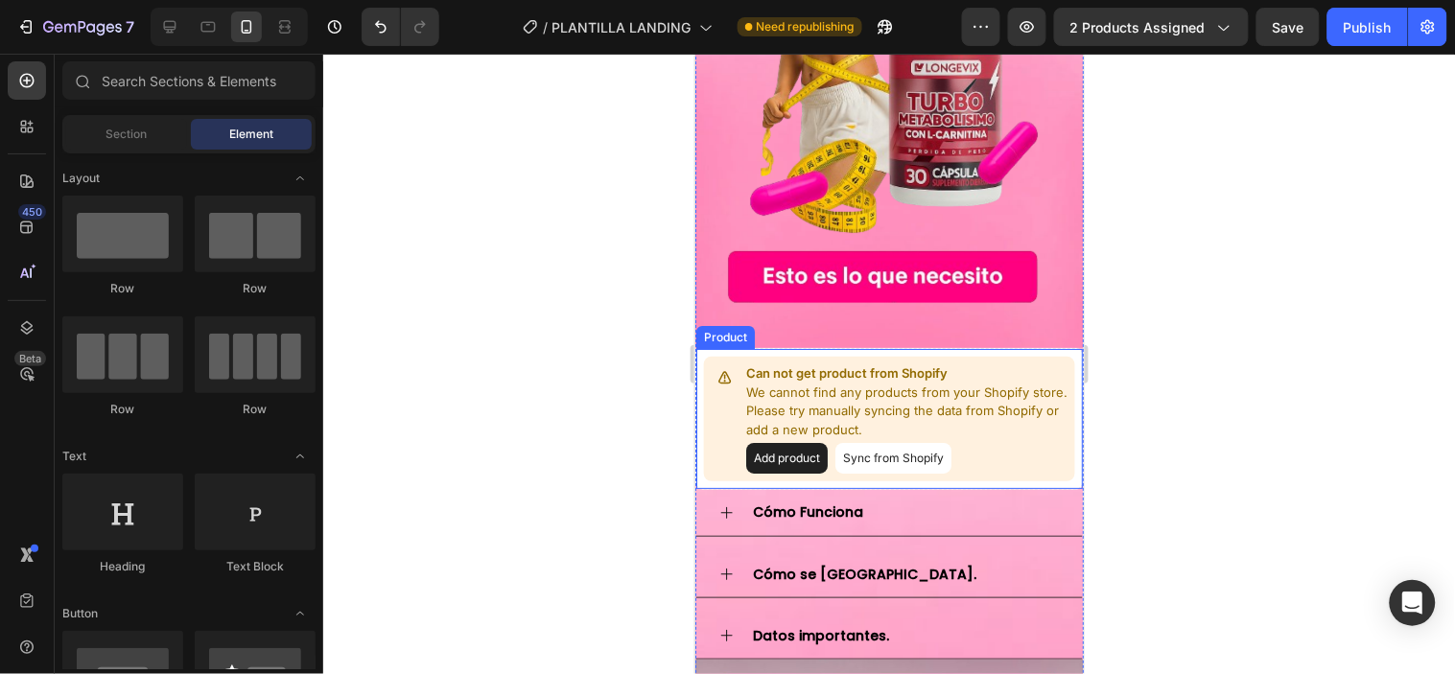
click at [990, 403] on p "We cannot find any products from your Shopify store. Please try manually syncin…" at bounding box center [905, 411] width 321 height 57
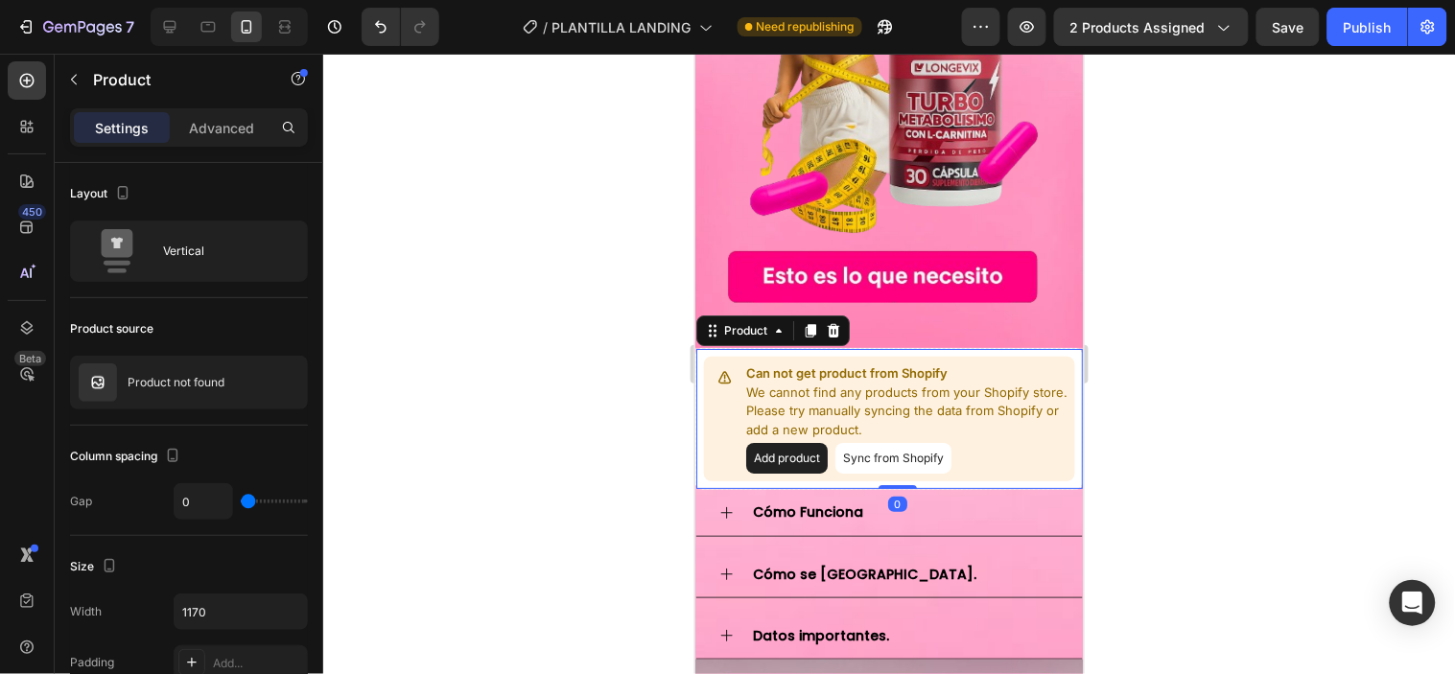
click at [806, 442] on button "Add product" at bounding box center [786, 457] width 82 height 31
click at [876, 383] on p "We cannot find any products from your Shopify store. Please try manually syncin…" at bounding box center [905, 411] width 321 height 57
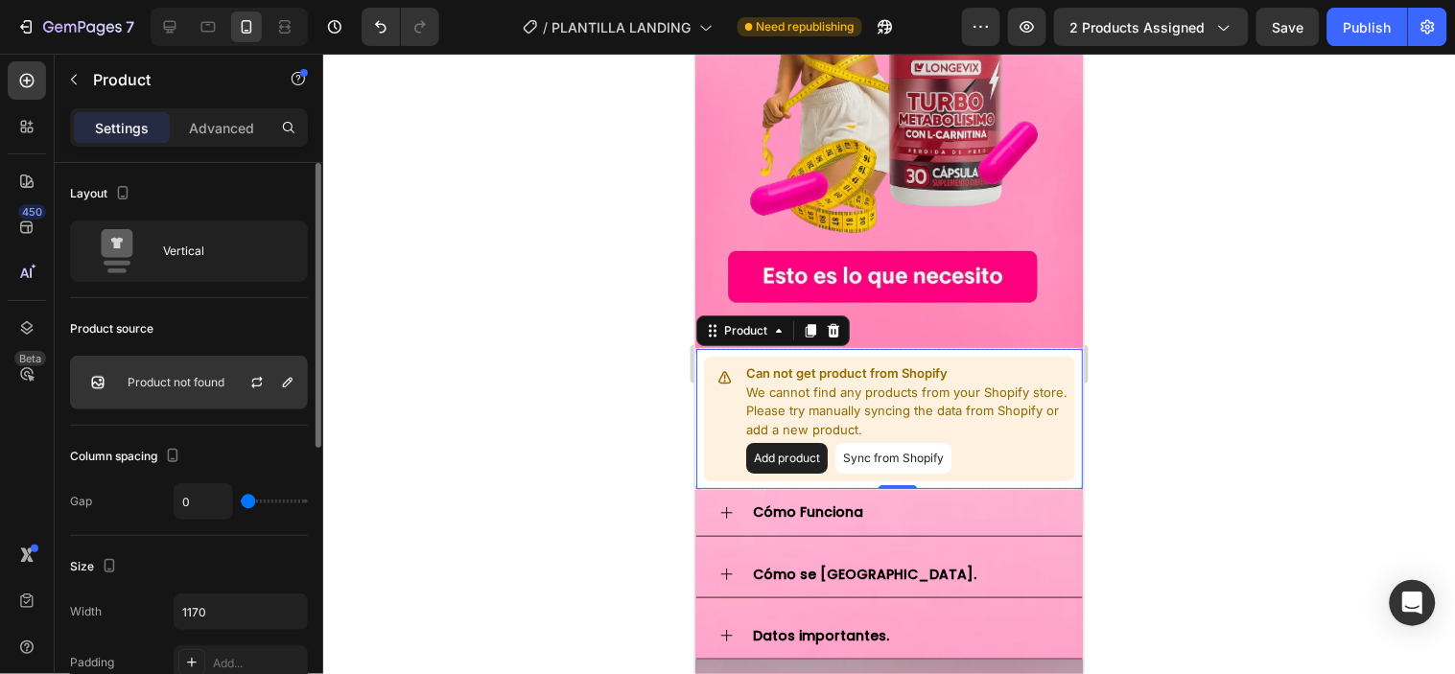
click at [130, 384] on p "Product not found" at bounding box center [176, 382] width 97 height 13
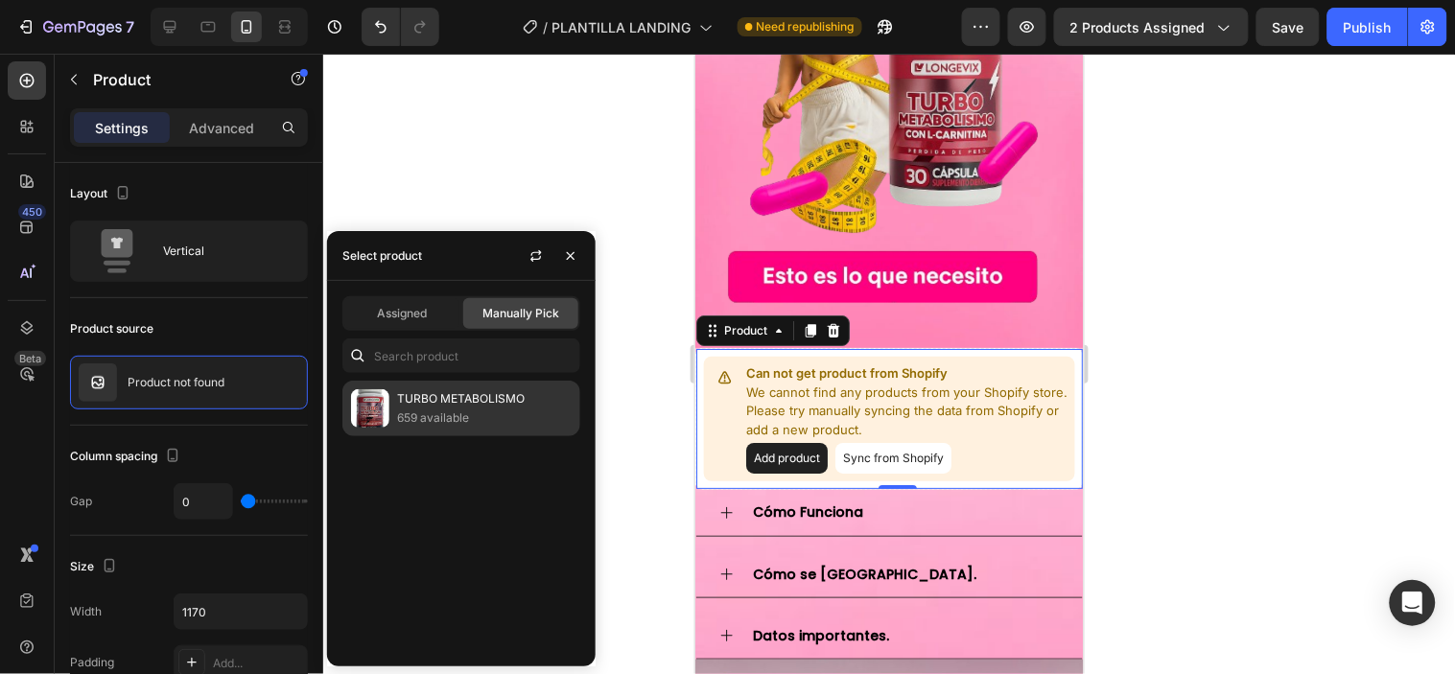
click at [390, 398] on div "TURBO METABOLISMO 659 available" at bounding box center [461, 409] width 238 height 56
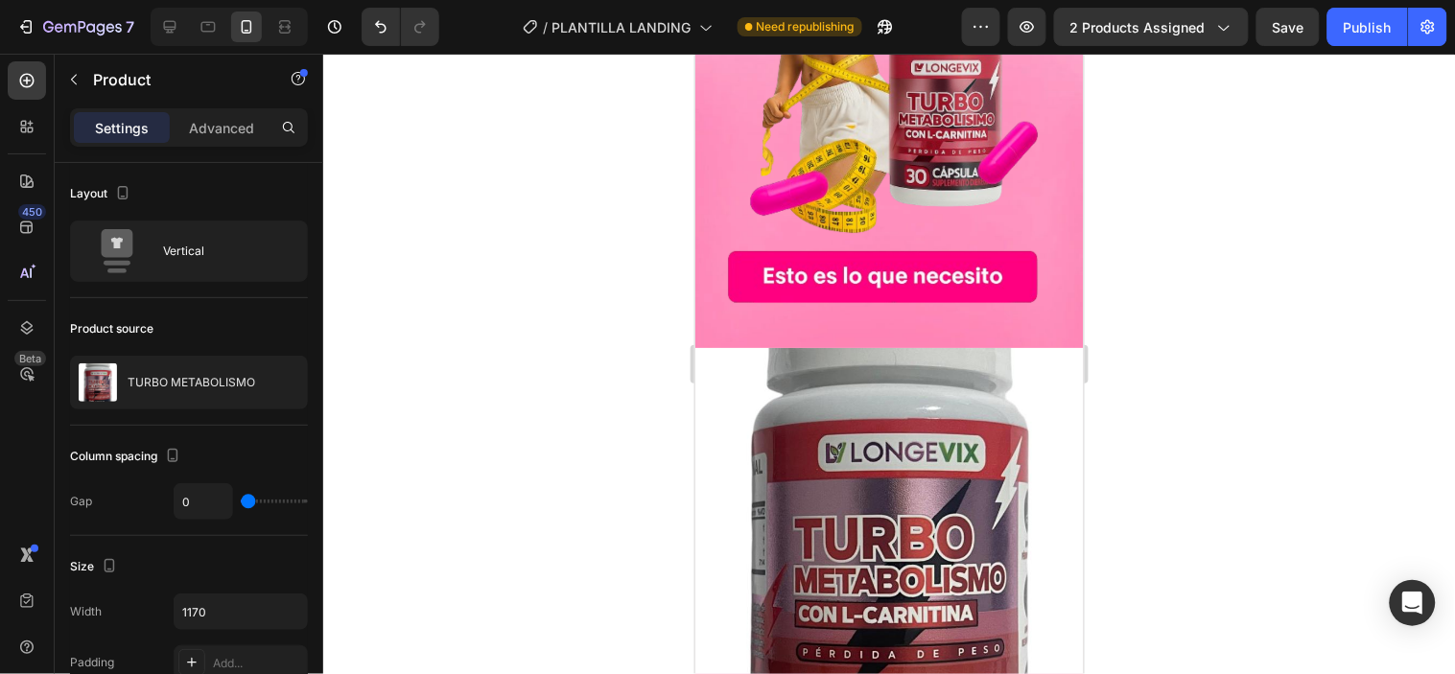
click at [1124, 405] on div at bounding box center [889, 364] width 1132 height 621
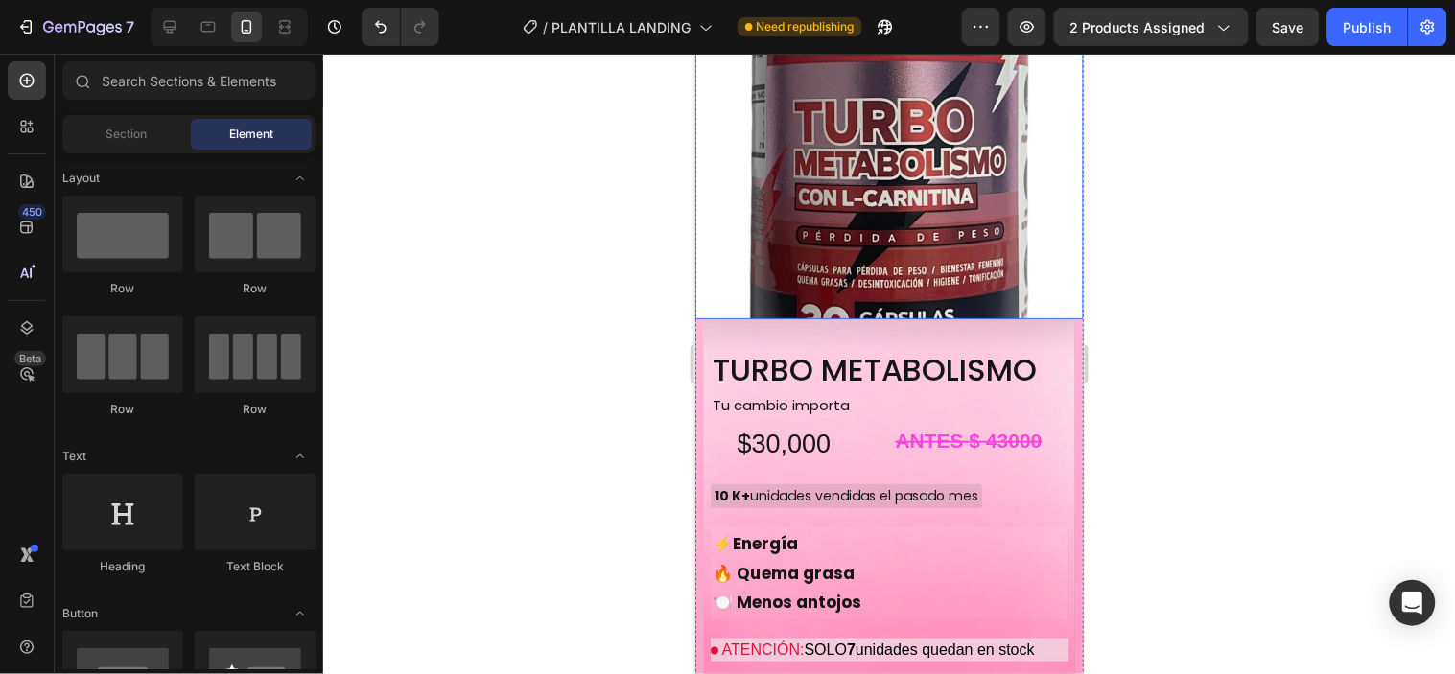
scroll to position [2097, 0]
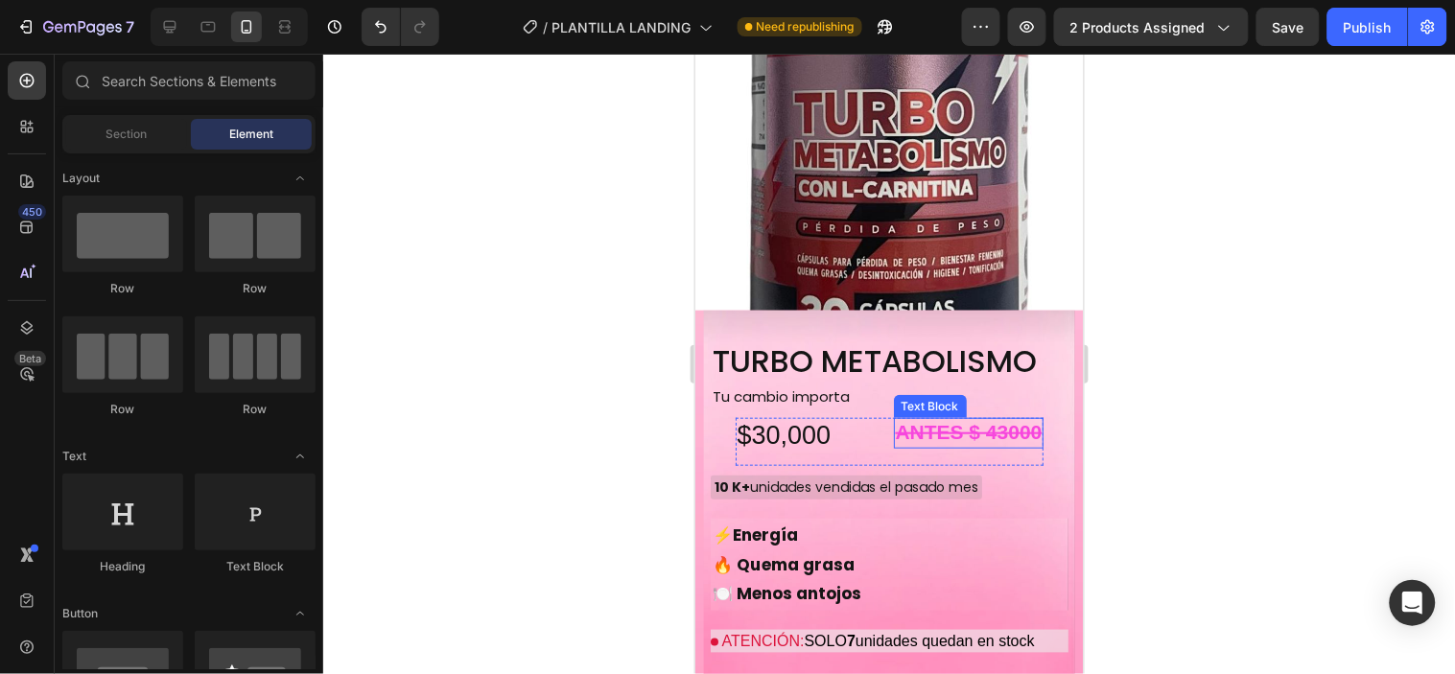
click at [997, 420] on strong "ANTES $ 43000" at bounding box center [968, 431] width 147 height 22
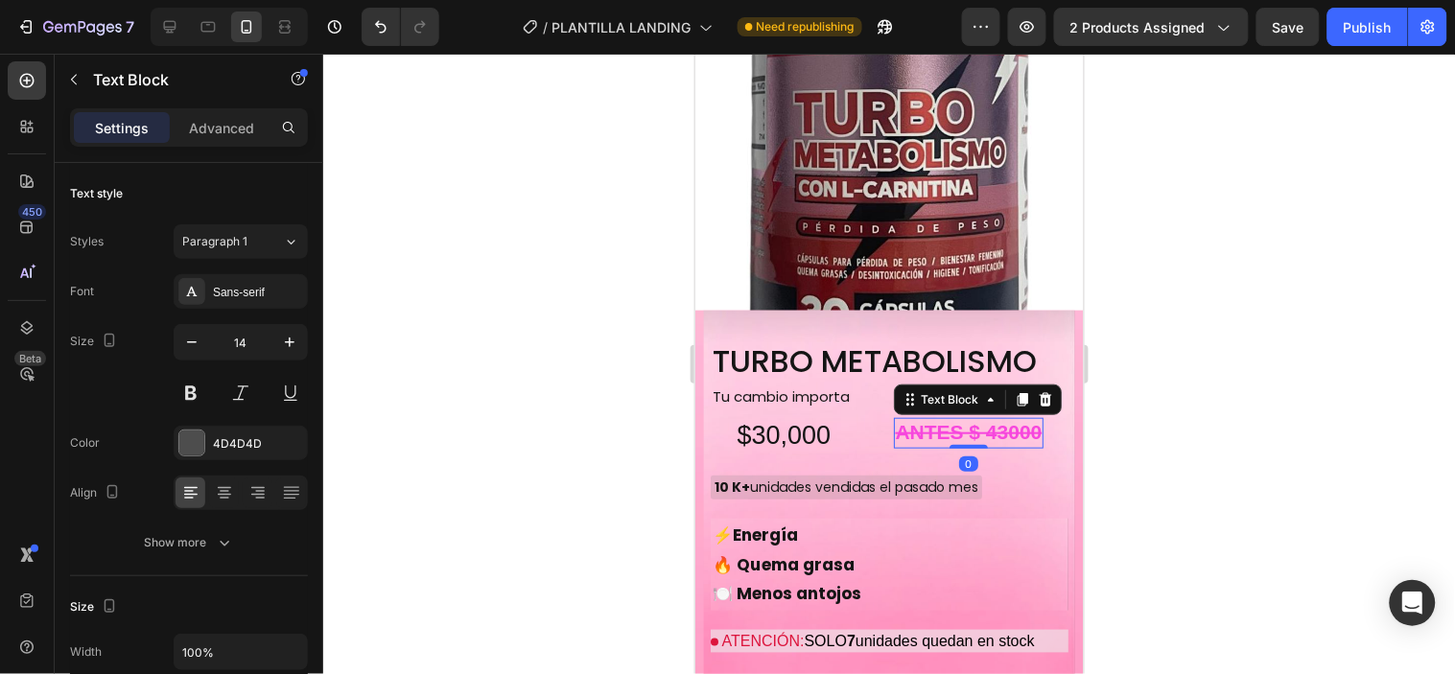
click at [993, 420] on strong "ANTES $ 43000" at bounding box center [968, 431] width 147 height 22
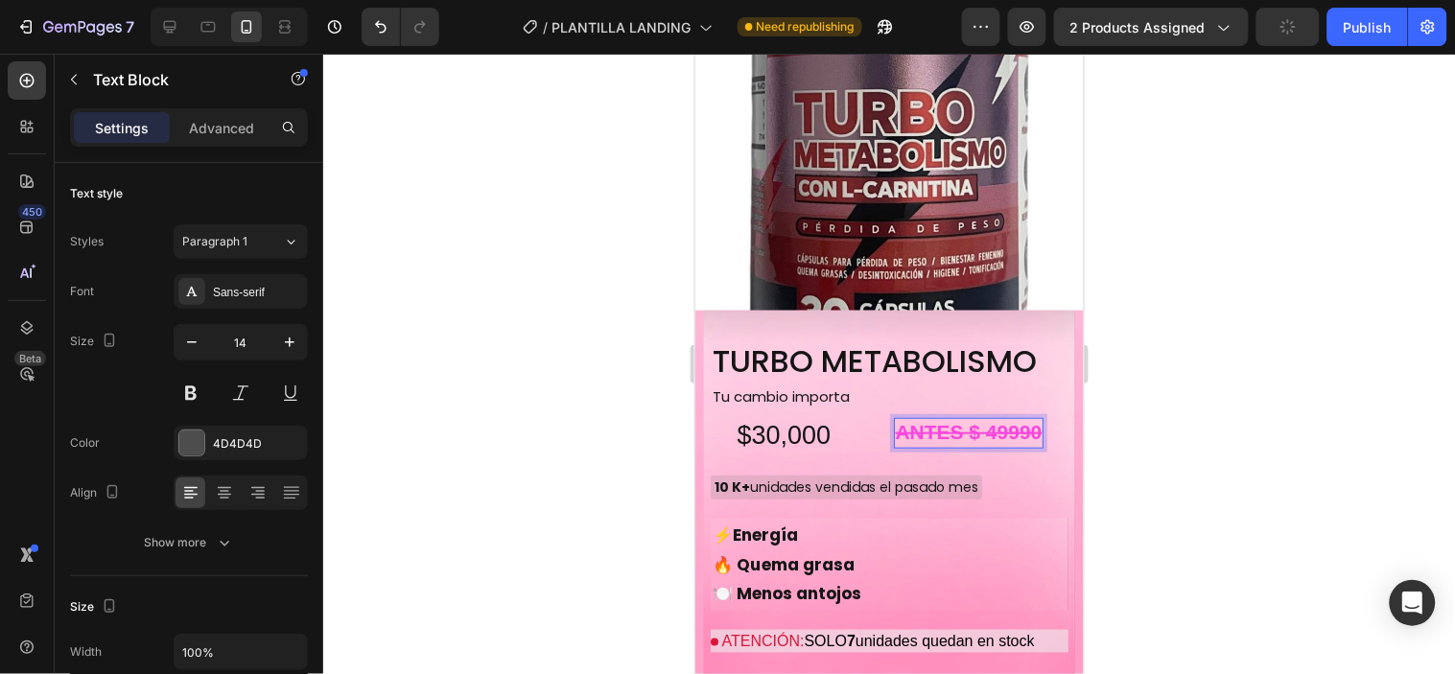
click at [1107, 379] on div at bounding box center [889, 364] width 1132 height 621
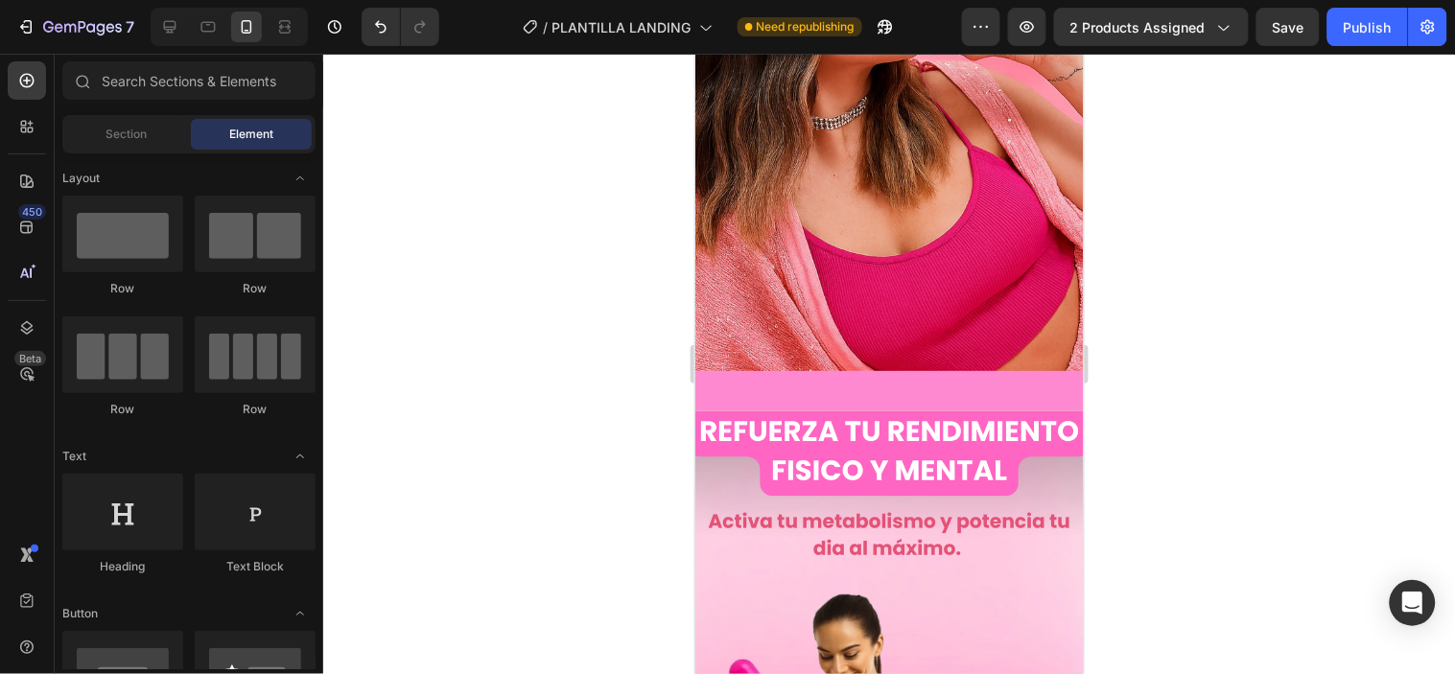
scroll to position [0, 0]
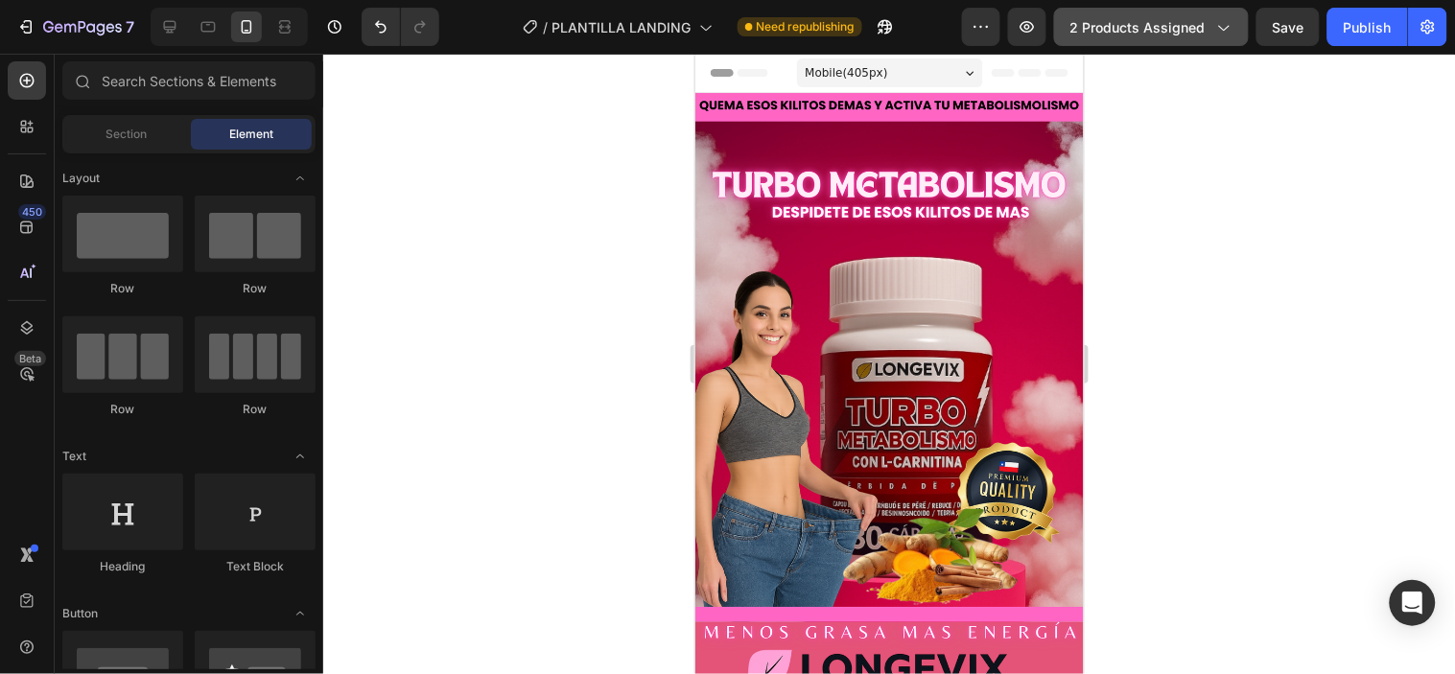
click at [1190, 27] on span "2 products assigned" at bounding box center [1138, 27] width 135 height 20
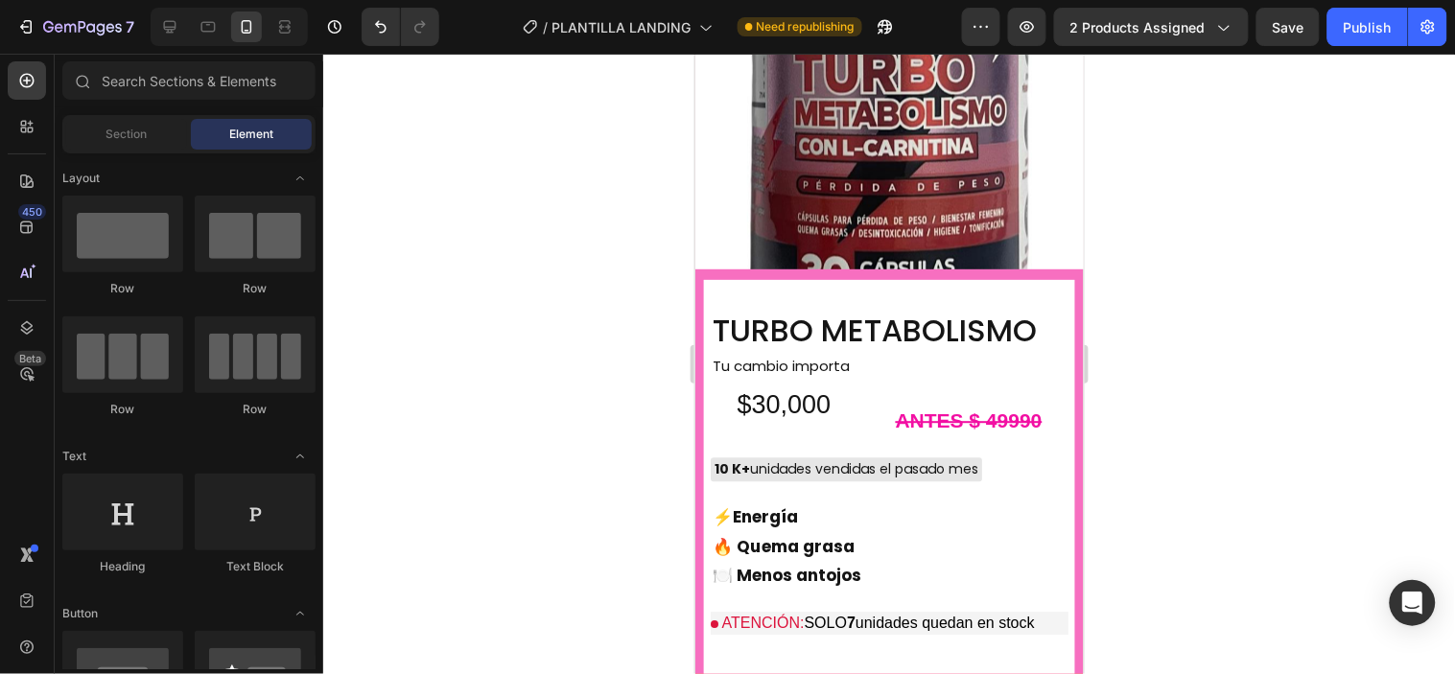
scroll to position [6798, 0]
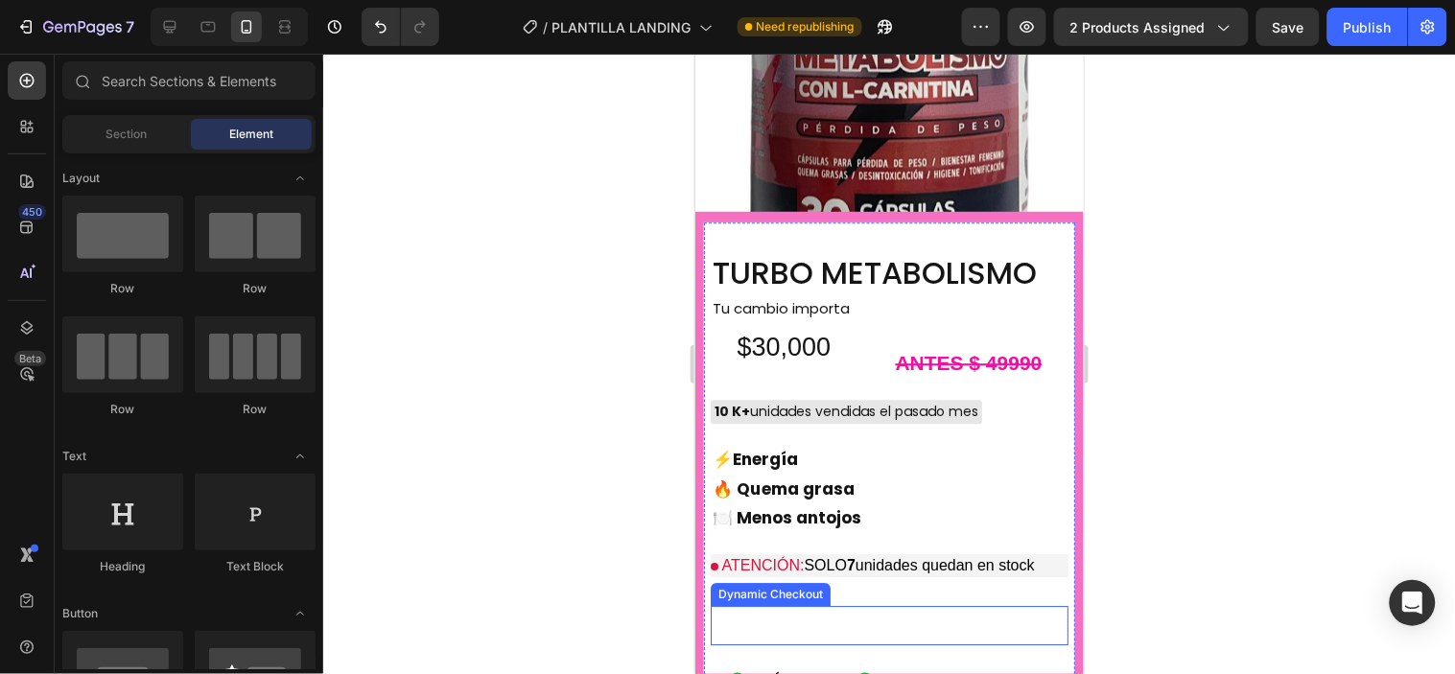
click at [843, 605] on button "Buy it now" at bounding box center [889, 624] width 358 height 39
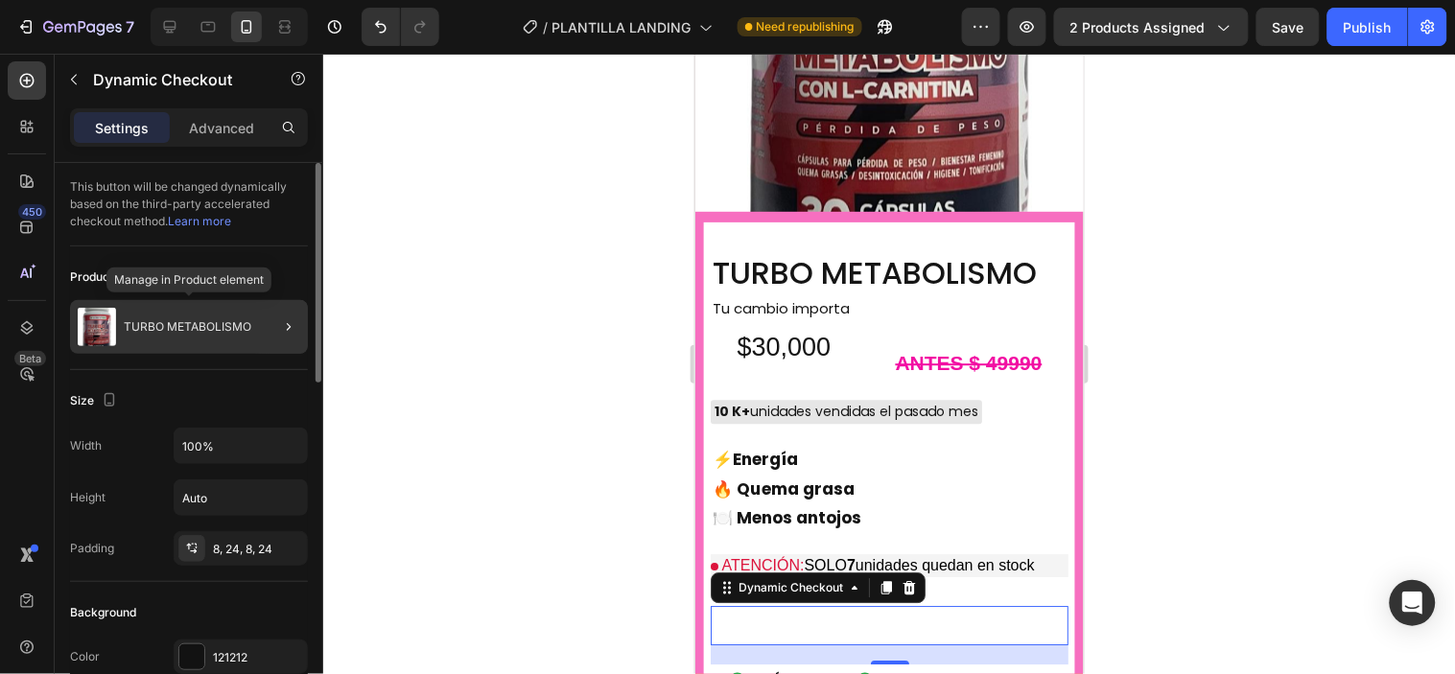
click at [195, 328] on p "TURBO METABOLISMO" at bounding box center [188, 326] width 128 height 13
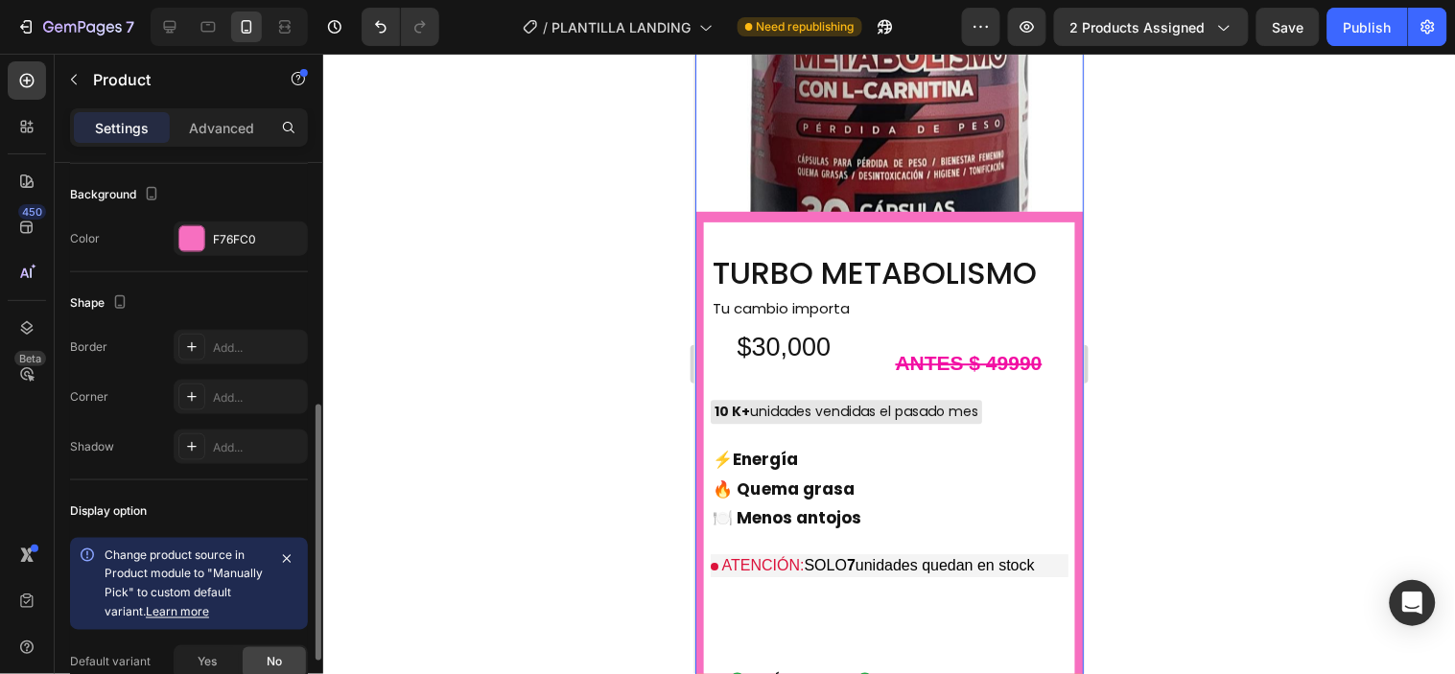
scroll to position [681, 0]
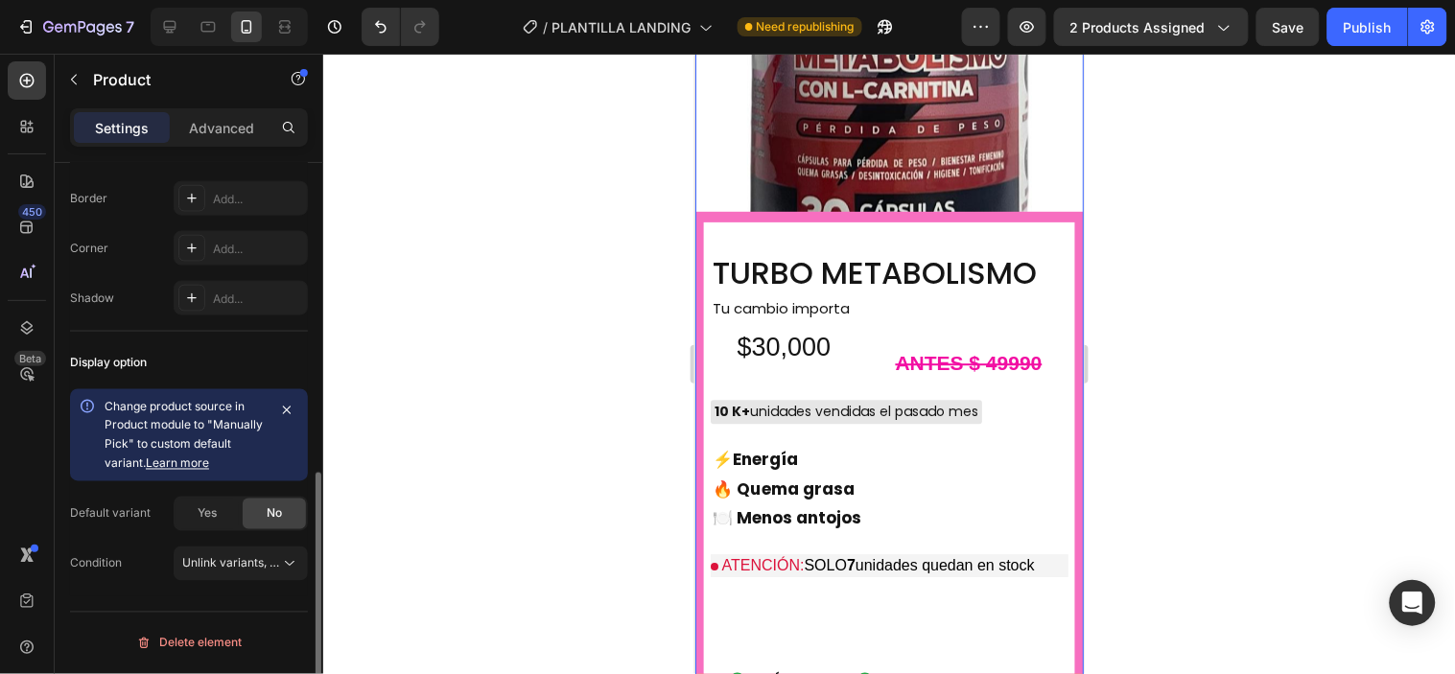
click at [208, 429] on span "Change product source in Product module to "Manually Pick" to custom default va…" at bounding box center [184, 435] width 158 height 72
click at [224, 139] on div "Advanced" at bounding box center [222, 127] width 96 height 31
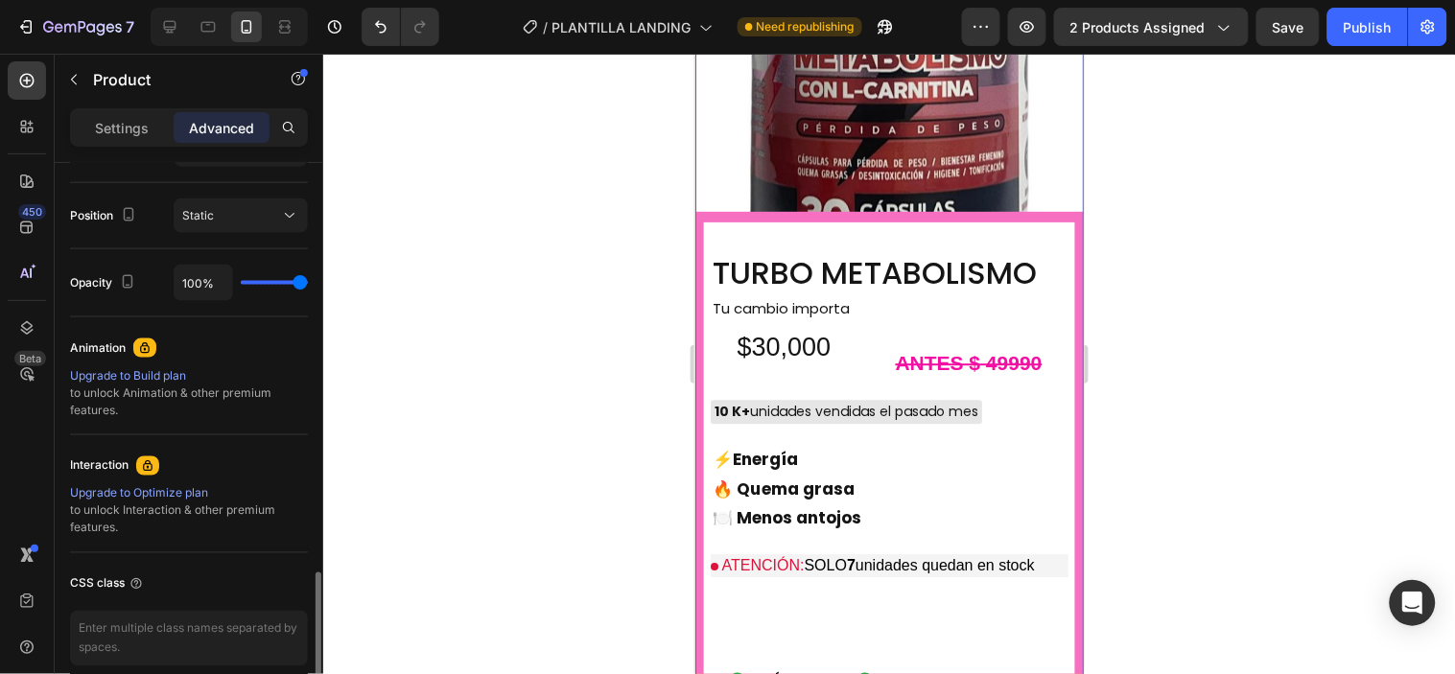
scroll to position [766, 0]
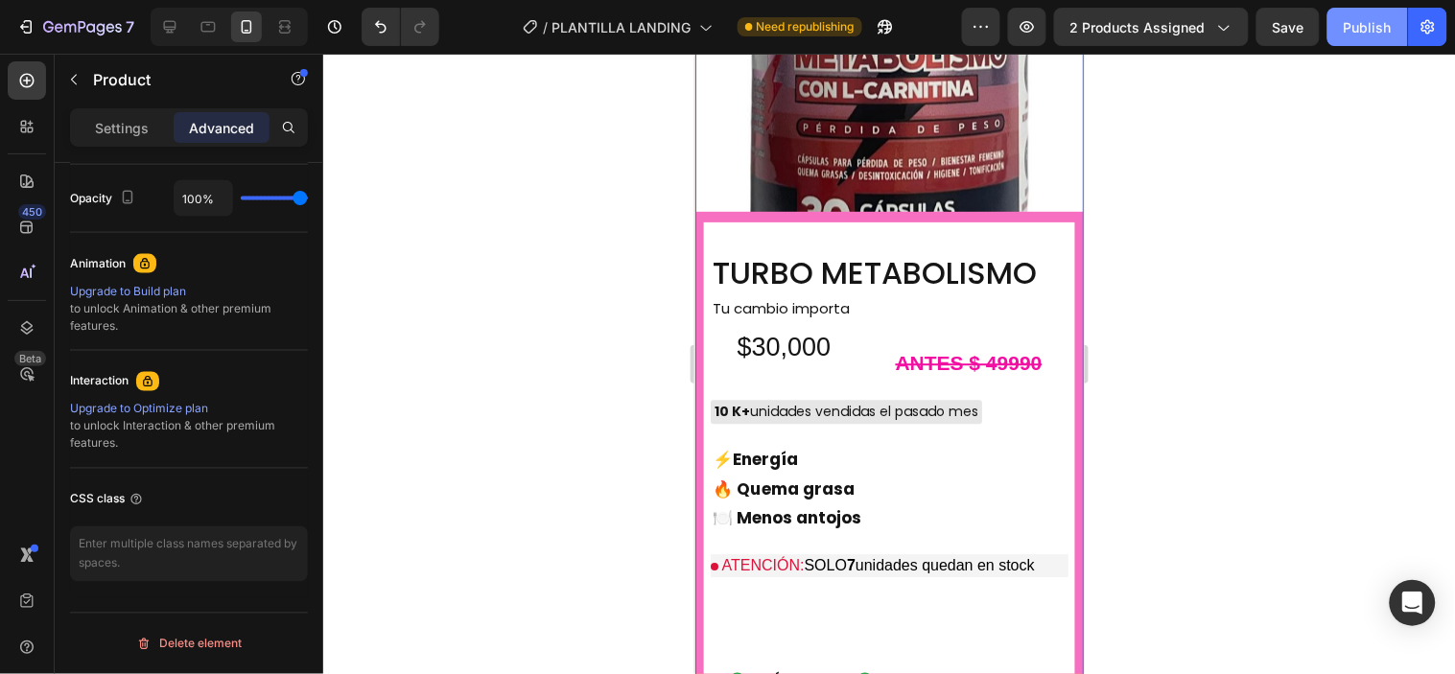
click at [1382, 20] on div "Publish" at bounding box center [1368, 27] width 48 height 20
click at [1181, 281] on div at bounding box center [889, 364] width 1132 height 621
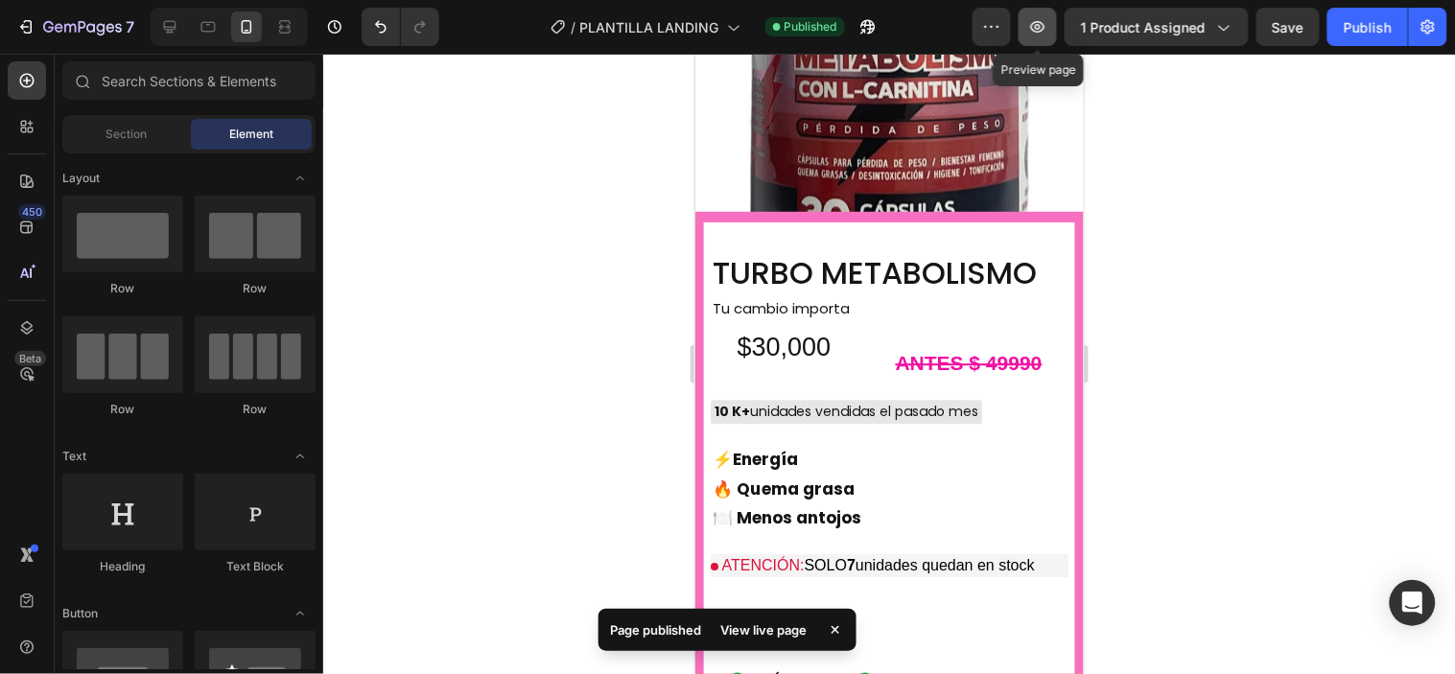
click at [1048, 32] on icon "button" at bounding box center [1037, 26] width 19 height 19
